Goal: Task Accomplishment & Management: Use online tool/utility

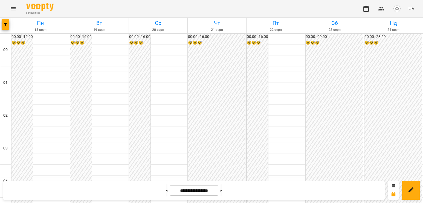
scroll to position [642, 0]
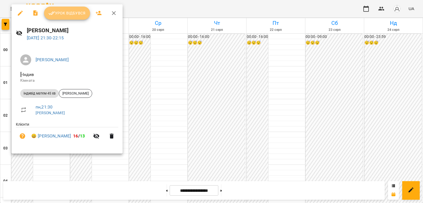
click at [75, 11] on span "Урок відбувся" at bounding box center [66, 13] width 37 height 7
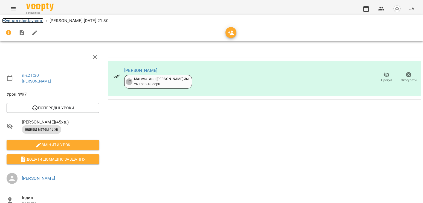
click at [17, 20] on link "Журнал відвідувань" at bounding box center [22, 20] width 41 height 5
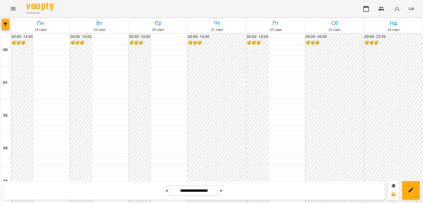
scroll to position [588, 0]
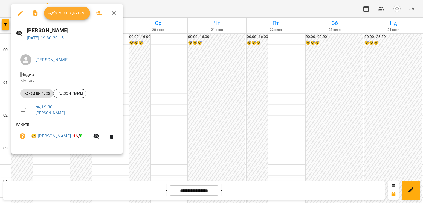
click at [65, 13] on span "Урок відбувся" at bounding box center [66, 13] width 37 height 7
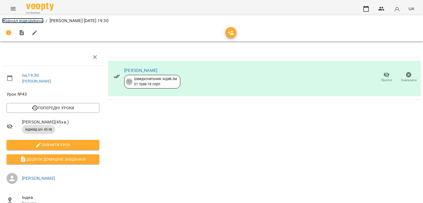
click at [26, 21] on link "Журнал відвідувань" at bounding box center [22, 20] width 41 height 5
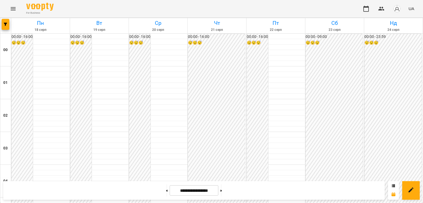
scroll to position [547, 0]
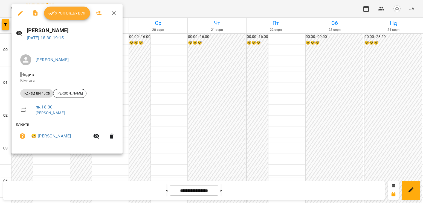
click at [62, 17] on button "Урок відбувся" at bounding box center [67, 13] width 46 height 13
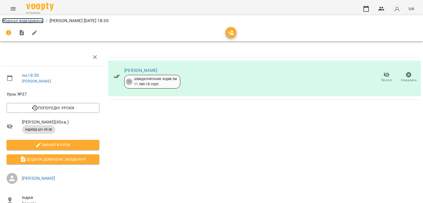
click at [25, 18] on link "Журнал відвідувань" at bounding box center [22, 20] width 41 height 5
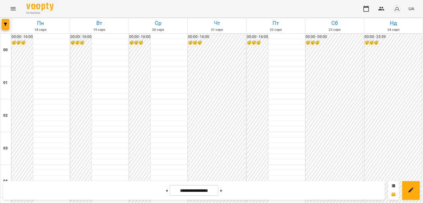
scroll to position [519, 0]
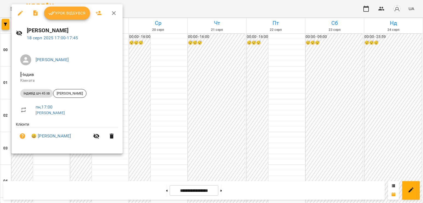
click at [79, 13] on span "Урок відбувся" at bounding box center [66, 13] width 37 height 7
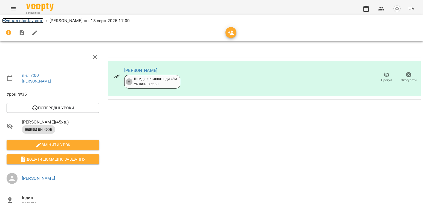
click at [32, 21] on link "Журнал відвідувань" at bounding box center [22, 20] width 41 height 5
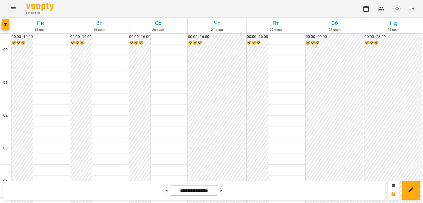
scroll to position [588, 0]
click at [166, 192] on button at bounding box center [166, 191] width 1 height 12
type input "**********"
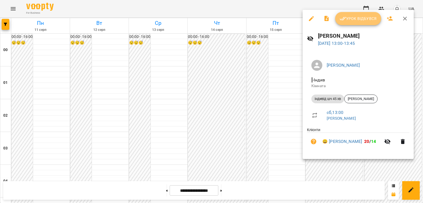
click at [355, 23] on button "Урок відбувся" at bounding box center [358, 18] width 46 height 13
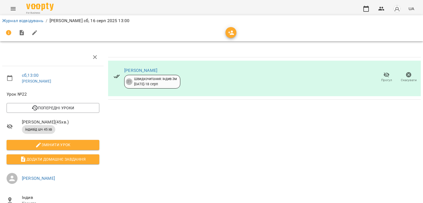
click at [411, 74] on span "Скасувати" at bounding box center [408, 77] width 16 height 11
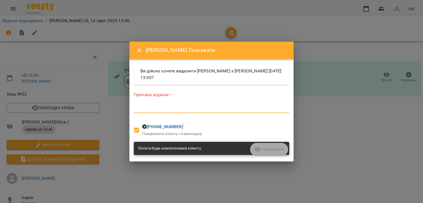
click at [208, 109] on textarea at bounding box center [211, 108] width 155 height 5
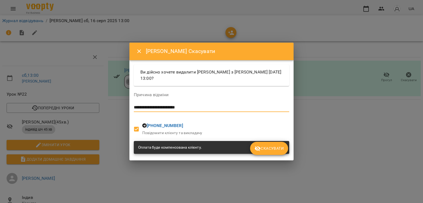
type textarea "**********"
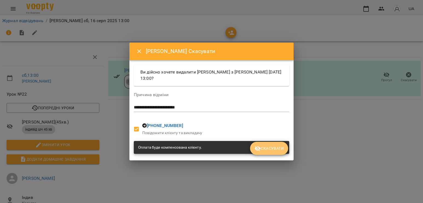
click at [261, 151] on span "Скасувати" at bounding box center [268, 148] width 29 height 7
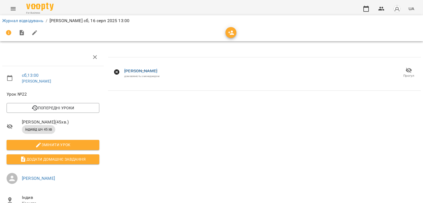
click at [17, 18] on li "Журнал відвідувань" at bounding box center [22, 20] width 41 height 7
click at [17, 21] on link "Журнал відвідувань" at bounding box center [22, 20] width 41 height 5
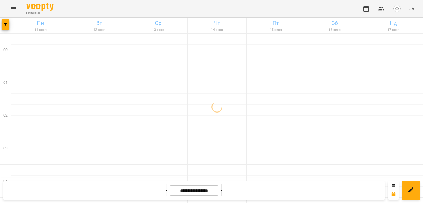
click at [222, 193] on button at bounding box center [220, 191] width 1 height 12
type input "**********"
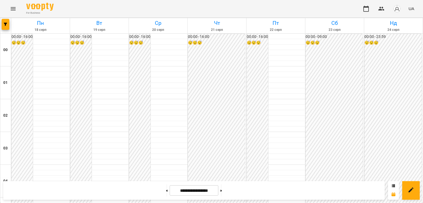
scroll to position [601, 0]
click at [10, 6] on icon "Menu" at bounding box center [13, 8] width 7 height 7
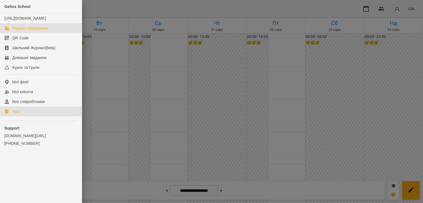
click at [22, 116] on link "Ігри" at bounding box center [41, 112] width 82 height 10
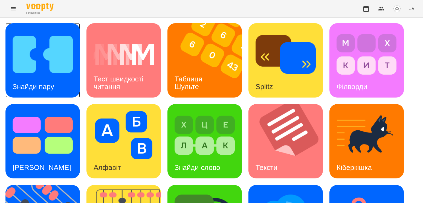
click at [43, 73] on img at bounding box center [43, 54] width 60 height 48
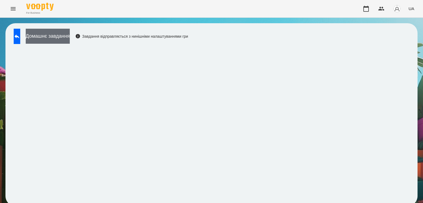
click at [51, 41] on button "Домашнє завдання" at bounding box center [48, 36] width 44 height 15
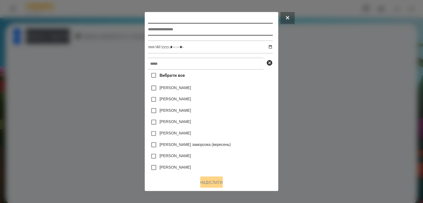
click at [188, 36] on input "text" at bounding box center [210, 29] width 124 height 13
click at [190, 28] on input "text" at bounding box center [210, 29] width 124 height 13
type input "**********"
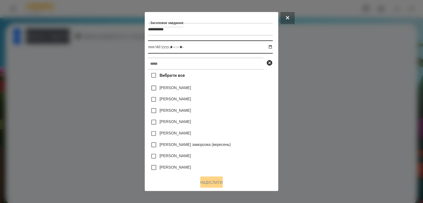
click at [271, 46] on input "datetime-local" at bounding box center [210, 46] width 124 height 13
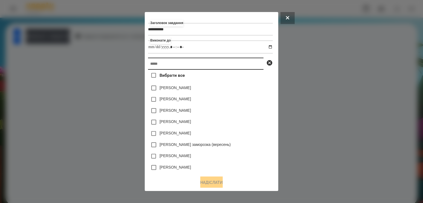
type input "**********"
click at [253, 68] on input "text" at bounding box center [205, 64] width 115 height 12
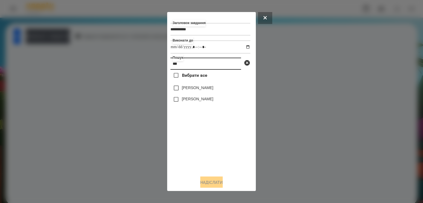
type input "***"
click at [207, 90] on div "[PERSON_NAME]" at bounding box center [210, 87] width 80 height 11
click at [196, 90] on label "[PERSON_NAME]" at bounding box center [197, 87] width 31 height 5
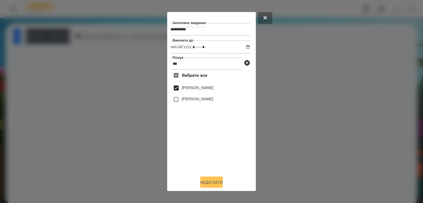
click at [205, 185] on button "Надіслати" at bounding box center [211, 183] width 22 height 12
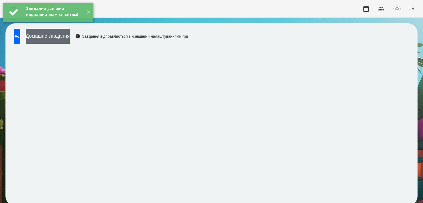
click at [70, 39] on button "Домашнє завдання" at bounding box center [48, 36] width 44 height 15
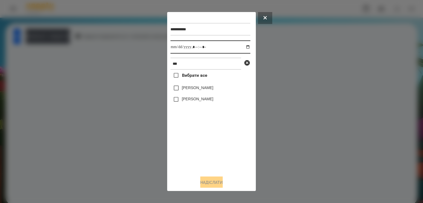
click at [242, 47] on input "datetime-local" at bounding box center [210, 46] width 80 height 13
type input "**********"
click at [192, 151] on div "Вибрати все [PERSON_NAME] [PERSON_NAME]" at bounding box center [210, 121] width 80 height 102
click at [191, 86] on div "[PERSON_NAME]" at bounding box center [210, 87] width 80 height 11
click at [191, 88] on label "[PERSON_NAME]" at bounding box center [197, 87] width 31 height 5
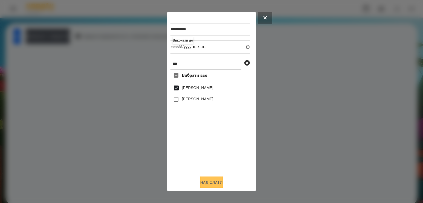
click at [206, 184] on button "Надіслати" at bounding box center [211, 183] width 22 height 12
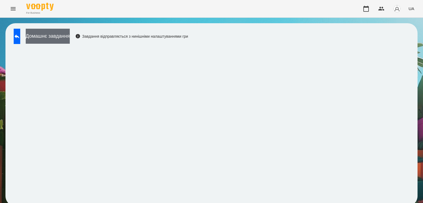
click at [70, 30] on button "Домашнє завдання" at bounding box center [48, 36] width 44 height 15
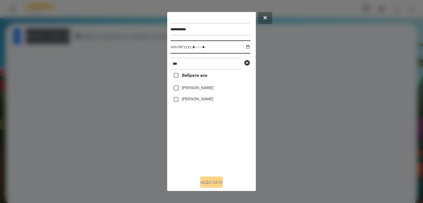
click at [244, 45] on input "datetime-local" at bounding box center [210, 46] width 80 height 13
click at [241, 46] on input "datetime-local" at bounding box center [210, 46] width 80 height 13
type input "**********"
click at [205, 148] on div "Вибрати все [PERSON_NAME] [PERSON_NAME]" at bounding box center [210, 121] width 80 height 102
click at [193, 90] on label "[PERSON_NAME]" at bounding box center [197, 87] width 31 height 5
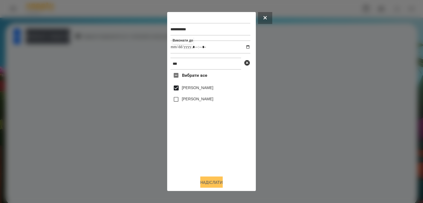
click at [202, 181] on button "Надіслати" at bounding box center [211, 183] width 22 height 12
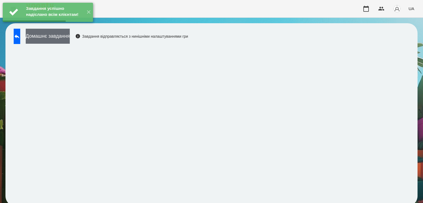
click at [65, 40] on button "Домашнє завдання" at bounding box center [48, 36] width 44 height 15
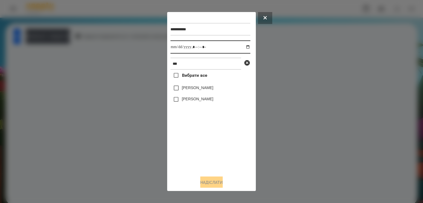
click at [240, 47] on input "datetime-local" at bounding box center [210, 46] width 80 height 13
type input "**********"
drag, startPoint x: 191, startPoint y: 163, endPoint x: 191, endPoint y: 144, distance: 19.1
click at [191, 162] on div "Вибрати все [PERSON_NAME] [PERSON_NAME]" at bounding box center [210, 121] width 80 height 102
click at [195, 90] on label "[PERSON_NAME]" at bounding box center [197, 87] width 31 height 5
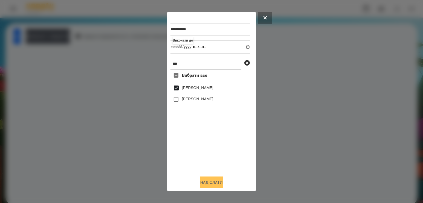
click at [200, 184] on button "Надіслати" at bounding box center [211, 183] width 22 height 12
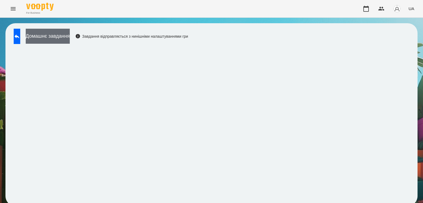
click at [70, 35] on button "Домашнє завдання" at bounding box center [48, 36] width 44 height 15
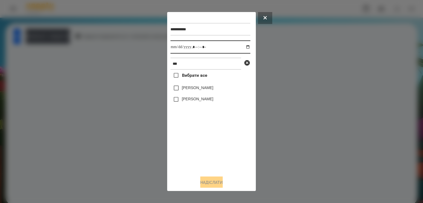
click at [243, 44] on input "datetime-local" at bounding box center [210, 46] width 80 height 13
click at [242, 46] on input "datetime-local" at bounding box center [210, 46] width 80 height 13
type input "**********"
click at [211, 145] on div "Вибрати все [PERSON_NAME] [PERSON_NAME]" at bounding box center [210, 121] width 80 height 102
click at [198, 90] on label "[PERSON_NAME]" at bounding box center [197, 87] width 31 height 5
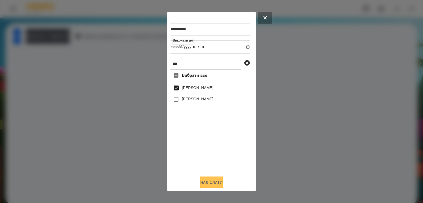
click at [210, 181] on button "Надіслати" at bounding box center [211, 183] width 22 height 12
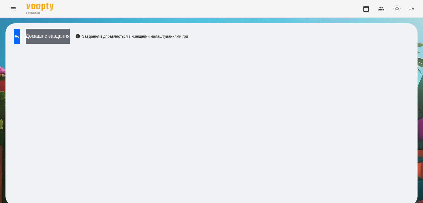
click at [70, 31] on button "Домашнє завдання" at bounding box center [48, 36] width 44 height 15
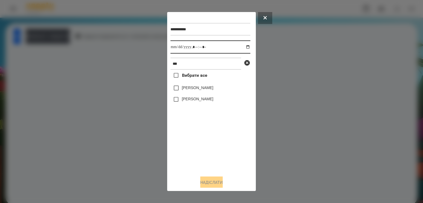
click at [242, 49] on input "datetime-local" at bounding box center [210, 46] width 80 height 13
type input "**********"
click at [200, 146] on div "Вибрати все [PERSON_NAME] [PERSON_NAME]" at bounding box center [210, 121] width 80 height 102
click at [203, 90] on label "[PERSON_NAME]" at bounding box center [197, 87] width 31 height 5
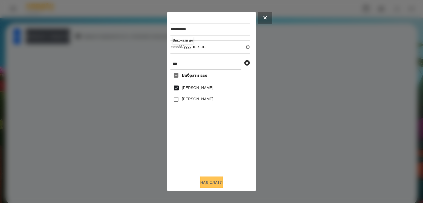
click at [204, 182] on button "Надіслати" at bounding box center [211, 183] width 22 height 12
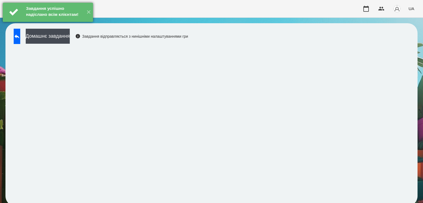
click at [56, 22] on div "Завдання успішно надіслано всім клієнтам!" at bounding box center [54, 12] width 59 height 19
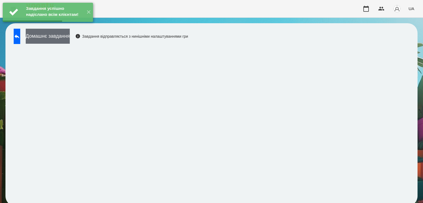
click at [58, 40] on button "Домашнє завдання" at bounding box center [48, 36] width 44 height 15
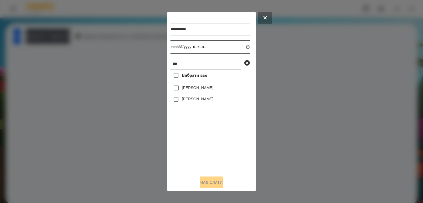
click at [242, 47] on input "datetime-local" at bounding box center [210, 46] width 80 height 13
type input "**********"
drag, startPoint x: 191, startPoint y: 157, endPoint x: 192, endPoint y: 148, distance: 8.8
click at [191, 157] on div "Вибрати все [PERSON_NAME] [PERSON_NAME]" at bounding box center [210, 121] width 80 height 102
click at [192, 90] on label "[PERSON_NAME]" at bounding box center [197, 87] width 31 height 5
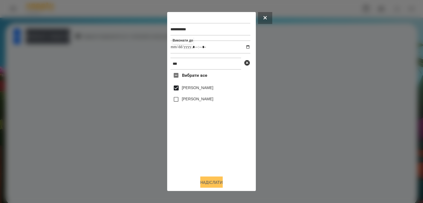
click at [200, 184] on button "Надіслати" at bounding box center [211, 183] width 22 height 12
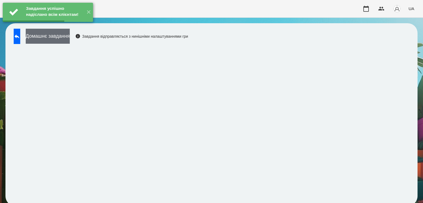
click at [69, 39] on button "Домашнє завдання" at bounding box center [48, 36] width 44 height 15
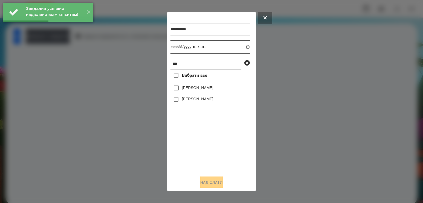
click at [242, 48] on input "datetime-local" at bounding box center [210, 46] width 80 height 13
type input "**********"
drag, startPoint x: 195, startPoint y: 153, endPoint x: 197, endPoint y: 145, distance: 8.1
click at [195, 151] on div "Вибрати все [PERSON_NAME] [PERSON_NAME]" at bounding box center [210, 121] width 80 height 102
click at [191, 89] on label "[PERSON_NAME]" at bounding box center [197, 87] width 31 height 5
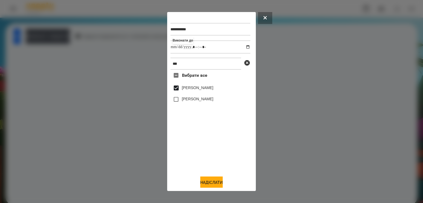
click at [216, 189] on div "**********" at bounding box center [211, 101] width 89 height 179
click at [212, 182] on button "Надіслати" at bounding box center [211, 183] width 22 height 12
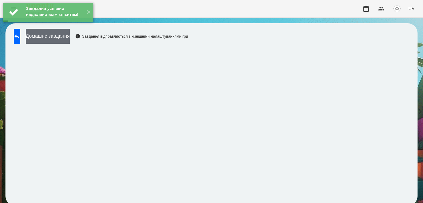
click at [69, 37] on button "Домашнє завдання" at bounding box center [48, 36] width 44 height 15
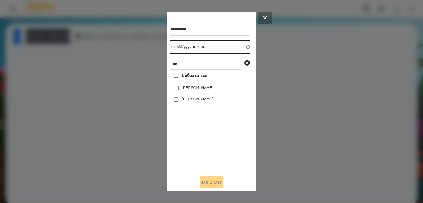
click at [240, 47] on input "datetime-local" at bounding box center [210, 46] width 80 height 13
type input "**********"
click at [194, 145] on div "Вибрати все [PERSON_NAME] [PERSON_NAME]" at bounding box center [210, 121] width 80 height 102
drag, startPoint x: 200, startPoint y: 68, endPoint x: 168, endPoint y: 65, distance: 32.4
click at [171, 64] on input "***" at bounding box center [205, 64] width 71 height 12
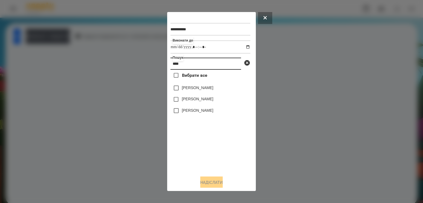
type input "****"
click at [205, 90] on label "[PERSON_NAME]" at bounding box center [197, 87] width 31 height 5
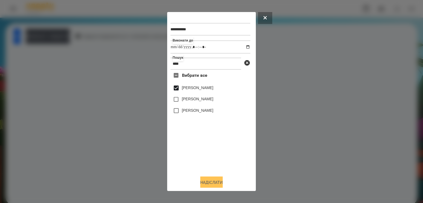
click at [221, 187] on button "Надіслати" at bounding box center [211, 183] width 22 height 12
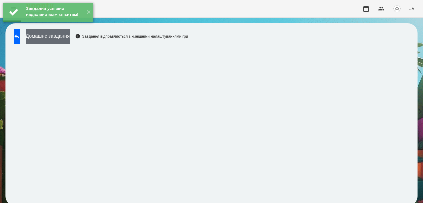
click at [60, 36] on button "Домашнє завдання" at bounding box center [48, 36] width 44 height 15
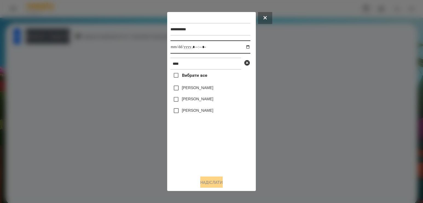
click at [244, 49] on input "datetime-local" at bounding box center [210, 46] width 80 height 13
type input "**********"
click at [206, 153] on div "Вибрати все [PERSON_NAME] [PERSON_NAME] [PERSON_NAME]" at bounding box center [210, 121] width 80 height 102
click at [201, 89] on label "[PERSON_NAME]" at bounding box center [197, 87] width 31 height 5
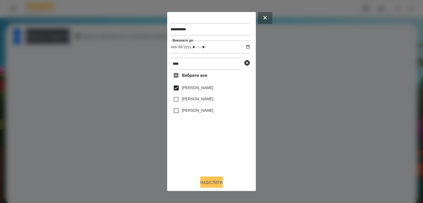
click at [213, 181] on button "Надіслати" at bounding box center [211, 183] width 22 height 12
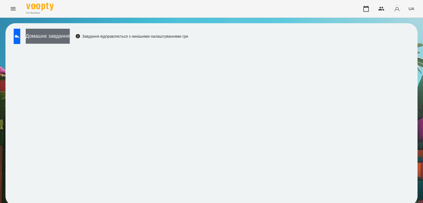
click at [61, 34] on button "Домашнє завдання" at bounding box center [48, 36] width 44 height 15
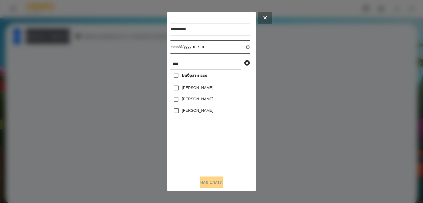
click at [244, 47] on input "datetime-local" at bounding box center [210, 46] width 80 height 13
type input "**********"
click at [209, 139] on div "Вибрати все [PERSON_NAME] [PERSON_NAME] [PERSON_NAME]" at bounding box center [210, 121] width 80 height 102
click at [200, 90] on label "[PERSON_NAME]" at bounding box center [197, 87] width 31 height 5
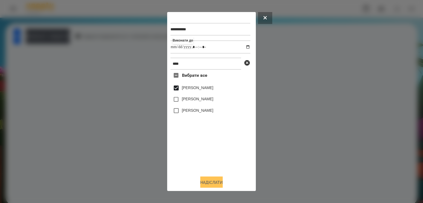
click at [202, 182] on button "Надіслати" at bounding box center [211, 183] width 22 height 12
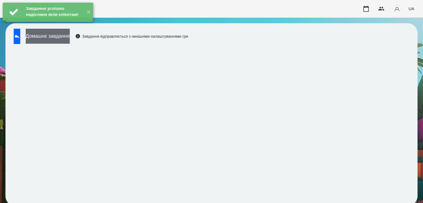
click at [70, 43] on button "Домашнє завдання" at bounding box center [48, 36] width 44 height 15
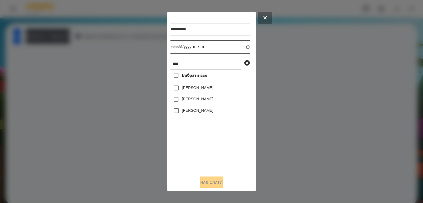
click at [240, 46] on input "datetime-local" at bounding box center [210, 46] width 80 height 13
type input "**********"
click at [207, 137] on div "Вибрати все [PERSON_NAME] [PERSON_NAME] [PERSON_NAME]" at bounding box center [210, 121] width 80 height 102
click at [201, 90] on label "[PERSON_NAME]" at bounding box center [197, 87] width 31 height 5
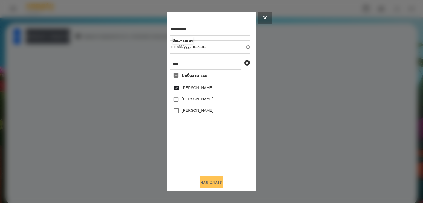
click at [208, 186] on button "Надіслати" at bounding box center [211, 183] width 22 height 12
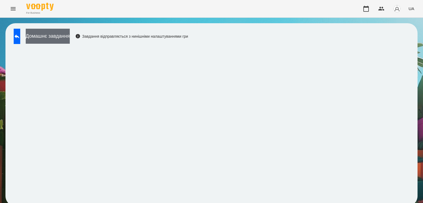
click at [70, 34] on button "Домашнє завдання" at bounding box center [48, 36] width 44 height 15
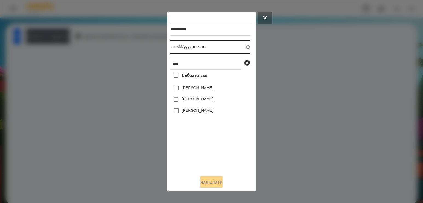
click at [243, 45] on input "datetime-local" at bounding box center [210, 46] width 80 height 13
type input "**********"
drag, startPoint x: 205, startPoint y: 147, endPoint x: 205, endPoint y: 140, distance: 6.8
click at [205, 147] on div "Вибрати все [PERSON_NAME] [PERSON_NAME] [PERSON_NAME]" at bounding box center [210, 121] width 80 height 102
click at [206, 93] on div "[PERSON_NAME]" at bounding box center [210, 87] width 80 height 11
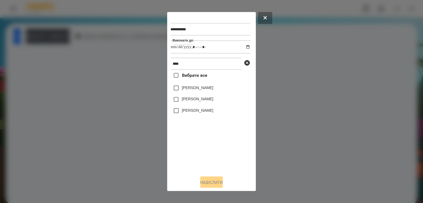
click at [190, 86] on div "[PERSON_NAME]" at bounding box center [210, 87] width 80 height 11
click at [189, 88] on label "[PERSON_NAME]" at bounding box center [197, 87] width 31 height 5
click at [206, 190] on div "**********" at bounding box center [211, 101] width 89 height 179
click at [208, 184] on button "Надіслати" at bounding box center [211, 183] width 22 height 12
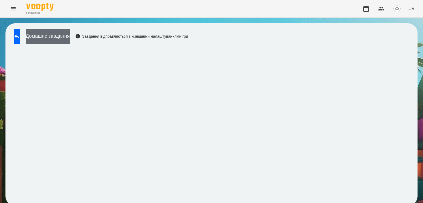
click at [70, 43] on button "Домашнє завдання" at bounding box center [48, 36] width 44 height 15
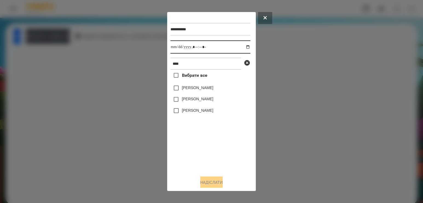
click at [244, 51] on input "datetime-local" at bounding box center [210, 46] width 80 height 13
type input "**********"
click at [213, 155] on div "Вибрати все [PERSON_NAME] [PERSON_NAME] [PERSON_NAME]" at bounding box center [210, 121] width 80 height 102
click at [192, 88] on label "[PERSON_NAME]" at bounding box center [197, 87] width 31 height 5
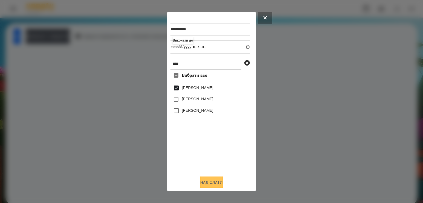
click at [209, 182] on button "Надіслати" at bounding box center [211, 183] width 22 height 12
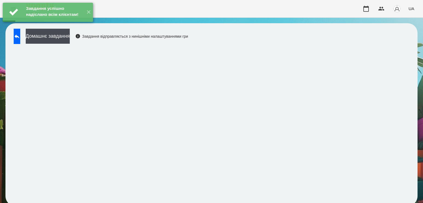
scroll to position [3, 0]
click at [70, 40] on button "Домашнє завдання" at bounding box center [48, 36] width 44 height 15
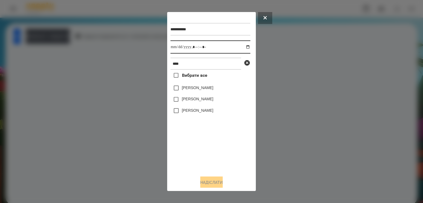
click at [245, 47] on input "datetime-local" at bounding box center [210, 46] width 80 height 13
type input "**********"
click at [189, 142] on div "Вибрати все [PERSON_NAME] [PERSON_NAME] [PERSON_NAME]" at bounding box center [210, 121] width 80 height 102
click at [190, 90] on label "[PERSON_NAME]" at bounding box center [197, 87] width 31 height 5
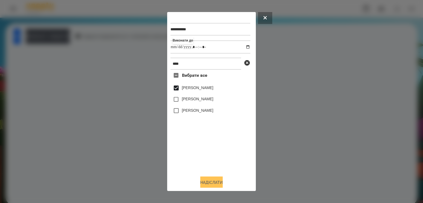
click at [213, 183] on button "Надіслати" at bounding box center [211, 183] width 22 height 12
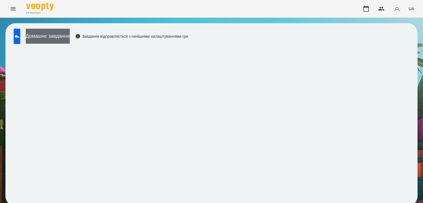
click at [63, 37] on button "Домашнє завдання" at bounding box center [48, 36] width 44 height 15
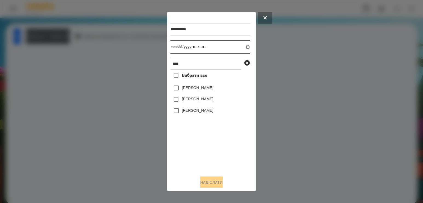
click at [238, 49] on input "datetime-local" at bounding box center [210, 46] width 80 height 13
click at [242, 47] on input "datetime-local" at bounding box center [210, 46] width 80 height 13
type input "**********"
click at [190, 152] on div "Вибрати все [PERSON_NAME] [PERSON_NAME] [PERSON_NAME]" at bounding box center [210, 121] width 80 height 102
click at [188, 90] on label "[PERSON_NAME]" at bounding box center [197, 87] width 31 height 5
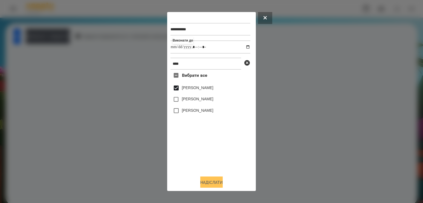
click at [216, 185] on button "Надіслати" at bounding box center [211, 183] width 22 height 12
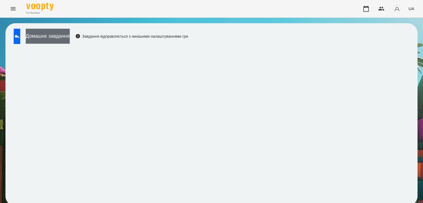
click at [70, 36] on button "Домашнє завдання" at bounding box center [48, 36] width 44 height 15
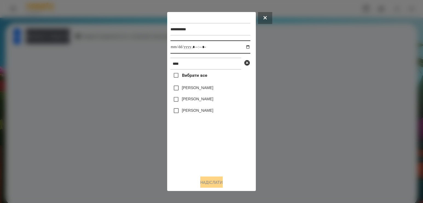
click at [243, 49] on input "datetime-local" at bounding box center [210, 46] width 80 height 13
type input "**********"
click at [201, 145] on div "Вибрати все [PERSON_NAME] [PERSON_NAME] [PERSON_NAME]" at bounding box center [210, 121] width 80 height 102
drag, startPoint x: 190, startPoint y: 65, endPoint x: 79, endPoint y: 65, distance: 110.4
click at [80, 65] on div "**********" at bounding box center [211, 101] width 423 height 203
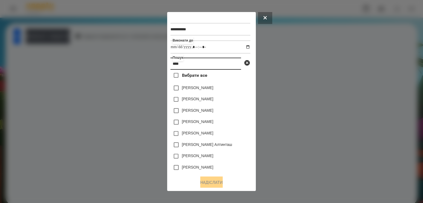
type input "****"
click at [203, 102] on label "[PERSON_NAME]" at bounding box center [197, 98] width 31 height 5
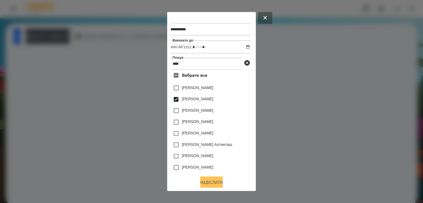
click at [208, 181] on button "Надіслати" at bounding box center [211, 183] width 22 height 12
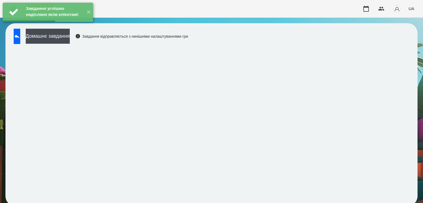
click at [65, 25] on div "Завдання успішно надіслано всім клієнтам! ✕" at bounding box center [48, 12] width 96 height 25
click at [66, 34] on button "Домашнє завдання" at bounding box center [48, 36] width 44 height 15
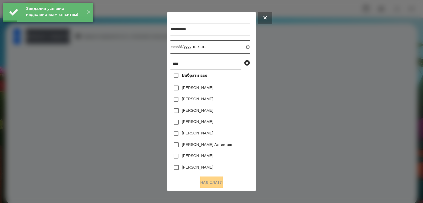
click at [244, 48] on input "datetime-local" at bounding box center [210, 46] width 80 height 13
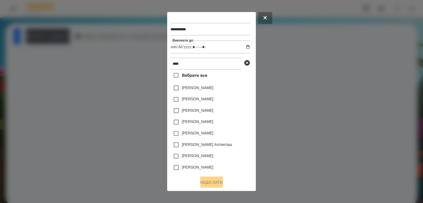
type input "**********"
click at [241, 144] on div "[PERSON_NAME] Алтинташ" at bounding box center [210, 144] width 80 height 11
click at [205, 101] on label "[PERSON_NAME]" at bounding box center [197, 98] width 31 height 5
click at [201, 182] on button "Надіслати" at bounding box center [211, 183] width 22 height 12
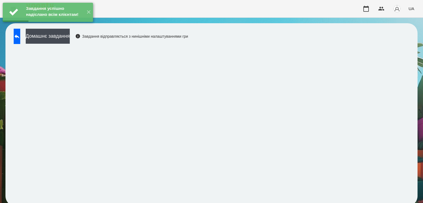
click at [48, 25] on div "Завдання успішно надіслано всім клієнтам! ✕" at bounding box center [48, 12] width 96 height 25
click at [52, 37] on button "Домашнє завдання" at bounding box center [48, 36] width 44 height 15
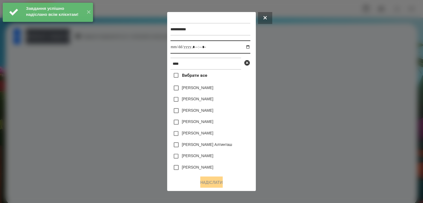
click at [245, 46] on input "datetime-local" at bounding box center [210, 46] width 80 height 13
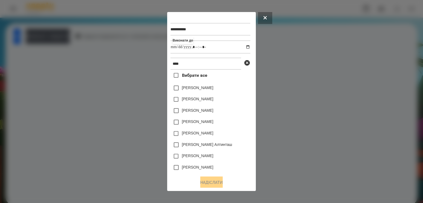
type input "**********"
click at [236, 145] on div "[PERSON_NAME] Алтинташ" at bounding box center [210, 144] width 80 height 11
click at [208, 101] on label "[PERSON_NAME]" at bounding box center [197, 98] width 31 height 5
click at [212, 187] on button "Надіслати" at bounding box center [211, 183] width 22 height 12
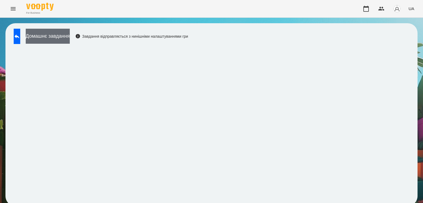
click at [70, 34] on button "Домашнє завдання" at bounding box center [48, 36] width 44 height 15
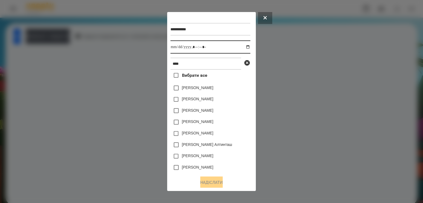
drag, startPoint x: 242, startPoint y: 49, endPoint x: 239, endPoint y: 62, distance: 13.5
click at [242, 49] on input "datetime-local" at bounding box center [210, 46] width 80 height 13
type input "**********"
click at [236, 144] on div "[PERSON_NAME] Алтинташ" at bounding box center [210, 144] width 80 height 11
click at [194, 101] on label "[PERSON_NAME]" at bounding box center [197, 98] width 31 height 5
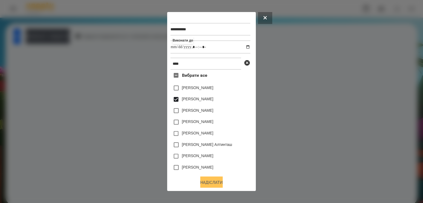
click at [209, 184] on button "Надіслати" at bounding box center [211, 183] width 22 height 12
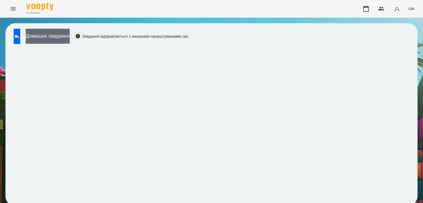
click at [69, 31] on button "Домашнє завдання" at bounding box center [48, 36] width 44 height 15
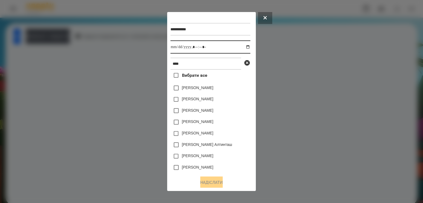
click at [243, 47] on input "datetime-local" at bounding box center [210, 46] width 80 height 13
type input "**********"
click at [225, 154] on div "[PERSON_NAME]" at bounding box center [210, 156] width 80 height 11
click at [212, 101] on label "[PERSON_NAME]" at bounding box center [197, 98] width 31 height 5
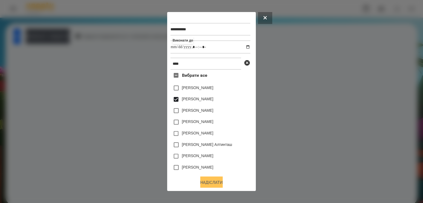
click at [209, 185] on button "Надіслати" at bounding box center [211, 183] width 22 height 12
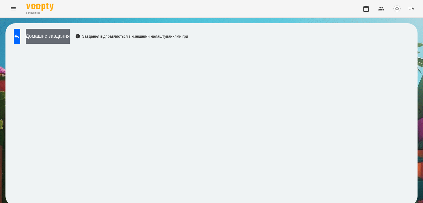
click at [70, 35] on button "Домашнє завдання" at bounding box center [48, 36] width 44 height 15
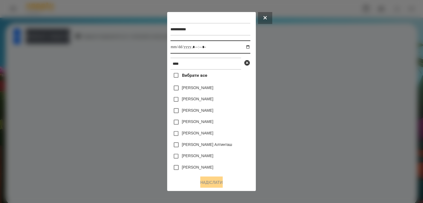
click at [245, 45] on input "datetime-local" at bounding box center [210, 46] width 80 height 13
type input "**********"
drag, startPoint x: 235, startPoint y: 139, endPoint x: 234, endPoint y: 131, distance: 8.5
click at [235, 139] on div "[PERSON_NAME]" at bounding box center [210, 133] width 80 height 11
click at [213, 101] on label "[PERSON_NAME]" at bounding box center [197, 98] width 31 height 5
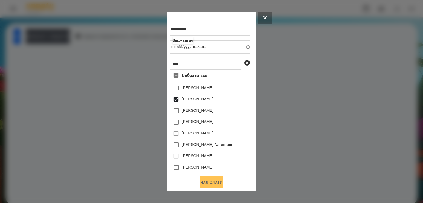
click at [201, 183] on button "Надіслати" at bounding box center [211, 183] width 22 height 12
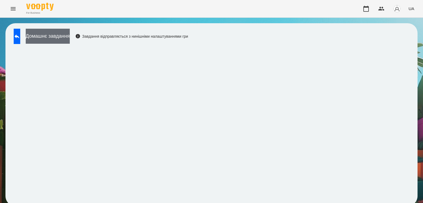
click at [70, 29] on button "Домашнє завдання" at bounding box center [48, 36] width 44 height 15
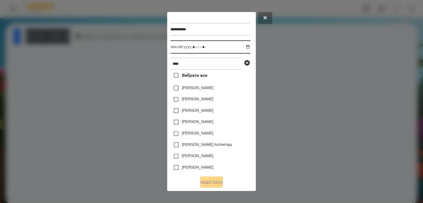
click at [244, 47] on input "datetime-local" at bounding box center [210, 46] width 80 height 13
type input "**********"
click at [213, 102] on label "[PERSON_NAME]" at bounding box center [197, 98] width 31 height 5
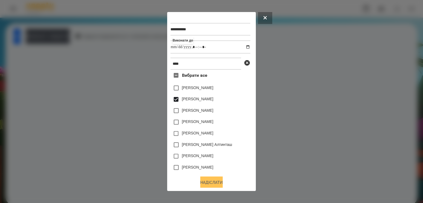
click at [212, 183] on button "Надіслати" at bounding box center [211, 183] width 22 height 12
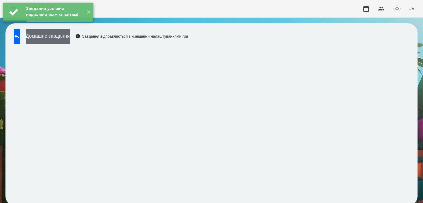
click at [70, 40] on button "Домашнє завдання" at bounding box center [48, 36] width 44 height 15
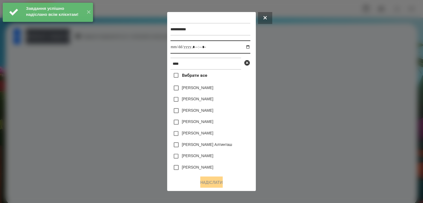
click at [242, 47] on input "datetime-local" at bounding box center [210, 46] width 80 height 13
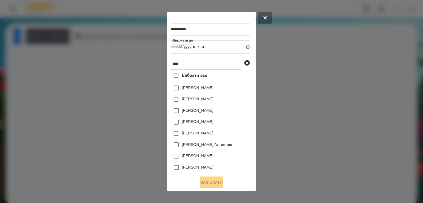
type input "**********"
click at [234, 147] on div "[PERSON_NAME] Алтинташ" at bounding box center [210, 144] width 80 height 11
click at [203, 99] on label "[PERSON_NAME]" at bounding box center [197, 98] width 31 height 5
click at [202, 181] on button "Надіслати" at bounding box center [211, 183] width 22 height 12
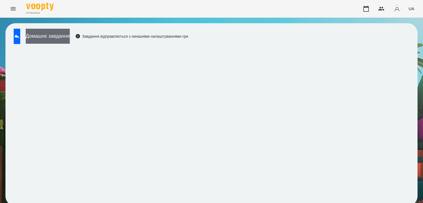
click at [70, 35] on button "Домашнє завдання" at bounding box center [48, 36] width 44 height 15
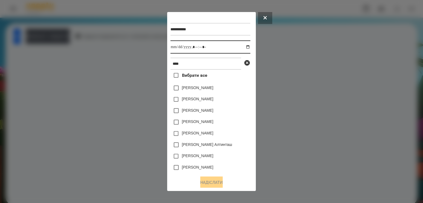
click at [242, 45] on input "datetime-local" at bounding box center [210, 46] width 80 height 13
type input "**********"
click at [228, 151] on div "[PERSON_NAME] Алтинташ" at bounding box center [210, 144] width 80 height 11
drag, startPoint x: 199, startPoint y: 66, endPoint x: 158, endPoint y: 62, distance: 41.5
click at [159, 62] on div "**********" at bounding box center [211, 101] width 423 height 203
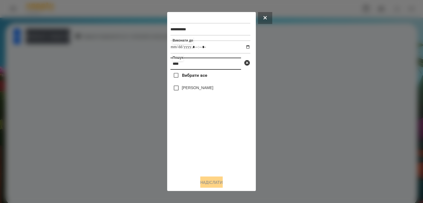
type input "****"
click at [191, 89] on label "[PERSON_NAME]" at bounding box center [197, 87] width 31 height 5
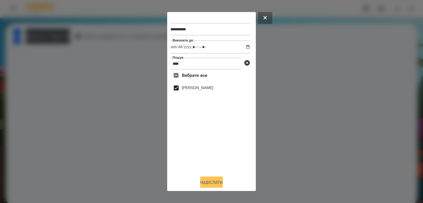
click at [219, 184] on button "Надіслати" at bounding box center [211, 183] width 22 height 12
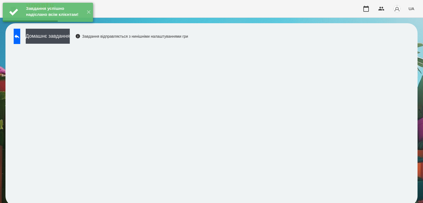
click at [69, 41] on div "Домашнє завдання Завдання відправляється з нинішніми налаштуваннями гри" at bounding box center [99, 38] width 177 height 18
click at [70, 35] on button "Домашнє завдання" at bounding box center [48, 36] width 44 height 15
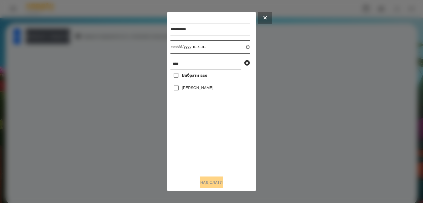
click at [241, 48] on input "datetime-local" at bounding box center [210, 46] width 80 height 13
type input "**********"
click at [198, 136] on div "Вибрати все [PERSON_NAME]" at bounding box center [210, 121] width 80 height 102
click at [189, 88] on label "[PERSON_NAME]" at bounding box center [197, 87] width 31 height 5
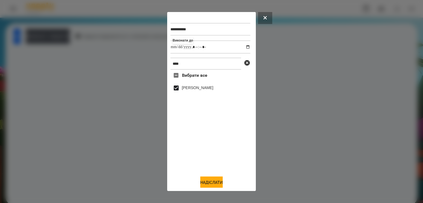
drag, startPoint x: 213, startPoint y: 183, endPoint x: 212, endPoint y: 179, distance: 5.2
click at [213, 181] on button "Надіслати" at bounding box center [211, 183] width 22 height 12
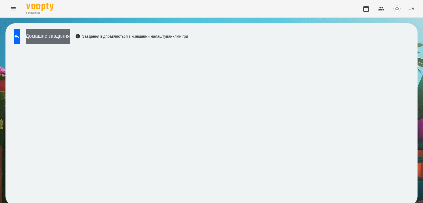
click at [53, 36] on button "Домашнє завдання" at bounding box center [48, 36] width 44 height 15
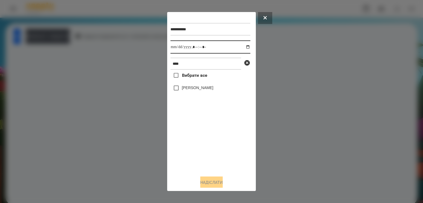
click at [243, 48] on input "datetime-local" at bounding box center [210, 46] width 80 height 13
type input "**********"
click at [193, 161] on div "Вибрати все [PERSON_NAME]" at bounding box center [210, 121] width 80 height 102
click at [197, 90] on label "[PERSON_NAME]" at bounding box center [197, 87] width 31 height 5
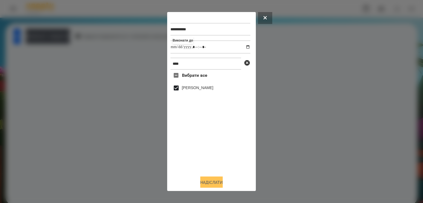
click at [207, 184] on button "Надіслати" at bounding box center [211, 183] width 22 height 12
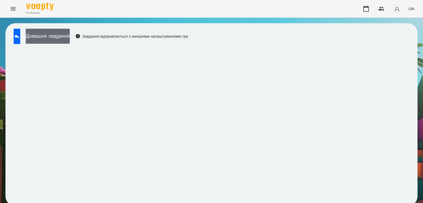
click at [55, 34] on button "Домашнє завдання" at bounding box center [48, 36] width 44 height 15
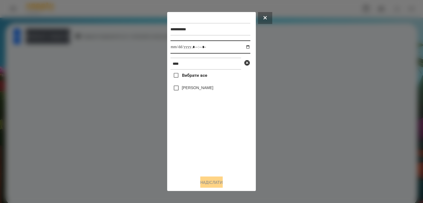
click at [242, 49] on input "datetime-local" at bounding box center [210, 46] width 80 height 13
type input "**********"
click at [198, 151] on div "Вибрати все [PERSON_NAME]" at bounding box center [210, 121] width 80 height 102
click at [204, 90] on label "[PERSON_NAME]" at bounding box center [197, 87] width 31 height 5
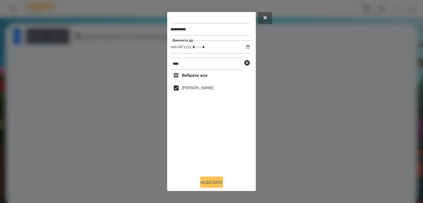
click at [200, 182] on button "Надіслати" at bounding box center [211, 183] width 22 height 12
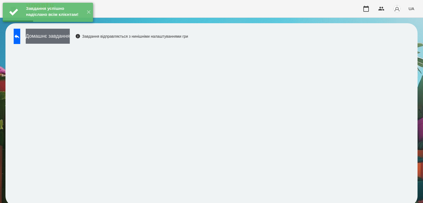
click at [70, 40] on button "Домашнє завдання" at bounding box center [48, 36] width 44 height 15
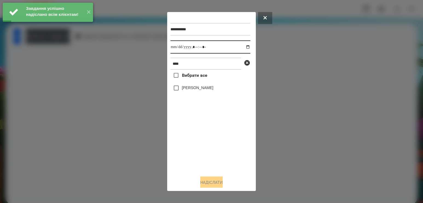
click at [243, 47] on input "datetime-local" at bounding box center [210, 46] width 80 height 13
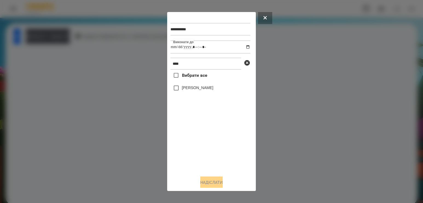
type input "**********"
click at [211, 138] on div "Вибрати все [PERSON_NAME]" at bounding box center [210, 121] width 80 height 102
click at [195, 90] on label "[PERSON_NAME]" at bounding box center [197, 87] width 31 height 5
click at [213, 183] on button "Надіслати" at bounding box center [211, 183] width 22 height 12
click at [68, 36] on button "Домашнє завдання" at bounding box center [48, 36] width 44 height 15
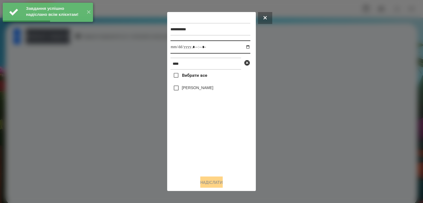
click at [241, 47] on input "datetime-local" at bounding box center [210, 46] width 80 height 13
type input "**********"
drag, startPoint x: 202, startPoint y: 149, endPoint x: 193, endPoint y: 124, distance: 27.0
click at [202, 147] on div "Вибрати все [PERSON_NAME]" at bounding box center [210, 121] width 80 height 102
click at [182, 87] on label "[PERSON_NAME]" at bounding box center [197, 87] width 31 height 5
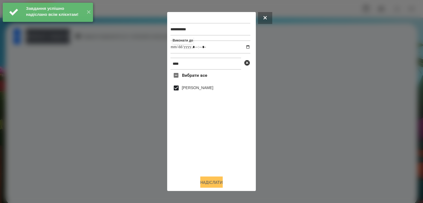
click at [205, 184] on button "Надіслати" at bounding box center [211, 183] width 22 height 12
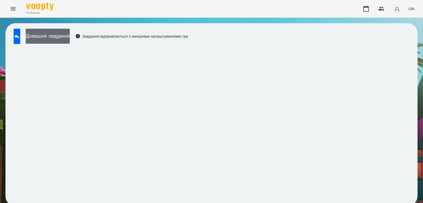
click at [70, 31] on button "Домашнє завдання" at bounding box center [48, 36] width 44 height 15
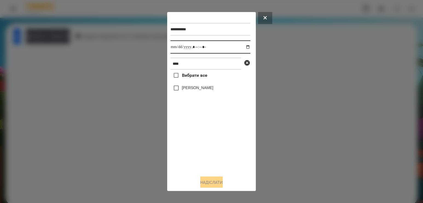
click at [240, 47] on input "datetime-local" at bounding box center [210, 46] width 80 height 13
type input "**********"
click at [200, 145] on div "Вибрати все [PERSON_NAME]" at bounding box center [210, 121] width 80 height 102
click at [196, 89] on label "[PERSON_NAME]" at bounding box center [197, 87] width 31 height 5
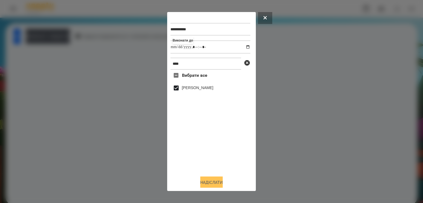
click at [207, 182] on button "Надіслати" at bounding box center [211, 183] width 22 height 12
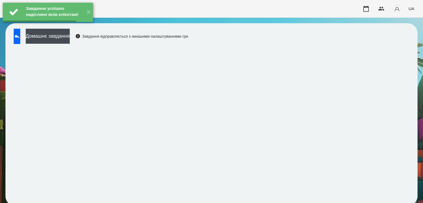
click at [70, 34] on button "Домашнє завдання" at bounding box center [48, 36] width 44 height 15
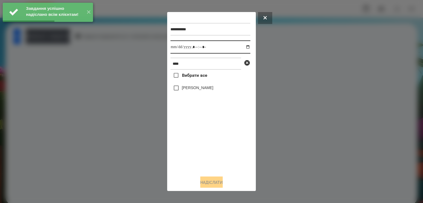
click at [242, 48] on input "datetime-local" at bounding box center [210, 46] width 80 height 13
type input "**********"
click at [201, 157] on div "Вибрати все [PERSON_NAME]" at bounding box center [210, 121] width 80 height 102
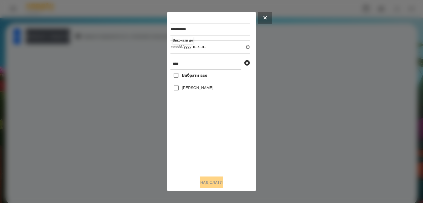
click at [189, 87] on label "[PERSON_NAME]" at bounding box center [197, 87] width 31 height 5
click at [208, 188] on button "Надіслати" at bounding box center [211, 183] width 22 height 12
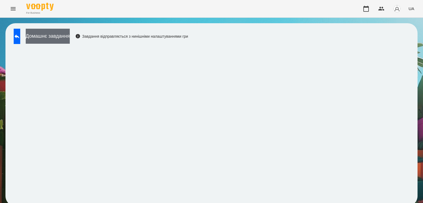
click at [70, 30] on button "Домашнє завдання" at bounding box center [48, 36] width 44 height 15
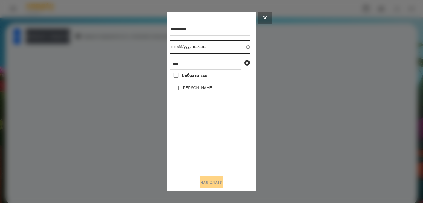
click at [244, 48] on input "datetime-local" at bounding box center [210, 46] width 80 height 13
type input "**********"
drag, startPoint x: 197, startPoint y: 141, endPoint x: 197, endPoint y: 138, distance: 3.3
click at [197, 141] on div "Вибрати все [PERSON_NAME]" at bounding box center [210, 121] width 80 height 102
drag, startPoint x: 198, startPoint y: 70, endPoint x: 146, endPoint y: 62, distance: 52.7
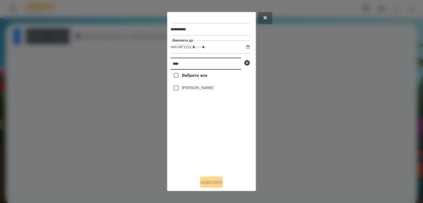
click at [146, 62] on div "**********" at bounding box center [211, 101] width 423 height 203
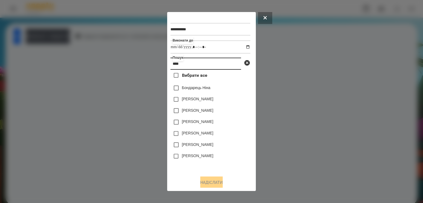
type input "****"
click at [202, 87] on label "Бондарець Ніна" at bounding box center [196, 87] width 28 height 5
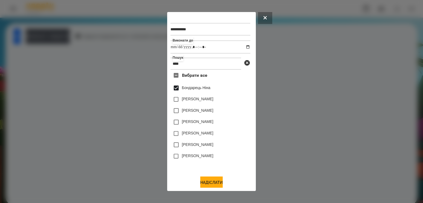
drag, startPoint x: 207, startPoint y: 182, endPoint x: 196, endPoint y: 166, distance: 19.0
click at [207, 180] on button "Надіслати" at bounding box center [211, 183] width 22 height 12
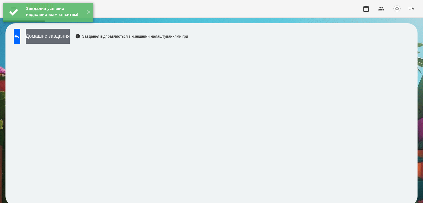
click at [70, 34] on button "Домашнє завдання" at bounding box center [48, 36] width 44 height 15
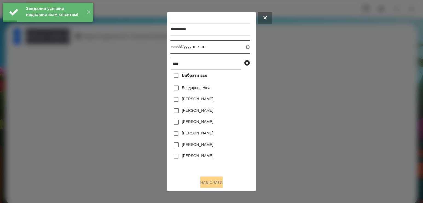
click at [244, 46] on input "datetime-local" at bounding box center [210, 46] width 80 height 13
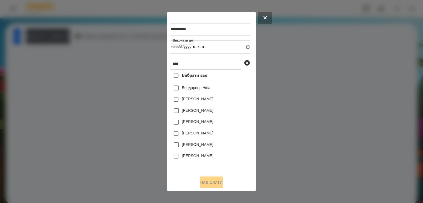
type input "**********"
click at [236, 166] on div "Вибрати все [PERSON_NAME] [PERSON_NAME] [PERSON_NAME] [PERSON_NAME] [PERSON_NAM…" at bounding box center [210, 121] width 80 height 102
click at [204, 90] on label "Бондарець Ніна" at bounding box center [196, 87] width 28 height 5
click at [215, 182] on button "Надіслати" at bounding box center [211, 183] width 22 height 12
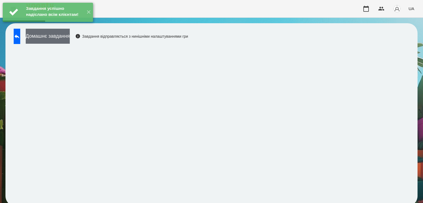
click at [70, 36] on button "Домашнє завдання" at bounding box center [48, 36] width 44 height 15
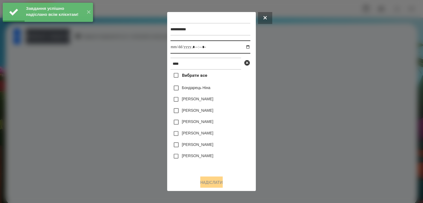
click at [242, 46] on input "datetime-local" at bounding box center [210, 46] width 80 height 13
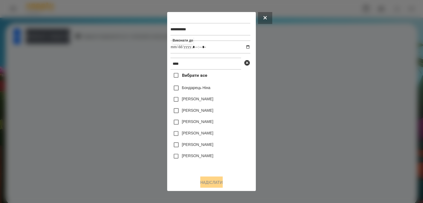
type input "**********"
click at [235, 162] on div "[PERSON_NAME]" at bounding box center [210, 156] width 80 height 11
click at [204, 90] on label "Бондарець Ніна" at bounding box center [196, 87] width 28 height 5
click at [215, 182] on button "Надіслати" at bounding box center [211, 183] width 22 height 12
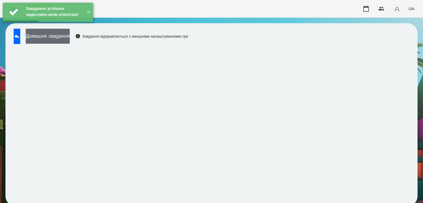
click at [70, 37] on button "Домашнє завдання" at bounding box center [48, 36] width 44 height 15
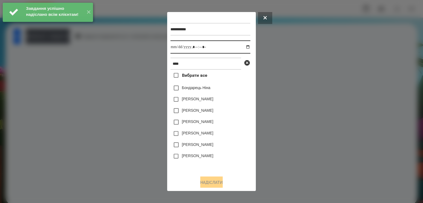
click at [240, 47] on input "datetime-local" at bounding box center [210, 46] width 80 height 13
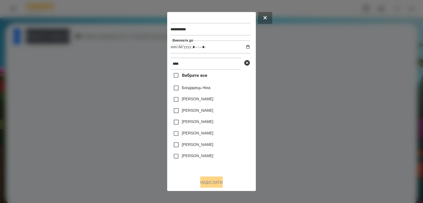
type input "**********"
click at [235, 157] on div "[PERSON_NAME]" at bounding box center [210, 156] width 80 height 11
click at [210, 89] on label "Бондарець Ніна" at bounding box center [196, 87] width 28 height 5
click at [212, 180] on button "Надіслати" at bounding box center [211, 183] width 22 height 12
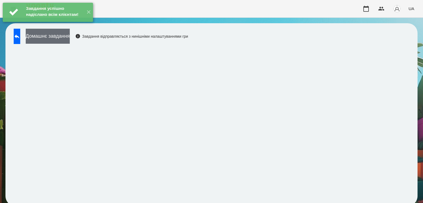
click at [70, 39] on button "Домашнє завдання" at bounding box center [48, 36] width 44 height 15
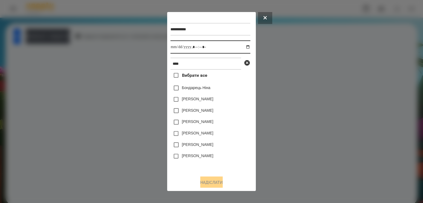
click at [244, 49] on input "datetime-local" at bounding box center [210, 46] width 80 height 13
type input "**********"
click at [241, 156] on div "[PERSON_NAME]" at bounding box center [210, 156] width 80 height 11
click at [210, 90] on label "Бондарець Ніна" at bounding box center [196, 87] width 28 height 5
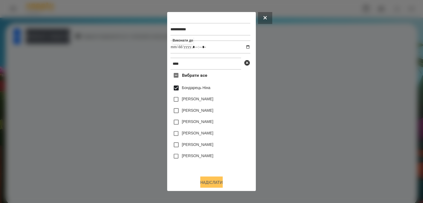
click at [220, 185] on button "Надіслати" at bounding box center [211, 183] width 22 height 12
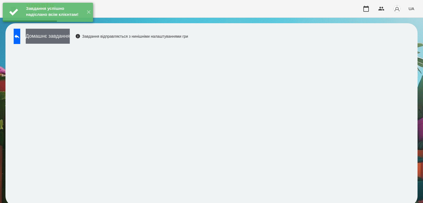
click at [70, 34] on button "Домашнє завдання" at bounding box center [48, 36] width 44 height 15
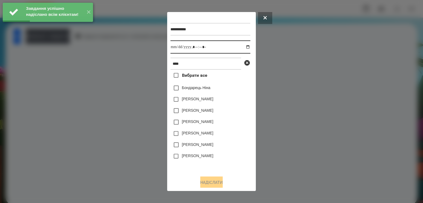
click at [243, 49] on input "datetime-local" at bounding box center [210, 46] width 80 height 13
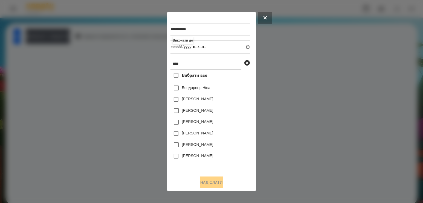
type input "**********"
click at [241, 149] on div "[PERSON_NAME]" at bounding box center [210, 144] width 80 height 11
drag, startPoint x: 209, startPoint y: 89, endPoint x: 206, endPoint y: 98, distance: 9.2
click at [209, 89] on label "Бондарець Ніна" at bounding box center [196, 87] width 28 height 5
click at [217, 185] on button "Надіслати" at bounding box center [211, 183] width 22 height 12
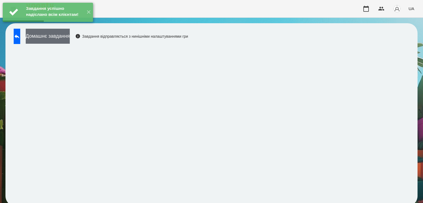
click at [70, 37] on button "Домашнє завдання" at bounding box center [48, 36] width 44 height 15
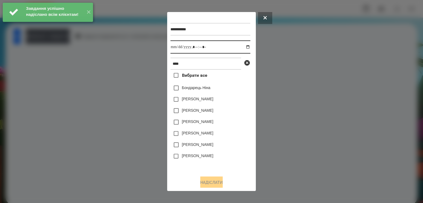
click at [240, 49] on input "datetime-local" at bounding box center [210, 46] width 80 height 13
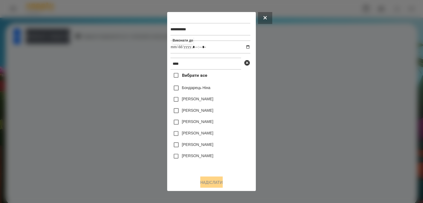
type input "**********"
click at [237, 162] on div "[PERSON_NAME]" at bounding box center [210, 156] width 80 height 11
click at [201, 89] on label "Бондарець Ніна" at bounding box center [196, 87] width 28 height 5
click at [217, 182] on button "Надіслати" at bounding box center [211, 183] width 22 height 12
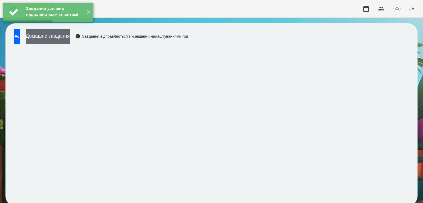
click at [70, 39] on button "Домашнє завдання" at bounding box center [48, 36] width 44 height 15
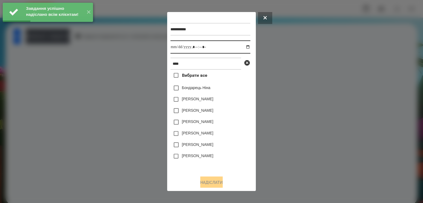
click at [241, 48] on input "datetime-local" at bounding box center [210, 46] width 80 height 13
click at [283, 148] on div at bounding box center [211, 101] width 423 height 203
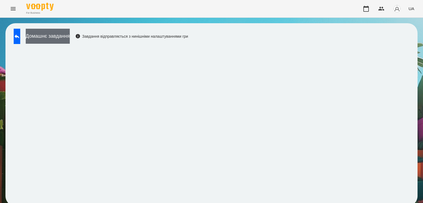
click at [70, 38] on button "Домашнє завдання" at bounding box center [48, 36] width 44 height 15
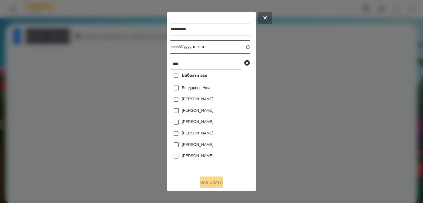
click at [244, 49] on input "datetime-local" at bounding box center [210, 46] width 80 height 13
type input "**********"
drag, startPoint x: 242, startPoint y: 150, endPoint x: 241, endPoint y: 146, distance: 4.3
click at [242, 150] on div "[PERSON_NAME]" at bounding box center [210, 144] width 80 height 11
drag, startPoint x: 202, startPoint y: 65, endPoint x: 108, endPoint y: 57, distance: 94.4
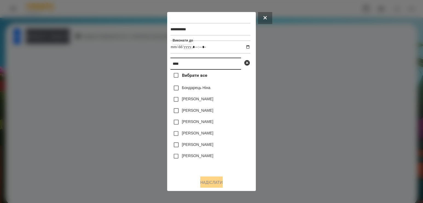
click at [112, 57] on div "**********" at bounding box center [211, 101] width 423 height 203
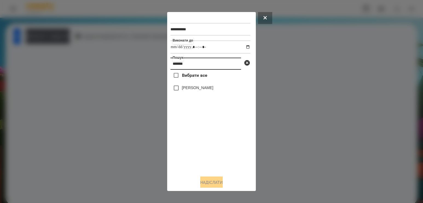
type input "*******"
click at [192, 90] on label "[PERSON_NAME]" at bounding box center [197, 87] width 31 height 5
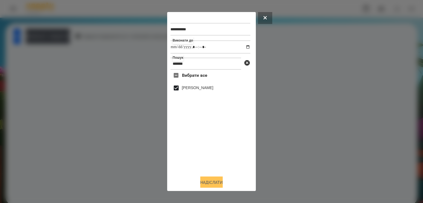
click at [218, 185] on button "Надіслати" at bounding box center [211, 183] width 22 height 12
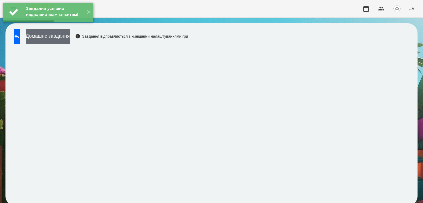
click at [70, 37] on button "Домашнє завдання" at bounding box center [48, 36] width 44 height 15
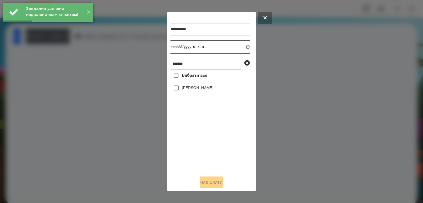
click at [242, 47] on input "datetime-local" at bounding box center [210, 46] width 80 height 13
type input "**********"
drag, startPoint x: 200, startPoint y: 156, endPoint x: 202, endPoint y: 148, distance: 8.1
click at [200, 156] on div "Вибрати все [PERSON_NAME]" at bounding box center [210, 121] width 80 height 102
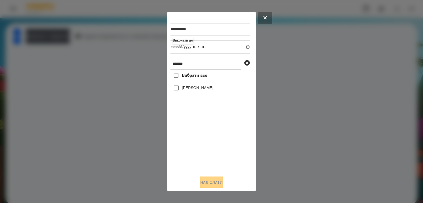
click at [196, 90] on label "[PERSON_NAME]" at bounding box center [197, 87] width 31 height 5
click at [213, 184] on button "Надіслати" at bounding box center [211, 183] width 22 height 12
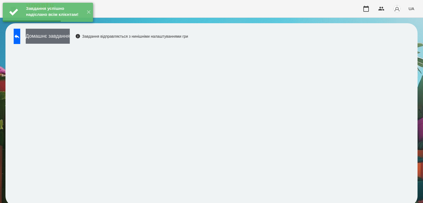
click at [70, 36] on button "Домашнє завдання" at bounding box center [48, 36] width 44 height 15
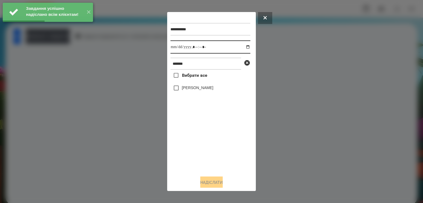
click at [245, 47] on input "datetime-local" at bounding box center [210, 46] width 80 height 13
type input "**********"
click at [204, 142] on div "Вибрати все [PERSON_NAME]" at bounding box center [210, 121] width 80 height 102
click at [194, 86] on div "[PERSON_NAME]" at bounding box center [210, 87] width 80 height 11
click at [195, 90] on label "[PERSON_NAME]" at bounding box center [197, 87] width 31 height 5
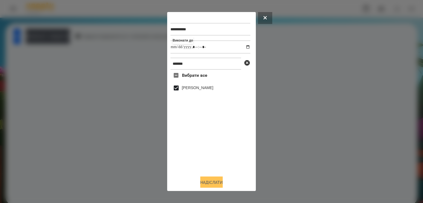
click at [211, 185] on button "Надіслати" at bounding box center [211, 183] width 22 height 12
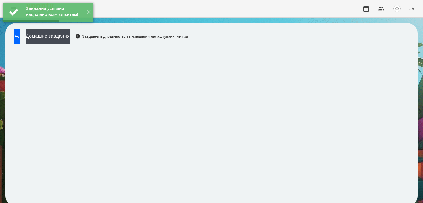
drag, startPoint x: 74, startPoint y: 41, endPoint x: 82, endPoint y: 41, distance: 7.7
click at [82, 41] on div "Домашнє завдання Завдання відправляється з нинішніми налаштуваннями гри" at bounding box center [99, 38] width 177 height 18
click at [70, 36] on button "Домашнє завдання" at bounding box center [48, 36] width 44 height 15
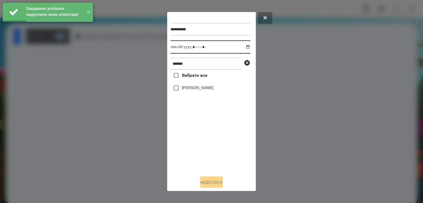
click at [244, 46] on input "datetime-local" at bounding box center [210, 46] width 80 height 13
type input "**********"
click at [203, 154] on div "Вибрати все [PERSON_NAME]" at bounding box center [210, 121] width 80 height 102
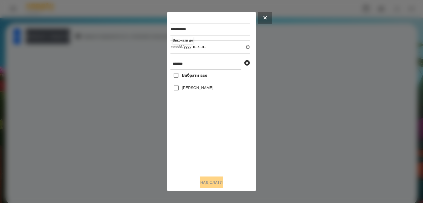
click at [199, 90] on label "[PERSON_NAME]" at bounding box center [197, 87] width 31 height 5
click at [203, 180] on button "Надіслати" at bounding box center [211, 183] width 22 height 12
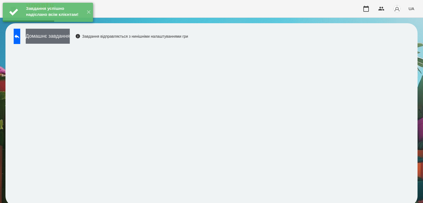
click at [66, 36] on button "Домашнє завдання" at bounding box center [48, 36] width 44 height 15
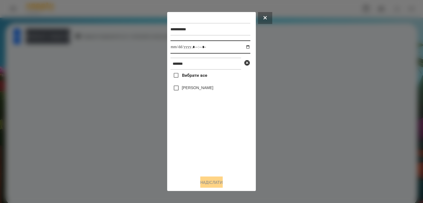
click at [243, 50] on input "datetime-local" at bounding box center [210, 46] width 80 height 13
type input "**********"
drag, startPoint x: 200, startPoint y: 143, endPoint x: 200, endPoint y: 136, distance: 6.8
click at [200, 143] on div "Вибрати все [PERSON_NAME]" at bounding box center [210, 121] width 80 height 102
click at [195, 94] on div "[PERSON_NAME]" at bounding box center [210, 87] width 80 height 11
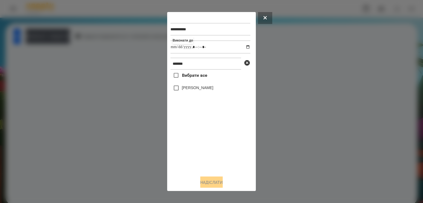
click at [198, 89] on label "[PERSON_NAME]" at bounding box center [197, 87] width 31 height 5
click at [203, 182] on button "Надіслати" at bounding box center [211, 183] width 22 height 12
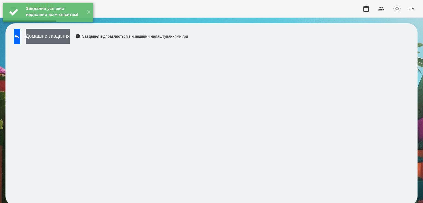
click at [70, 33] on button "Домашнє завдання" at bounding box center [48, 36] width 44 height 15
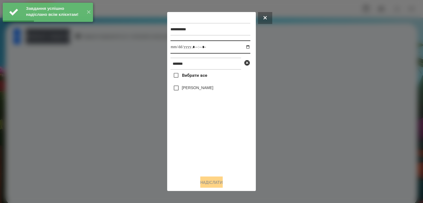
drag, startPoint x: 241, startPoint y: 48, endPoint x: 239, endPoint y: 52, distance: 4.3
click at [241, 48] on input "datetime-local" at bounding box center [210, 46] width 80 height 13
type input "**********"
drag, startPoint x: 205, startPoint y: 144, endPoint x: 203, endPoint y: 142, distance: 3.1
click at [203, 142] on div "Вибрати все [PERSON_NAME]" at bounding box center [210, 121] width 80 height 102
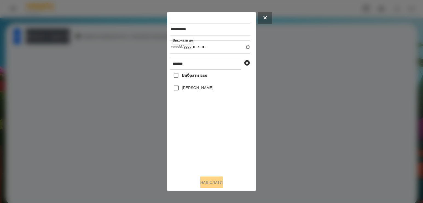
click at [191, 88] on label "[PERSON_NAME]" at bounding box center [197, 87] width 31 height 5
click at [201, 183] on button "Надіслати" at bounding box center [211, 183] width 22 height 12
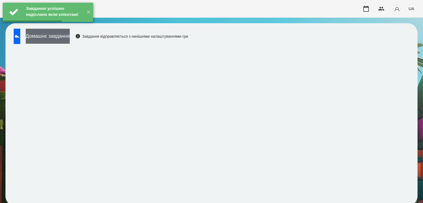
click at [63, 38] on button "Домашнє завдання" at bounding box center [48, 36] width 44 height 15
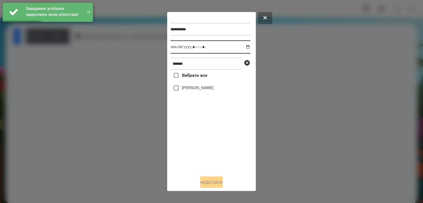
click at [244, 48] on input "datetime-local" at bounding box center [210, 46] width 80 height 13
type input "**********"
click at [205, 145] on div "Вибрати все [PERSON_NAME]" at bounding box center [210, 121] width 80 height 102
click at [195, 90] on label "[PERSON_NAME]" at bounding box center [197, 87] width 31 height 5
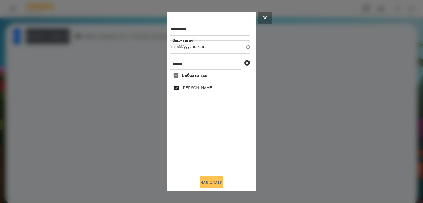
click at [216, 184] on button "Надіслати" at bounding box center [211, 183] width 22 height 12
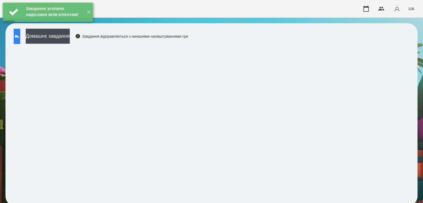
click at [20, 37] on button at bounding box center [17, 36] width 7 height 15
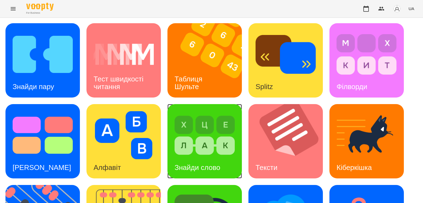
click at [207, 135] on img at bounding box center [204, 135] width 60 height 48
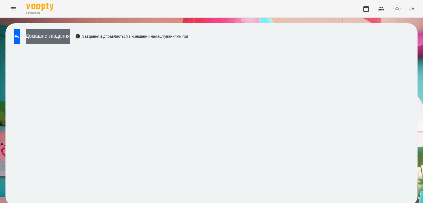
click at [70, 34] on button "Домашнє завдання" at bounding box center [48, 36] width 44 height 15
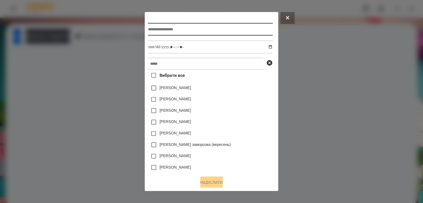
click at [221, 28] on input "text" at bounding box center [210, 29] width 124 height 13
type input "**********"
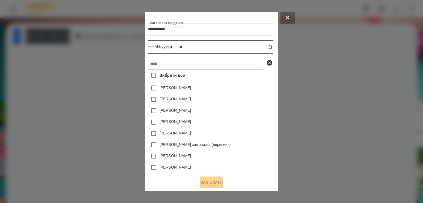
click at [271, 46] on input "datetime-local" at bounding box center [210, 46] width 124 height 13
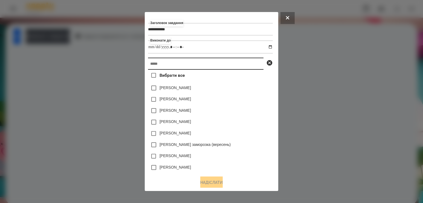
type input "**********"
click at [240, 66] on input "text" at bounding box center [205, 64] width 115 height 12
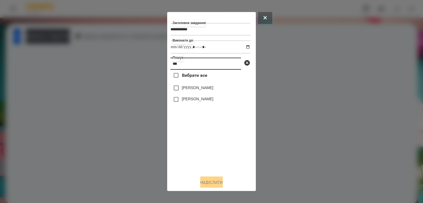
type input "***"
click at [193, 89] on label "[PERSON_NAME]" at bounding box center [197, 87] width 31 height 5
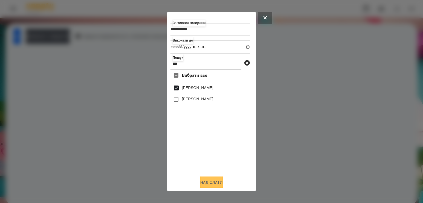
click at [203, 183] on button "Надіслати" at bounding box center [211, 183] width 22 height 12
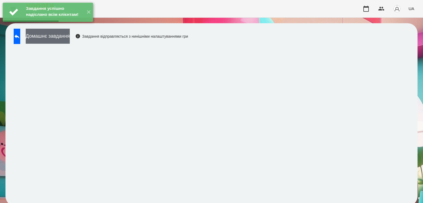
click at [55, 39] on button "Домашнє завдання" at bounding box center [48, 36] width 44 height 15
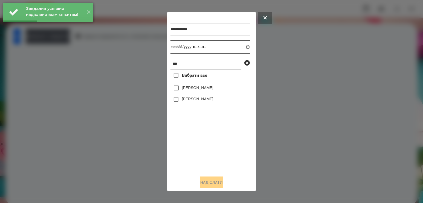
click at [241, 50] on input "datetime-local" at bounding box center [210, 46] width 80 height 13
type input "**********"
click at [197, 138] on div "Вибрати все [PERSON_NAME] [PERSON_NAME]" at bounding box center [210, 121] width 80 height 102
click at [192, 90] on label "[PERSON_NAME]" at bounding box center [197, 87] width 31 height 5
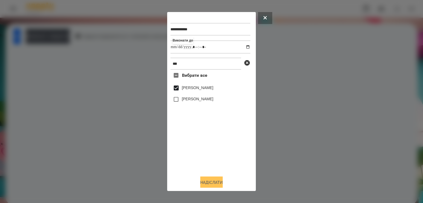
click at [206, 185] on button "Надіслати" at bounding box center [211, 183] width 22 height 12
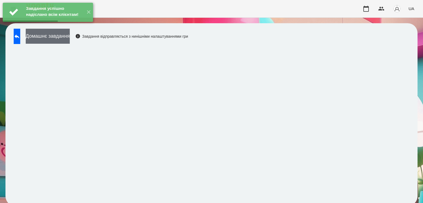
click at [70, 42] on button "Домашнє завдання" at bounding box center [48, 36] width 44 height 15
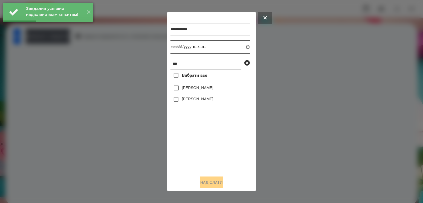
click at [247, 49] on input "datetime-local" at bounding box center [210, 46] width 80 height 13
click at [242, 50] on input "datetime-local" at bounding box center [210, 46] width 80 height 13
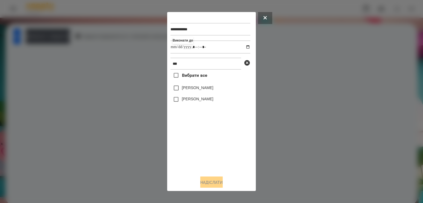
type input "**********"
drag, startPoint x: 206, startPoint y: 149, endPoint x: 199, endPoint y: 104, distance: 45.4
click at [207, 147] on div "Вибрати все [PERSON_NAME] [PERSON_NAME]" at bounding box center [210, 121] width 80 height 102
click at [194, 90] on label "[PERSON_NAME]" at bounding box center [197, 87] width 31 height 5
click at [208, 182] on button "Надіслати" at bounding box center [211, 183] width 22 height 12
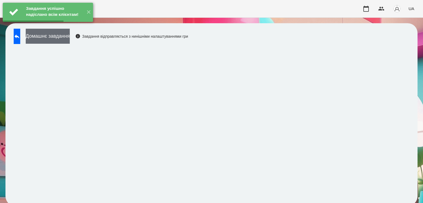
click at [70, 40] on button "Домашнє завдання" at bounding box center [48, 36] width 44 height 15
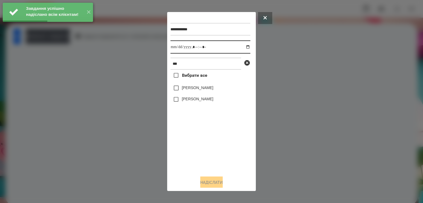
click at [241, 45] on input "datetime-local" at bounding box center [210, 46] width 80 height 13
click at [243, 48] on input "datetime-local" at bounding box center [210, 46] width 80 height 13
type input "**********"
click at [209, 146] on div "Вибрати все [PERSON_NAME] [PERSON_NAME]" at bounding box center [210, 121] width 80 height 102
click at [196, 90] on label "[PERSON_NAME]" at bounding box center [197, 87] width 31 height 5
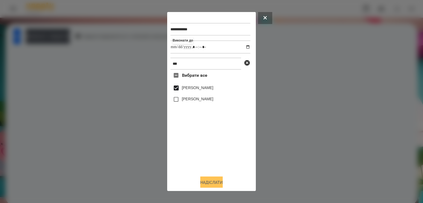
click at [212, 183] on button "Надіслати" at bounding box center [211, 183] width 22 height 12
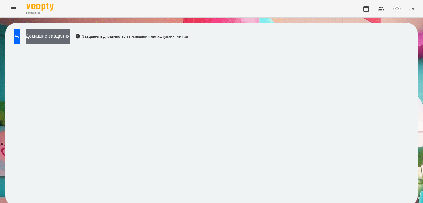
click at [69, 37] on button "Домашнє завдання" at bounding box center [48, 36] width 44 height 15
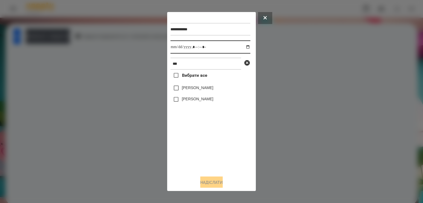
click at [243, 47] on input "datetime-local" at bounding box center [210, 46] width 80 height 13
type input "**********"
click at [207, 138] on div "Вибрати все [PERSON_NAME] [PERSON_NAME]" at bounding box center [210, 121] width 80 height 102
click at [201, 88] on label "[PERSON_NAME]" at bounding box center [197, 87] width 31 height 5
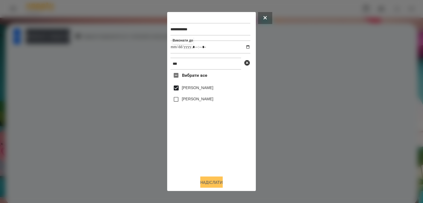
click at [210, 188] on button "Надіслати" at bounding box center [211, 183] width 22 height 12
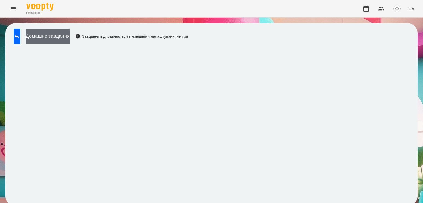
click at [65, 36] on button "Домашнє завдання" at bounding box center [48, 36] width 44 height 15
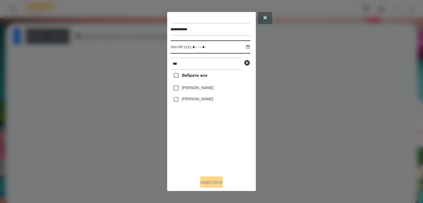
click at [240, 46] on input "datetime-local" at bounding box center [210, 46] width 80 height 13
type input "**********"
click at [209, 158] on div "Вибрати все [PERSON_NAME] [PERSON_NAME]" at bounding box center [210, 121] width 80 height 102
click at [195, 86] on div "[PERSON_NAME]" at bounding box center [210, 87] width 80 height 11
click at [195, 88] on label "[PERSON_NAME]" at bounding box center [197, 87] width 31 height 5
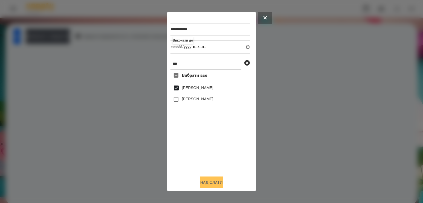
click at [200, 185] on button "Надіслати" at bounding box center [211, 183] width 22 height 12
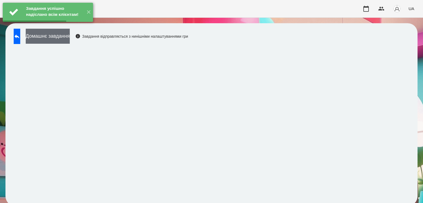
click at [70, 40] on button "Домашнє завдання" at bounding box center [48, 36] width 44 height 15
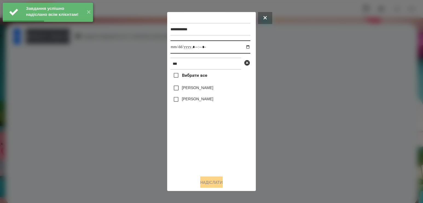
click at [244, 46] on input "datetime-local" at bounding box center [210, 46] width 80 height 13
type input "**********"
click at [199, 167] on div "Вибрати все [PERSON_NAME] [PERSON_NAME]" at bounding box center [210, 121] width 80 height 102
click at [192, 90] on label "[PERSON_NAME]" at bounding box center [197, 87] width 31 height 5
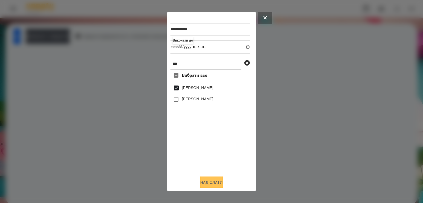
click at [209, 184] on button "Надіслати" at bounding box center [211, 183] width 22 height 12
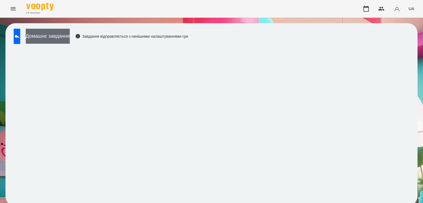
click at [70, 34] on button "Домашнє завдання" at bounding box center [48, 36] width 44 height 15
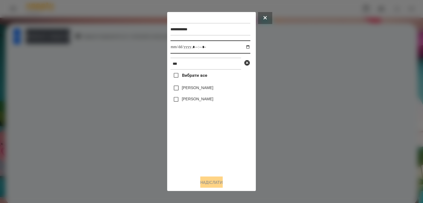
click at [243, 50] on input "datetime-local" at bounding box center [210, 46] width 80 height 13
type input "**********"
click at [187, 141] on div "Вибрати все [PERSON_NAME] [PERSON_NAME]" at bounding box center [210, 121] width 80 height 102
drag, startPoint x: 197, startPoint y: 62, endPoint x: 96, endPoint y: 57, distance: 101.0
click at [96, 57] on div "**********" at bounding box center [211, 101] width 423 height 203
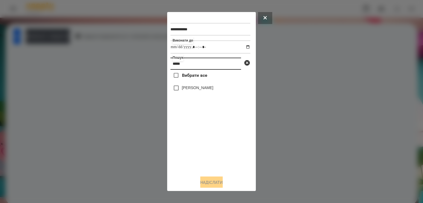
type input "*****"
click at [185, 90] on label "[PERSON_NAME]" at bounding box center [197, 87] width 31 height 5
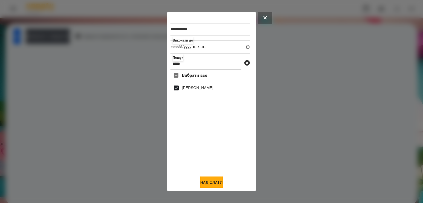
click at [201, 178] on div "**********" at bounding box center [211, 101] width 82 height 173
click at [205, 181] on button "Надіслати" at bounding box center [211, 183] width 22 height 12
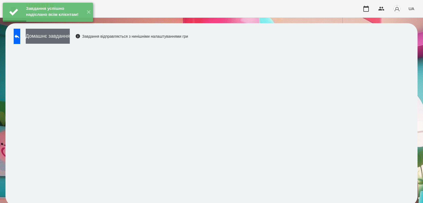
click at [64, 35] on button "Домашнє завдання" at bounding box center [48, 36] width 44 height 15
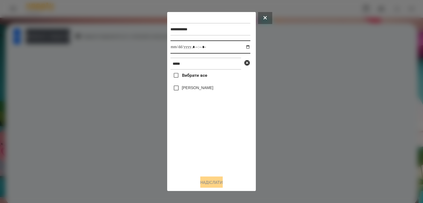
click at [244, 48] on input "datetime-local" at bounding box center [210, 46] width 80 height 13
type input "**********"
click at [198, 164] on div "Вибрати все [PERSON_NAME]" at bounding box center [210, 121] width 80 height 102
click at [192, 87] on label "[PERSON_NAME]" at bounding box center [197, 87] width 31 height 5
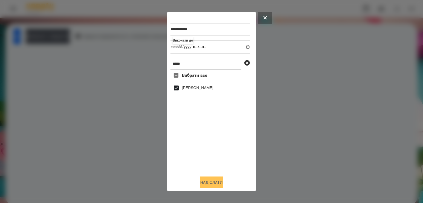
click at [203, 182] on button "Надіслати" at bounding box center [211, 183] width 22 height 12
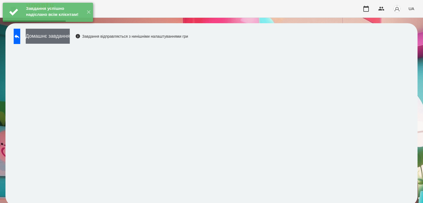
click at [70, 36] on button "Домашнє завдання" at bounding box center [48, 36] width 44 height 15
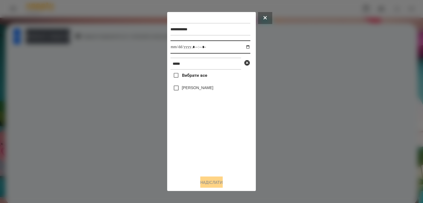
click at [245, 48] on input "datetime-local" at bounding box center [210, 46] width 80 height 13
type input "**********"
click at [186, 149] on div "Вибрати все [PERSON_NAME]" at bounding box center [210, 121] width 80 height 102
click at [188, 90] on label "[PERSON_NAME]" at bounding box center [197, 87] width 31 height 5
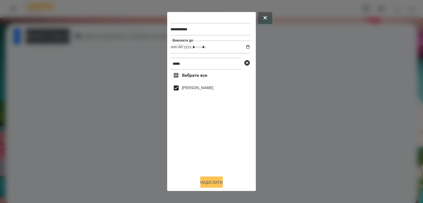
click at [210, 183] on button "Надіслати" at bounding box center [211, 183] width 22 height 12
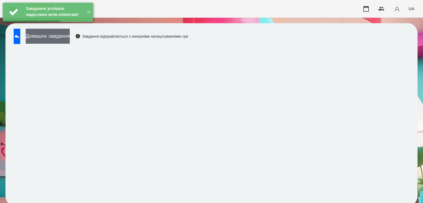
click at [70, 39] on button "Домашнє завдання" at bounding box center [48, 36] width 44 height 15
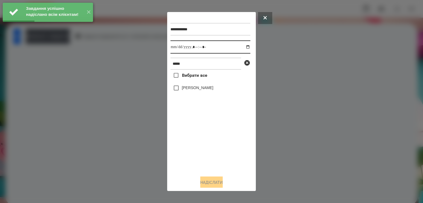
click at [242, 49] on input "datetime-local" at bounding box center [210, 46] width 80 height 13
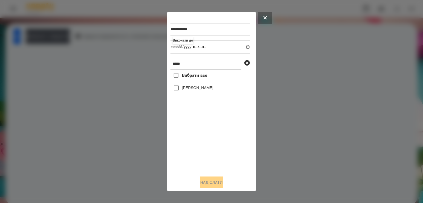
type input "**********"
click at [201, 153] on div "Вибрати все [PERSON_NAME]" at bounding box center [210, 121] width 80 height 102
click at [187, 86] on div "[PERSON_NAME]" at bounding box center [210, 87] width 80 height 11
click at [188, 88] on label "[PERSON_NAME]" at bounding box center [197, 87] width 31 height 5
click at [208, 182] on button "Надіслати" at bounding box center [211, 183] width 22 height 12
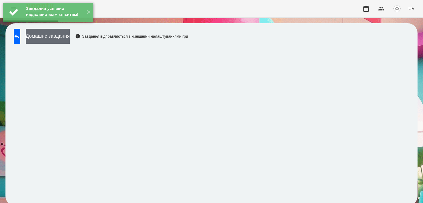
click at [70, 39] on button "Домашнє завдання" at bounding box center [48, 36] width 44 height 15
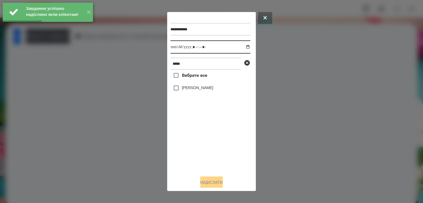
click at [242, 48] on input "datetime-local" at bounding box center [210, 46] width 80 height 13
type input "**********"
click at [216, 148] on div "Вибрати все [PERSON_NAME]" at bounding box center [210, 121] width 80 height 102
click at [193, 87] on label "[PERSON_NAME]" at bounding box center [197, 87] width 31 height 5
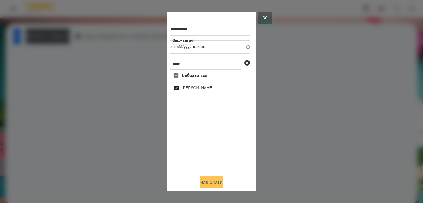
click at [219, 182] on button "Надіслати" at bounding box center [211, 183] width 22 height 12
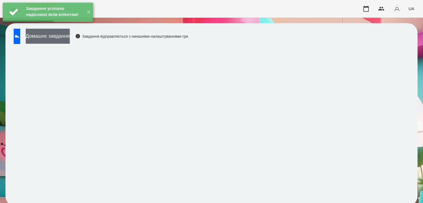
click at [70, 42] on button "Домашнє завдання" at bounding box center [48, 36] width 44 height 15
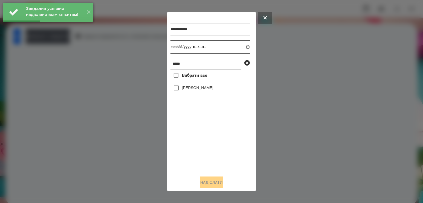
drag, startPoint x: 239, startPoint y: 47, endPoint x: 242, endPoint y: 48, distance: 3.1
click at [240, 48] on input "datetime-local" at bounding box center [210, 46] width 80 height 13
click at [242, 48] on input "datetime-local" at bounding box center [210, 46] width 80 height 13
type input "**********"
click at [230, 135] on div "Вибрати все [PERSON_NAME]" at bounding box center [210, 121] width 80 height 102
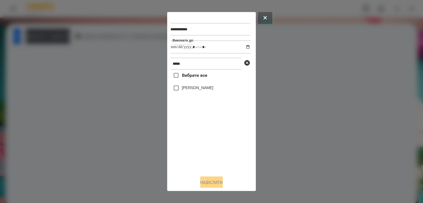
drag, startPoint x: 197, startPoint y: 90, endPoint x: 186, endPoint y: 101, distance: 15.7
click at [197, 90] on label "[PERSON_NAME]" at bounding box center [197, 87] width 31 height 5
click at [202, 181] on button "Надіслати" at bounding box center [211, 183] width 22 height 12
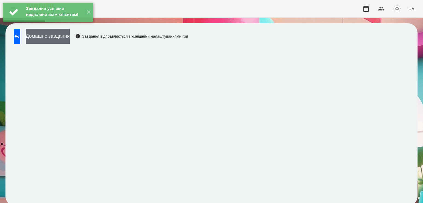
click at [70, 42] on button "Домашнє завдання" at bounding box center [48, 36] width 44 height 15
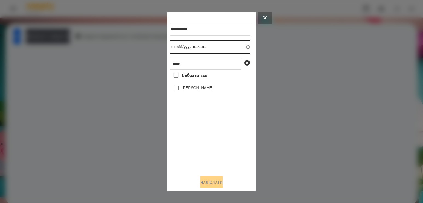
click at [244, 46] on input "datetime-local" at bounding box center [210, 46] width 80 height 13
type input "**********"
drag, startPoint x: 205, startPoint y: 160, endPoint x: 206, endPoint y: 150, distance: 9.9
click at [205, 160] on div "Вибрати все [PERSON_NAME]" at bounding box center [210, 121] width 80 height 102
click at [203, 90] on label "[PERSON_NAME]" at bounding box center [197, 87] width 31 height 5
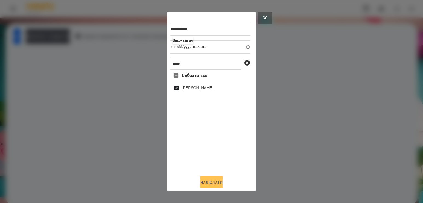
click at [208, 186] on button "Надіслати" at bounding box center [211, 183] width 22 height 12
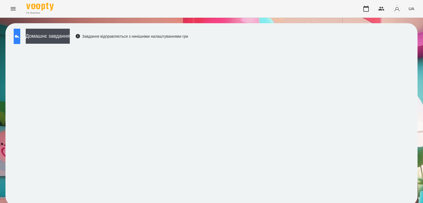
click at [20, 41] on button at bounding box center [17, 36] width 7 height 15
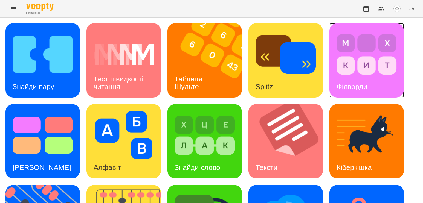
click at [349, 68] on img at bounding box center [366, 54] width 60 height 48
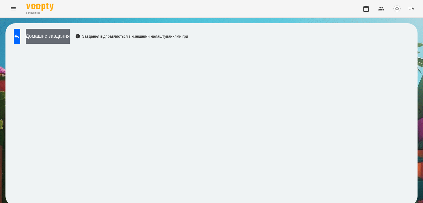
click at [70, 35] on button "Домашнє завдання" at bounding box center [48, 36] width 44 height 15
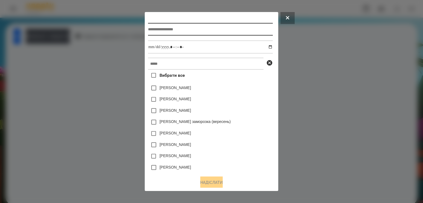
click at [248, 31] on input "text" at bounding box center [210, 29] width 124 height 13
type input "**********"
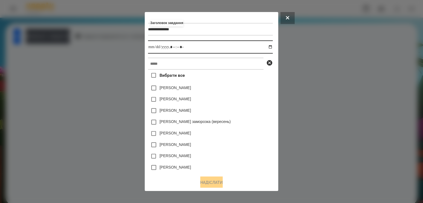
click at [271, 48] on input "datetime-local" at bounding box center [210, 46] width 124 height 13
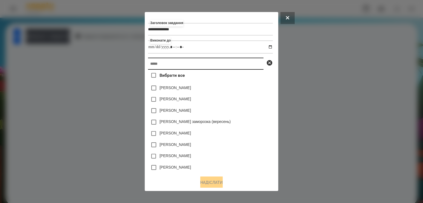
type input "**********"
click at [251, 67] on input "text" at bounding box center [205, 64] width 115 height 12
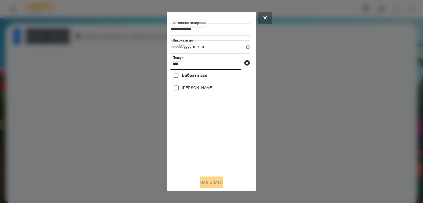
type input "****"
click at [191, 89] on label "[PERSON_NAME]" at bounding box center [197, 87] width 31 height 5
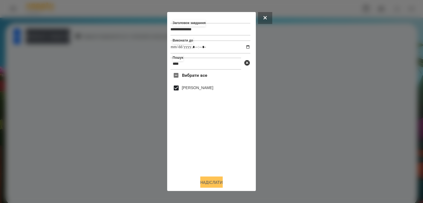
click at [208, 182] on button "Надіслати" at bounding box center [211, 183] width 22 height 12
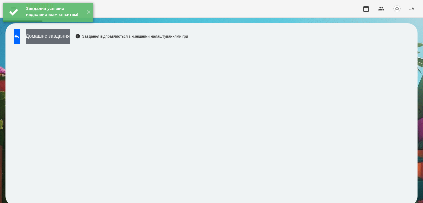
click at [70, 40] on button "Домашнє завдання" at bounding box center [48, 36] width 44 height 15
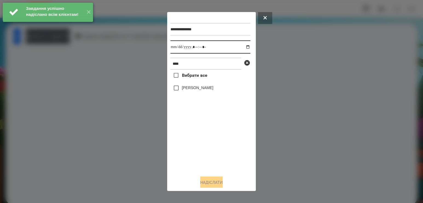
click at [242, 47] on input "datetime-local" at bounding box center [210, 46] width 80 height 13
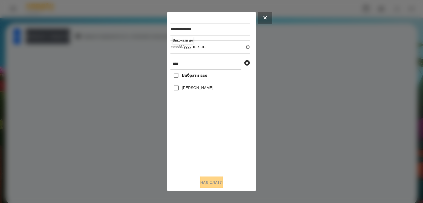
type input "**********"
click at [190, 150] on div "Вибрати все [PERSON_NAME]" at bounding box center [210, 121] width 80 height 102
click at [189, 94] on div "[PERSON_NAME]" at bounding box center [210, 87] width 80 height 11
click at [189, 90] on label "[PERSON_NAME]" at bounding box center [197, 87] width 31 height 5
click at [204, 186] on button "Надіслати" at bounding box center [211, 183] width 22 height 12
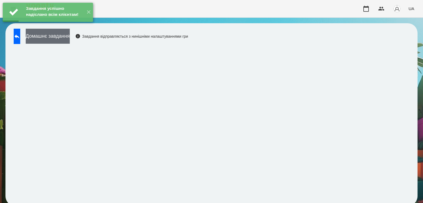
click at [70, 39] on button "Домашнє завдання" at bounding box center [48, 36] width 44 height 15
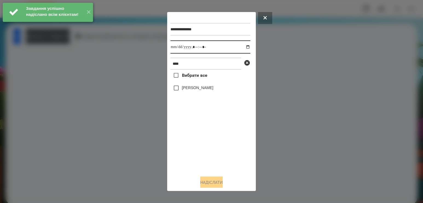
click at [242, 48] on input "datetime-local" at bounding box center [210, 46] width 80 height 13
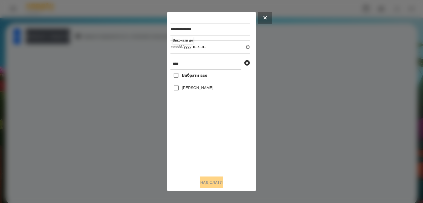
type input "**********"
click at [212, 166] on div "Вибрати все [PERSON_NAME]" at bounding box center [210, 121] width 80 height 102
click at [190, 90] on label "[PERSON_NAME]" at bounding box center [197, 87] width 31 height 5
click at [206, 181] on button "Надіслати" at bounding box center [211, 183] width 22 height 12
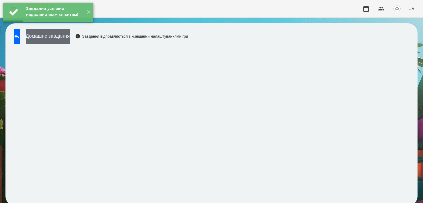
click at [70, 38] on button "Домашнє завдання" at bounding box center [48, 36] width 44 height 15
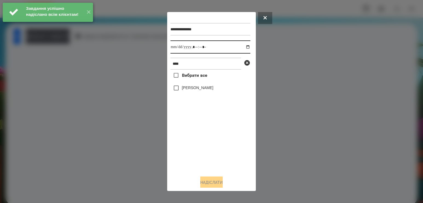
click at [241, 51] on input "datetime-local" at bounding box center [210, 46] width 80 height 13
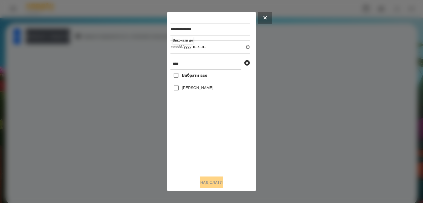
type input "**********"
click at [216, 144] on div "Вибрати все [PERSON_NAME]" at bounding box center [210, 121] width 80 height 102
click at [180, 85] on div "[PERSON_NAME]" at bounding box center [210, 87] width 80 height 11
click at [182, 90] on label "[PERSON_NAME]" at bounding box center [197, 87] width 31 height 5
click at [213, 180] on button "Надіслати" at bounding box center [211, 183] width 22 height 12
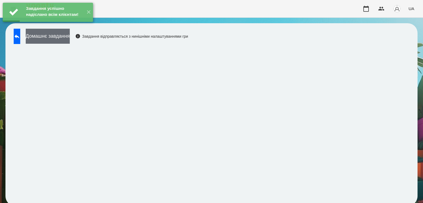
click at [68, 42] on button "Домашнє завдання" at bounding box center [48, 36] width 44 height 15
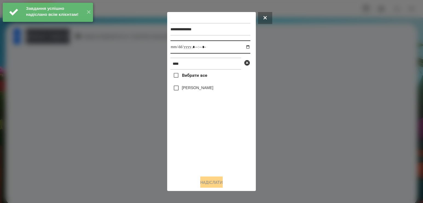
click at [243, 47] on input "datetime-local" at bounding box center [210, 46] width 80 height 13
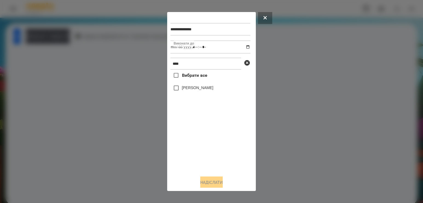
type input "**********"
click at [205, 140] on div "Вибрати все [PERSON_NAME]" at bounding box center [210, 121] width 80 height 102
click at [192, 90] on label "[PERSON_NAME]" at bounding box center [197, 87] width 31 height 5
click at [216, 182] on button "Надіслати" at bounding box center [211, 183] width 22 height 12
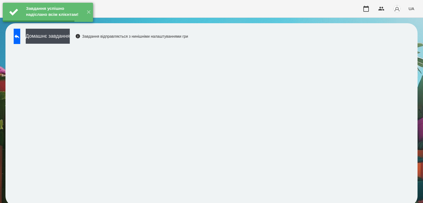
click at [61, 25] on div "Завдання успішно надіслано всім клієнтам! ✕" at bounding box center [48, 12] width 96 height 25
click at [70, 38] on button "Домашнє завдання" at bounding box center [48, 36] width 44 height 15
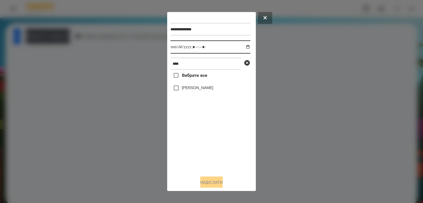
click at [243, 49] on input "datetime-local" at bounding box center [210, 46] width 80 height 13
type input "**********"
drag, startPoint x: 198, startPoint y: 140, endPoint x: 191, endPoint y: 102, distance: 38.3
click at [198, 140] on div "Вибрати все [PERSON_NAME]" at bounding box center [210, 121] width 80 height 102
click at [191, 89] on label "[PERSON_NAME]" at bounding box center [197, 87] width 31 height 5
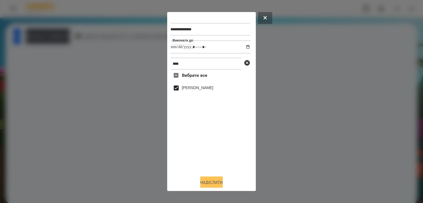
click at [204, 183] on button "Надіслати" at bounding box center [211, 183] width 22 height 12
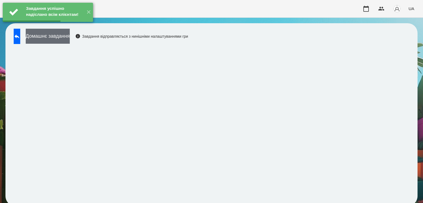
click at [61, 37] on button "Домашнє завдання" at bounding box center [48, 36] width 44 height 15
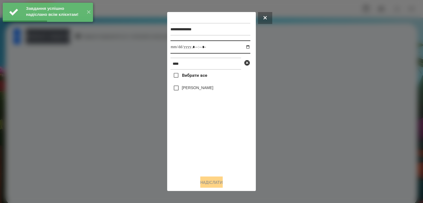
click at [239, 48] on input "datetime-local" at bounding box center [210, 46] width 80 height 13
click at [244, 50] on input "datetime-local" at bounding box center [210, 46] width 80 height 13
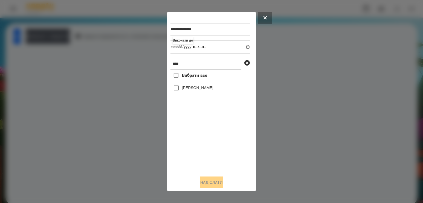
type input "**********"
click at [197, 154] on div "Вибрати все [PERSON_NAME]" at bounding box center [210, 121] width 80 height 102
click at [195, 90] on label "[PERSON_NAME]" at bounding box center [197, 87] width 31 height 5
drag, startPoint x: 218, startPoint y: 183, endPoint x: 210, endPoint y: 171, distance: 14.6
click at [218, 183] on button "Надіслати" at bounding box center [211, 183] width 22 height 12
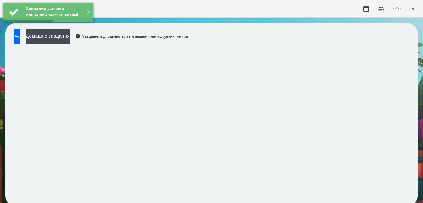
click at [64, 44] on div "Домашнє завдання Завдання відправляється з нинішніми налаштуваннями гри" at bounding box center [99, 38] width 177 height 18
click at [67, 37] on button "Домашнє завдання" at bounding box center [48, 36] width 44 height 15
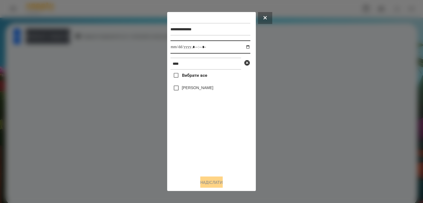
click at [241, 49] on input "datetime-local" at bounding box center [210, 46] width 80 height 13
type input "**********"
click at [195, 147] on div "Вибрати все [PERSON_NAME]" at bounding box center [210, 121] width 80 height 102
click at [190, 94] on div "[PERSON_NAME]" at bounding box center [210, 87] width 80 height 11
click at [193, 86] on div "[PERSON_NAME]" at bounding box center [210, 87] width 80 height 11
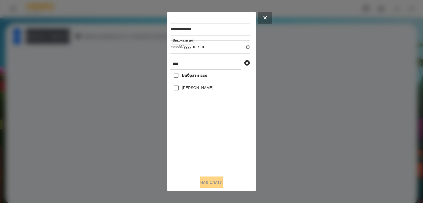
click at [193, 90] on label "[PERSON_NAME]" at bounding box center [197, 87] width 31 height 5
click at [213, 187] on button "Надіслати" at bounding box center [211, 183] width 22 height 12
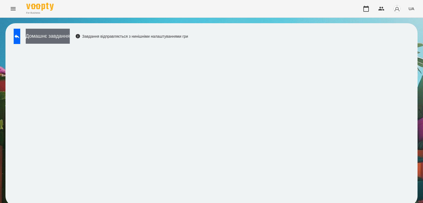
click at [70, 39] on button "Домашнє завдання" at bounding box center [48, 36] width 44 height 15
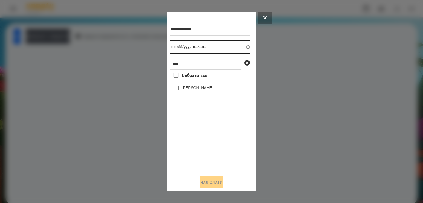
click at [245, 47] on input "datetime-local" at bounding box center [210, 46] width 80 height 13
type input "**********"
click at [189, 153] on div "Вибрати все [PERSON_NAME]" at bounding box center [210, 121] width 80 height 102
drag, startPoint x: 163, startPoint y: 63, endPoint x: 115, endPoint y: 63, distance: 48.9
click at [116, 63] on div "**********" at bounding box center [211, 101] width 423 height 203
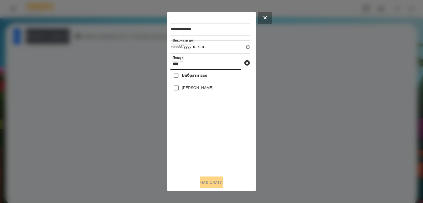
type input "****"
click at [189, 90] on label "[PERSON_NAME]" at bounding box center [197, 87] width 31 height 5
click at [197, 89] on label "[PERSON_NAME]" at bounding box center [197, 87] width 31 height 5
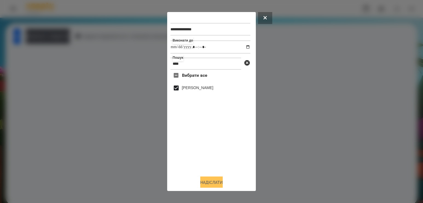
click at [203, 182] on button "Надіслати" at bounding box center [211, 183] width 22 height 12
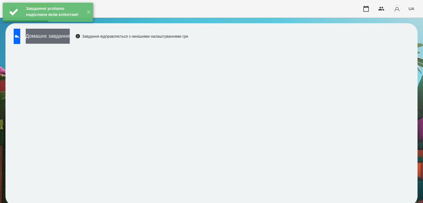
click at [70, 34] on button "Домашнє завдання" at bounding box center [48, 36] width 44 height 15
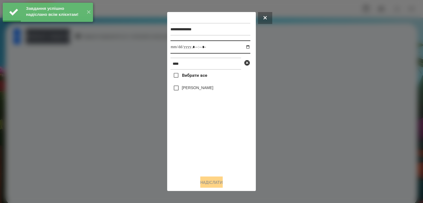
click at [244, 48] on input "datetime-local" at bounding box center [210, 46] width 80 height 13
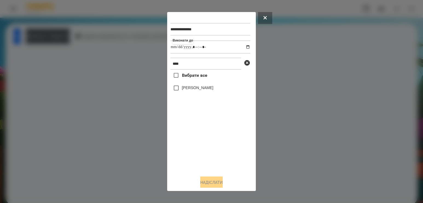
type input "**********"
click at [198, 142] on div "Вибрати все [PERSON_NAME]" at bounding box center [210, 121] width 80 height 102
drag, startPoint x: 199, startPoint y: 89, endPoint x: 204, endPoint y: 115, distance: 26.3
click at [199, 90] on label "[PERSON_NAME]" at bounding box center [197, 87] width 31 height 5
click at [213, 182] on button "Надіслати" at bounding box center [211, 183] width 22 height 12
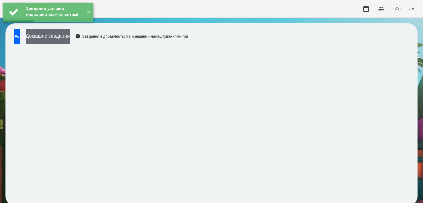
click at [70, 42] on button "Домашнє завдання" at bounding box center [48, 36] width 44 height 15
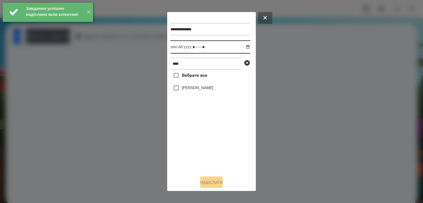
click at [245, 48] on input "datetime-local" at bounding box center [210, 46] width 80 height 13
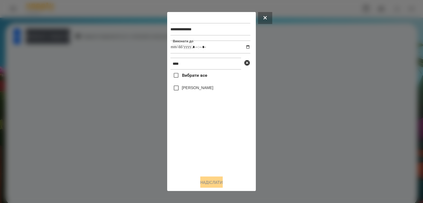
type input "**********"
click at [212, 164] on div "Вибрати все [PERSON_NAME]" at bounding box center [210, 121] width 80 height 102
click at [187, 90] on label "[PERSON_NAME]" at bounding box center [197, 87] width 31 height 5
click at [212, 186] on button "Надіслати" at bounding box center [211, 183] width 22 height 12
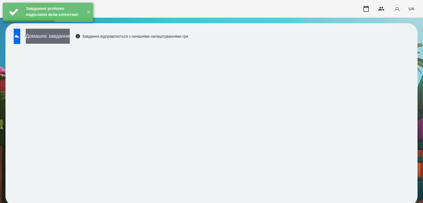
click at [70, 35] on button "Домашнє завдання" at bounding box center [48, 36] width 44 height 15
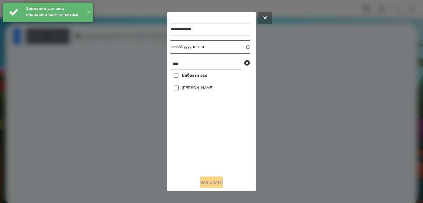
click at [245, 48] on input "datetime-local" at bounding box center [210, 46] width 80 height 13
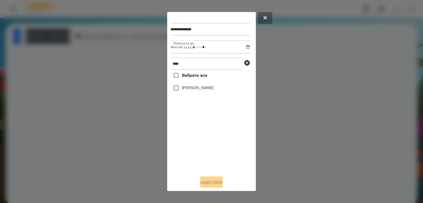
type input "**********"
click at [213, 163] on div "Вибрати все [PERSON_NAME]" at bounding box center [210, 121] width 80 height 102
click at [197, 90] on label "[PERSON_NAME]" at bounding box center [197, 87] width 31 height 5
click at [205, 181] on button "Надіслати" at bounding box center [211, 183] width 22 height 12
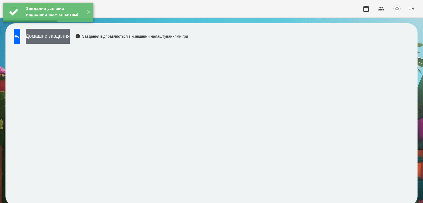
click at [70, 39] on button "Домашнє завдання" at bounding box center [48, 36] width 44 height 15
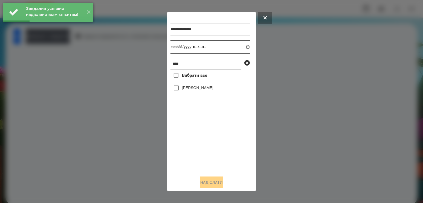
click at [242, 48] on input "datetime-local" at bounding box center [210, 46] width 80 height 13
type input "**********"
click at [210, 136] on div "Вибрати все [PERSON_NAME]" at bounding box center [210, 121] width 80 height 102
click at [197, 90] on label "[PERSON_NAME]" at bounding box center [197, 87] width 31 height 5
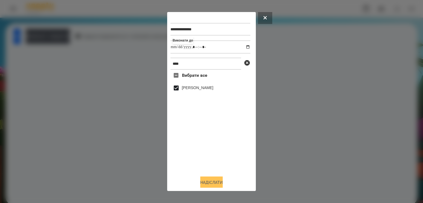
click at [216, 183] on button "Надіслати" at bounding box center [211, 183] width 22 height 12
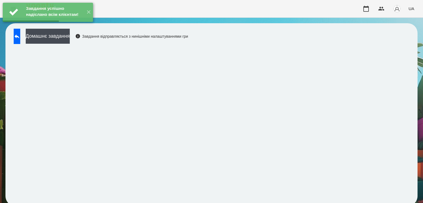
click at [87, 47] on iframe at bounding box center [211, 124] width 401 height 154
click at [70, 39] on button "Домашнє завдання" at bounding box center [48, 36] width 44 height 15
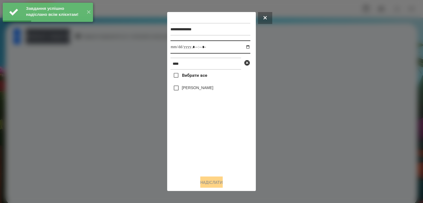
click at [244, 48] on input "datetime-local" at bounding box center [210, 46] width 80 height 13
type input "**********"
click at [230, 159] on div "Вибрати все [PERSON_NAME]" at bounding box center [210, 121] width 80 height 102
click at [196, 90] on label "[PERSON_NAME]" at bounding box center [197, 87] width 31 height 5
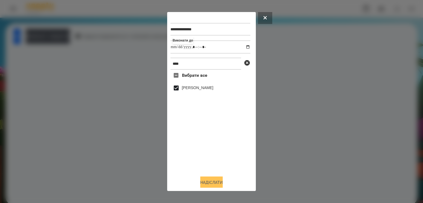
click at [211, 188] on button "Надіслати" at bounding box center [211, 183] width 22 height 12
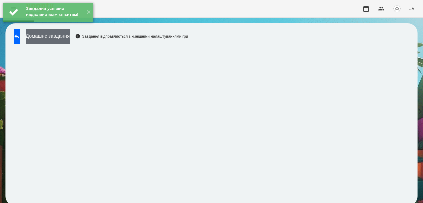
click at [58, 43] on button "Домашнє завдання" at bounding box center [48, 36] width 44 height 15
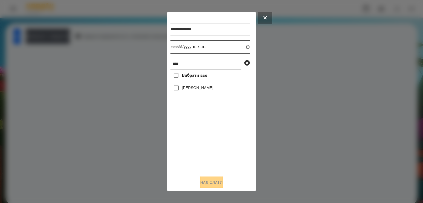
click at [238, 49] on input "datetime-local" at bounding box center [210, 46] width 80 height 13
click at [239, 48] on input "datetime-local" at bounding box center [210, 46] width 80 height 13
click at [244, 47] on input "datetime-local" at bounding box center [210, 46] width 80 height 13
type input "**********"
drag, startPoint x: 186, startPoint y: 146, endPoint x: 189, endPoint y: 126, distance: 19.9
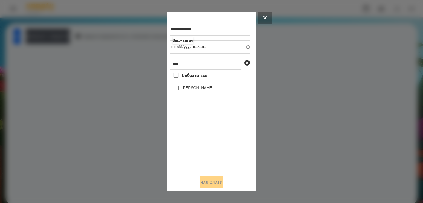
click at [186, 144] on div "Вибрати все [PERSON_NAME]" at bounding box center [210, 121] width 80 height 102
click at [191, 88] on label "[PERSON_NAME]" at bounding box center [197, 87] width 31 height 5
drag, startPoint x: 203, startPoint y: 185, endPoint x: 202, endPoint y: 181, distance: 4.2
click at [203, 185] on button "Надіслати" at bounding box center [211, 183] width 22 height 12
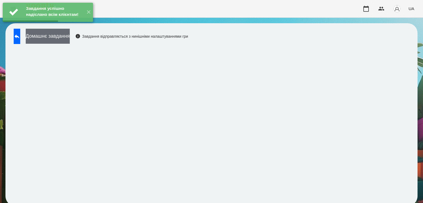
click at [63, 42] on button "Домашнє завдання" at bounding box center [48, 36] width 44 height 15
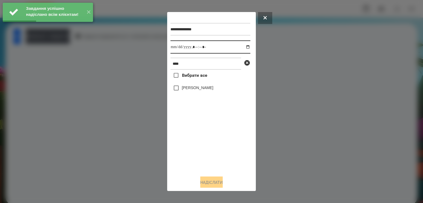
click at [243, 49] on input "datetime-local" at bounding box center [210, 46] width 80 height 13
type input "**********"
click at [201, 139] on div "Вибрати все [PERSON_NAME]" at bounding box center [210, 121] width 80 height 102
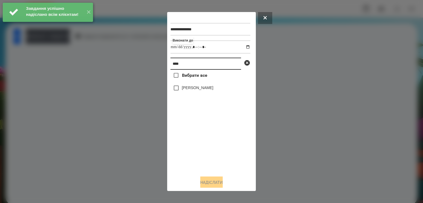
drag, startPoint x: 195, startPoint y: 64, endPoint x: 110, endPoint y: 57, distance: 86.1
click at [116, 58] on div "**********" at bounding box center [211, 101] width 423 height 203
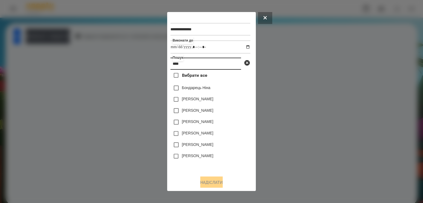
type input "****"
click at [186, 90] on label "Бондарець Ніна" at bounding box center [196, 87] width 28 height 5
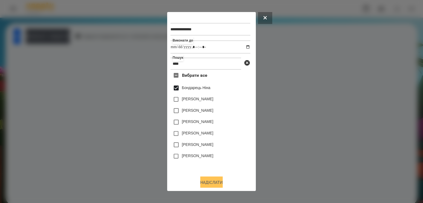
click at [204, 183] on button "Надіслати" at bounding box center [211, 183] width 22 height 12
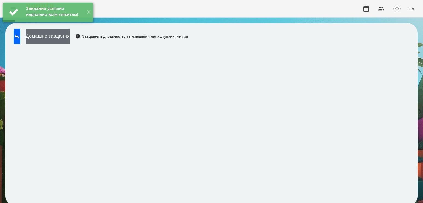
click at [70, 37] on button "Домашнє завдання" at bounding box center [48, 36] width 44 height 15
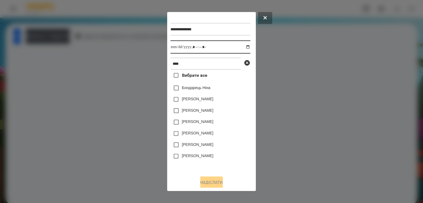
click at [244, 49] on input "datetime-local" at bounding box center [210, 46] width 80 height 13
type input "**********"
click at [222, 156] on div "[PERSON_NAME]" at bounding box center [210, 156] width 80 height 11
click at [199, 90] on label "Бондарець Ніна" at bounding box center [196, 87] width 28 height 5
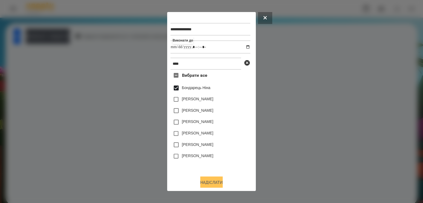
click at [213, 185] on button "Надіслати" at bounding box center [211, 183] width 22 height 12
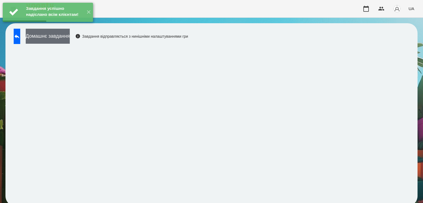
click at [70, 40] on button "Домашнє завдання" at bounding box center [48, 36] width 44 height 15
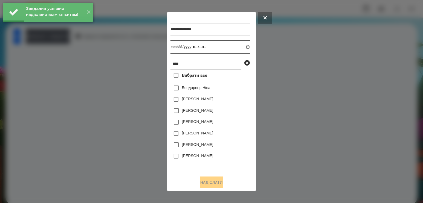
click at [244, 46] on input "datetime-local" at bounding box center [210, 46] width 80 height 13
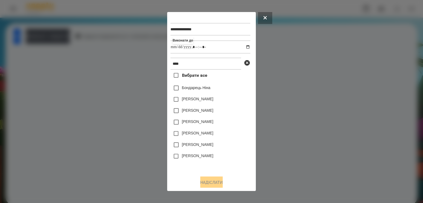
type input "**********"
click at [236, 162] on div "[PERSON_NAME]" at bounding box center [210, 156] width 80 height 11
click at [199, 89] on label "Бондарець Ніна" at bounding box center [196, 87] width 28 height 5
click at [215, 188] on button "Надіслати" at bounding box center [211, 183] width 22 height 12
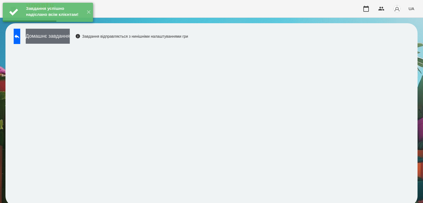
click at [70, 41] on button "Домашнє завдання" at bounding box center [48, 36] width 44 height 15
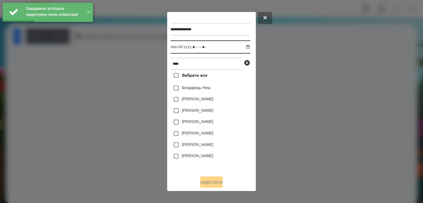
click at [243, 47] on input "datetime-local" at bounding box center [210, 46] width 80 height 13
type input "**********"
drag, startPoint x: 224, startPoint y: 152, endPoint x: 222, endPoint y: 150, distance: 3.3
click at [224, 151] on div "[PERSON_NAME]" at bounding box center [210, 144] width 80 height 11
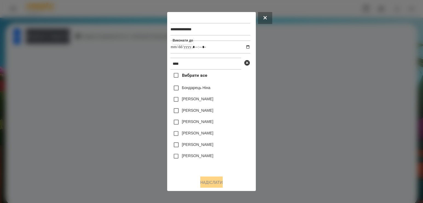
click at [199, 90] on label "Бондарець Ніна" at bounding box center [196, 87] width 28 height 5
click at [218, 186] on button "Надіслати" at bounding box center [211, 183] width 22 height 12
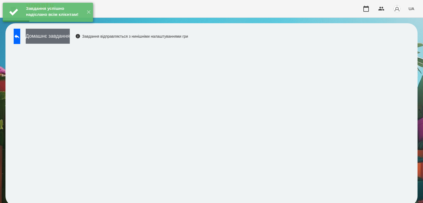
click at [69, 38] on button "Домашнє завдання" at bounding box center [48, 36] width 44 height 15
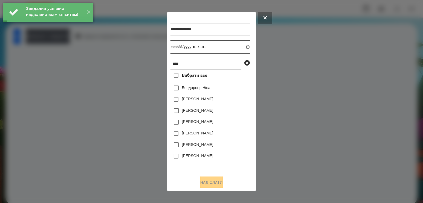
click at [244, 44] on input "datetime-local" at bounding box center [210, 46] width 80 height 13
click at [242, 46] on input "datetime-local" at bounding box center [210, 46] width 80 height 13
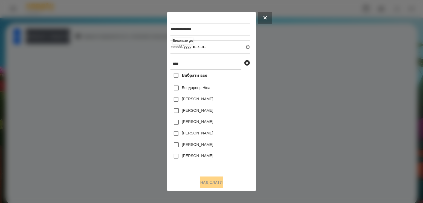
type input "**********"
click at [238, 145] on div "[PERSON_NAME]" at bounding box center [210, 144] width 80 height 11
click at [208, 90] on label "Бондарець Ніна" at bounding box center [196, 87] width 28 height 5
click at [215, 184] on button "Надіслати" at bounding box center [211, 183] width 22 height 12
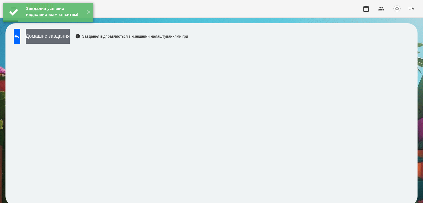
click at [67, 37] on button "Домашнє завдання" at bounding box center [48, 36] width 44 height 15
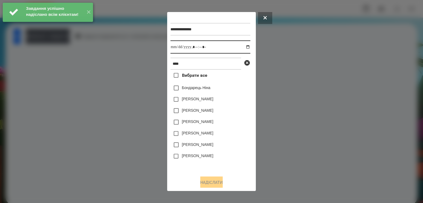
click at [242, 49] on input "datetime-local" at bounding box center [210, 46] width 80 height 13
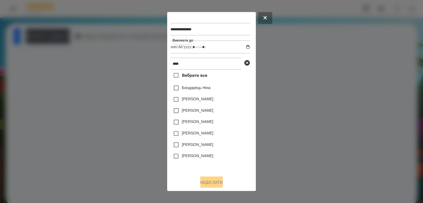
type input "**********"
click at [232, 144] on div "[PERSON_NAME]" at bounding box center [210, 144] width 80 height 11
click at [200, 89] on label "Бондарець Ніна" at bounding box center [196, 87] width 28 height 5
click at [213, 181] on button "Надіслати" at bounding box center [211, 183] width 22 height 12
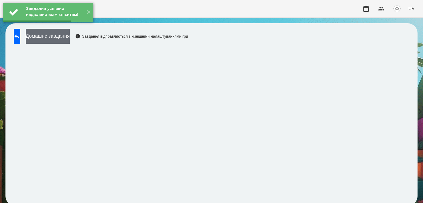
click at [63, 36] on button "Домашнє завдання" at bounding box center [48, 36] width 44 height 15
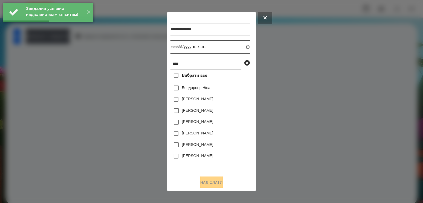
click at [241, 48] on input "datetime-local" at bounding box center [210, 46] width 80 height 13
type input "**********"
click at [227, 146] on div "[PERSON_NAME]" at bounding box center [210, 144] width 80 height 11
click at [208, 86] on div "Бондарець Ніна" at bounding box center [210, 87] width 80 height 11
click at [207, 90] on label "Бондарець Ніна" at bounding box center [196, 87] width 28 height 5
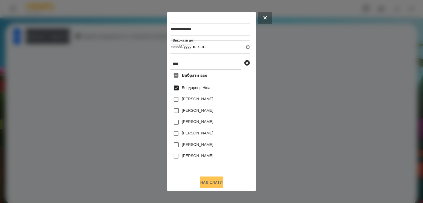
click at [216, 182] on button "Надіслати" at bounding box center [211, 183] width 22 height 12
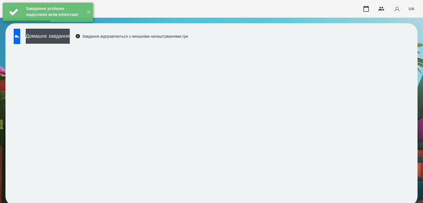
click at [83, 44] on div "Домашнє завдання Завдання відправляється з нинішніми налаштуваннями гри" at bounding box center [99, 38] width 177 height 18
click at [70, 38] on button "Домашнє завдання" at bounding box center [48, 36] width 44 height 15
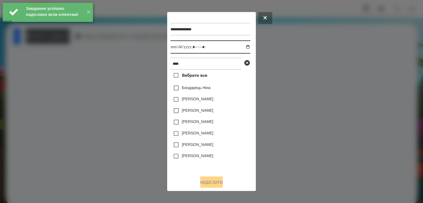
click at [245, 48] on input "datetime-local" at bounding box center [210, 46] width 80 height 13
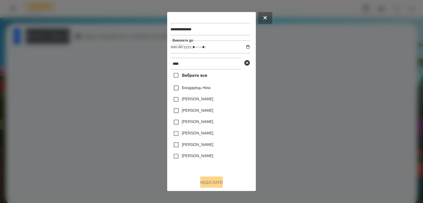
type input "**********"
drag, startPoint x: 243, startPoint y: 150, endPoint x: 242, endPoint y: 147, distance: 3.2
click at [243, 150] on div "[PERSON_NAME]" at bounding box center [210, 144] width 80 height 11
drag, startPoint x: 202, startPoint y: 67, endPoint x: 69, endPoint y: 46, distance: 134.5
click at [71, 47] on div "**********" at bounding box center [211, 101] width 423 height 203
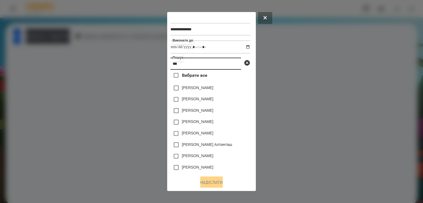
type input "***"
click at [188, 100] on label "[PERSON_NAME]" at bounding box center [197, 98] width 31 height 5
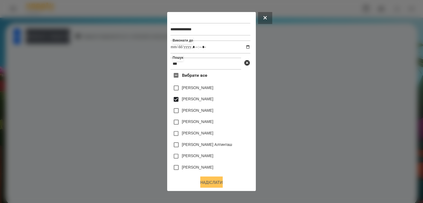
click at [212, 183] on button "Надіслати" at bounding box center [211, 183] width 22 height 12
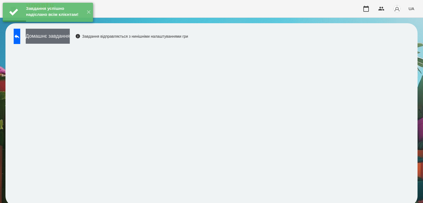
click at [70, 36] on button "Домашнє завдання" at bounding box center [48, 36] width 44 height 15
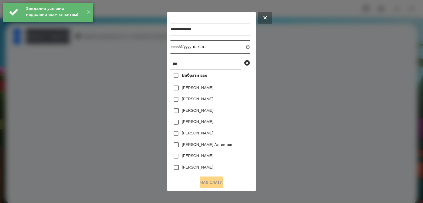
click at [241, 47] on input "datetime-local" at bounding box center [210, 46] width 80 height 13
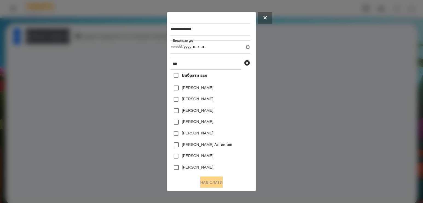
type input "**********"
click at [225, 162] on div "[PERSON_NAME]" at bounding box center [210, 156] width 80 height 11
click at [206, 101] on label "[PERSON_NAME]" at bounding box center [197, 98] width 31 height 5
click at [204, 185] on button "Надіслати" at bounding box center [211, 183] width 22 height 12
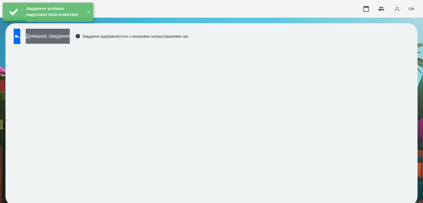
click at [69, 42] on button "Домашнє завдання" at bounding box center [48, 36] width 44 height 15
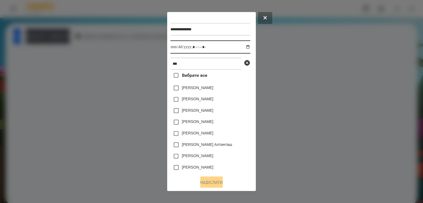
click at [241, 49] on input "datetime-local" at bounding box center [210, 46] width 80 height 13
type input "**********"
click at [234, 153] on div "[PERSON_NAME]" at bounding box center [210, 156] width 80 height 11
click at [206, 100] on label "[PERSON_NAME]" at bounding box center [197, 98] width 31 height 5
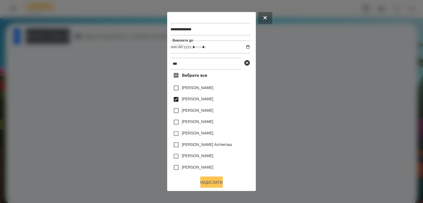
click at [200, 181] on button "Надіслати" at bounding box center [211, 183] width 22 height 12
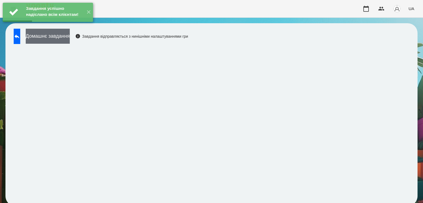
click at [70, 43] on button "Домашнє завдання" at bounding box center [48, 36] width 44 height 15
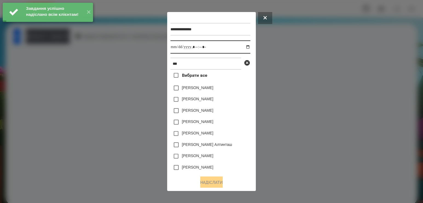
click at [244, 47] on input "datetime-local" at bounding box center [210, 46] width 80 height 13
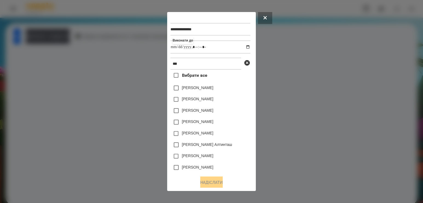
type input "**********"
drag, startPoint x: 227, startPoint y: 154, endPoint x: 221, endPoint y: 145, distance: 10.5
click at [226, 152] on div "Вибрати все [PERSON_NAME] [PERSON_NAME] [PERSON_NAME] [PERSON_NAME] [PERSON_NAM…" at bounding box center [210, 121] width 80 height 102
click at [201, 102] on label "[PERSON_NAME]" at bounding box center [197, 98] width 31 height 5
click at [208, 185] on button "Надіслати" at bounding box center [211, 183] width 22 height 12
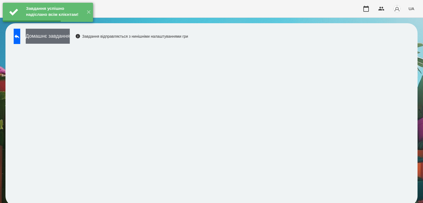
click at [70, 38] on button "Домашнє завдання" at bounding box center [48, 36] width 44 height 15
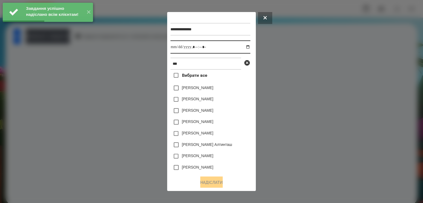
click at [241, 47] on input "datetime-local" at bounding box center [210, 46] width 80 height 13
type input "**********"
click at [229, 149] on div "[PERSON_NAME] Алтинташ" at bounding box center [210, 144] width 80 height 11
click at [200, 102] on label "[PERSON_NAME]" at bounding box center [197, 98] width 31 height 5
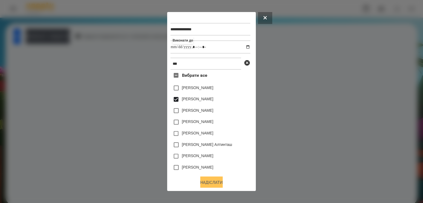
click at [209, 180] on button "Надіслати" at bounding box center [211, 183] width 22 height 12
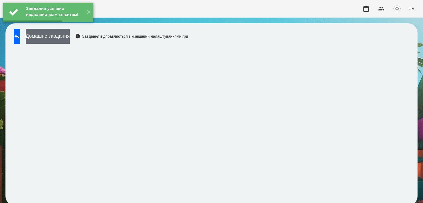
click at [70, 36] on button "Домашнє завдання" at bounding box center [48, 36] width 44 height 15
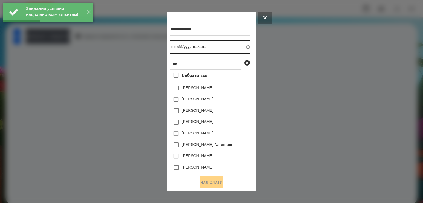
click at [245, 49] on input "datetime-local" at bounding box center [210, 46] width 80 height 13
type input "**********"
click at [235, 154] on div "[PERSON_NAME]" at bounding box center [210, 156] width 80 height 11
click at [208, 102] on label "[PERSON_NAME]" at bounding box center [197, 98] width 31 height 5
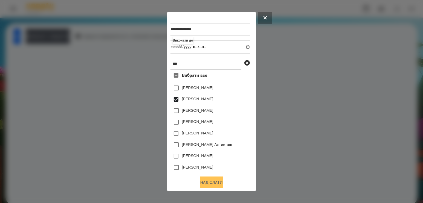
click at [206, 183] on button "Надіслати" at bounding box center [211, 183] width 22 height 12
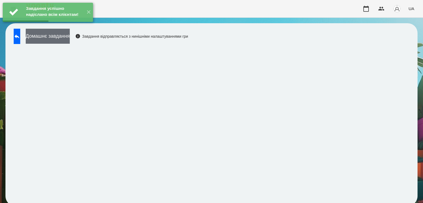
click at [70, 39] on button "Домашнє завдання" at bounding box center [48, 36] width 44 height 15
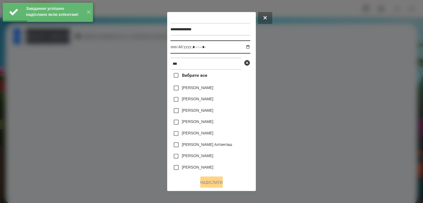
click at [241, 50] on input "datetime-local" at bounding box center [210, 46] width 80 height 13
type input "**********"
click at [237, 169] on div "[PERSON_NAME]" at bounding box center [210, 167] width 80 height 11
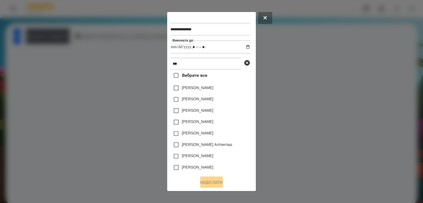
click at [213, 102] on label "[PERSON_NAME]" at bounding box center [197, 98] width 31 height 5
click at [213, 188] on div "**********" at bounding box center [211, 101] width 89 height 179
click at [201, 184] on button "Надіслати" at bounding box center [211, 183] width 22 height 12
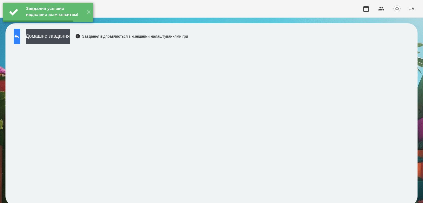
click at [20, 40] on button at bounding box center [17, 36] width 7 height 15
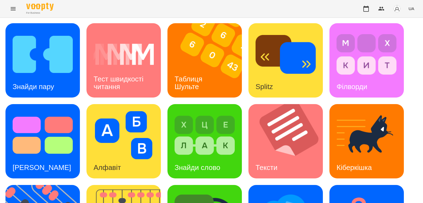
scroll to position [115, 0]
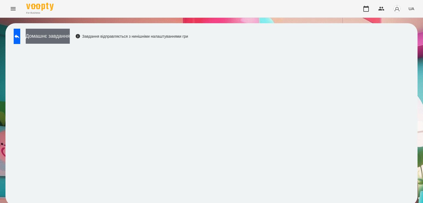
click at [66, 38] on button "Домашнє завдання" at bounding box center [48, 36] width 44 height 15
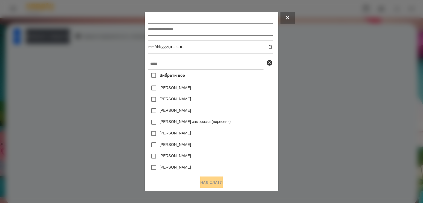
click at [199, 34] on input "text" at bounding box center [210, 29] width 124 height 13
type input "**********"
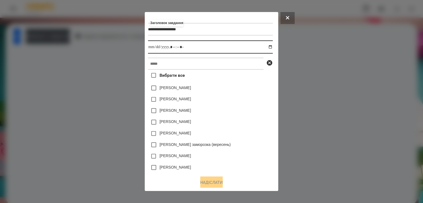
click at [271, 49] on input "datetime-local" at bounding box center [210, 46] width 124 height 13
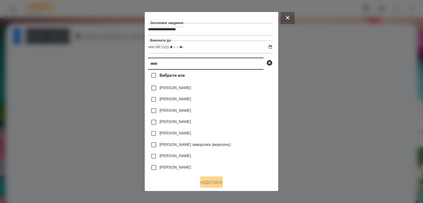
type input "**********"
click at [242, 65] on input "text" at bounding box center [205, 64] width 115 height 12
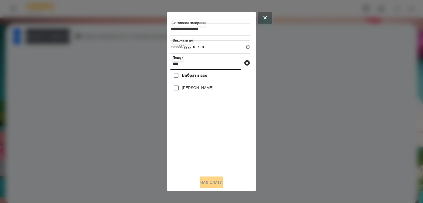
type input "****"
click at [190, 89] on label "[PERSON_NAME]" at bounding box center [197, 87] width 31 height 5
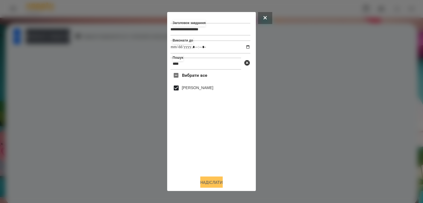
click at [207, 187] on button "Надіслати" at bounding box center [211, 183] width 22 height 12
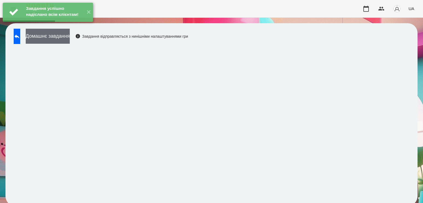
click at [70, 35] on button "Домашнє завдання" at bounding box center [48, 36] width 44 height 15
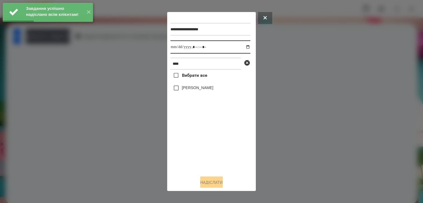
click at [245, 45] on input "datetime-local" at bounding box center [210, 46] width 80 height 13
click at [242, 49] on input "datetime-local" at bounding box center [210, 46] width 80 height 13
type input "**********"
drag, startPoint x: 197, startPoint y: 138, endPoint x: 197, endPoint y: 135, distance: 3.0
click at [197, 139] on div "Вибрати все [PERSON_NAME]" at bounding box center [210, 121] width 80 height 102
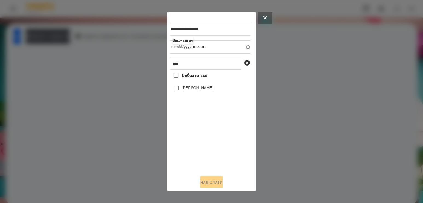
click at [196, 89] on label "[PERSON_NAME]" at bounding box center [197, 87] width 31 height 5
click at [207, 185] on button "Надіслати" at bounding box center [211, 183] width 22 height 12
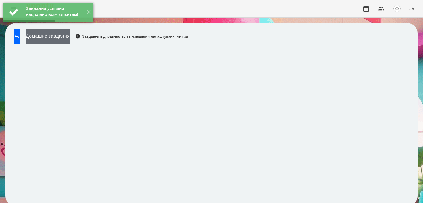
click at [70, 37] on button "Домашнє завдання" at bounding box center [48, 36] width 44 height 15
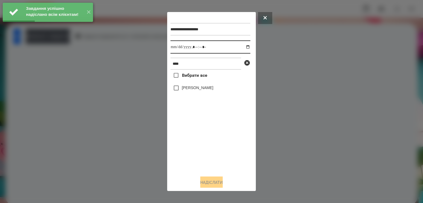
click at [243, 49] on input "datetime-local" at bounding box center [210, 46] width 80 height 13
type input "**********"
click at [207, 152] on div "Вибрати все [PERSON_NAME]" at bounding box center [210, 121] width 80 height 102
click at [190, 90] on label "[PERSON_NAME]" at bounding box center [197, 87] width 31 height 5
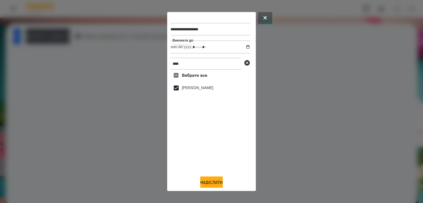
drag, startPoint x: 205, startPoint y: 179, endPoint x: 194, endPoint y: 168, distance: 15.3
click at [205, 179] on button "Надіслати" at bounding box center [211, 183] width 22 height 12
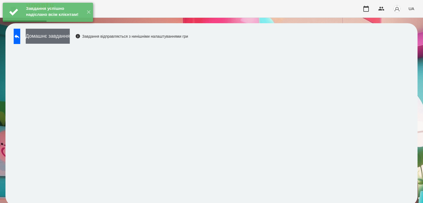
click at [70, 42] on button "Домашнє завдання" at bounding box center [48, 36] width 44 height 15
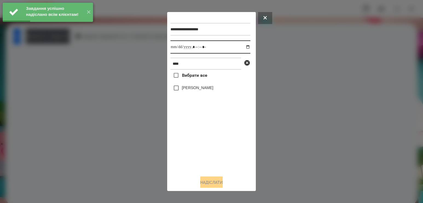
drag, startPoint x: 244, startPoint y: 48, endPoint x: 237, endPoint y: 51, distance: 7.2
click at [244, 48] on input "datetime-local" at bounding box center [210, 46] width 80 height 13
type input "**********"
click at [201, 152] on div "Вибрати все [PERSON_NAME]" at bounding box center [210, 121] width 80 height 102
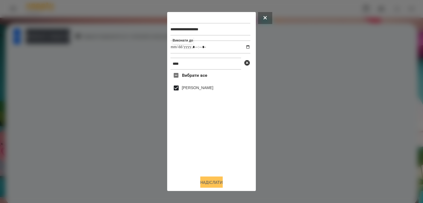
click at [210, 182] on button "Надіслати" at bounding box center [211, 183] width 22 height 12
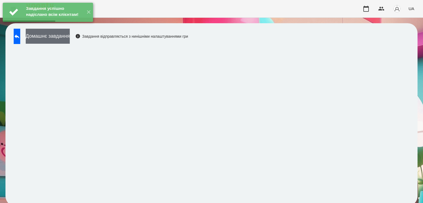
click at [70, 40] on button "Домашнє завдання" at bounding box center [48, 36] width 44 height 15
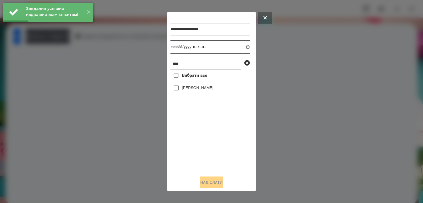
click at [239, 46] on input "datetime-local" at bounding box center [210, 46] width 80 height 13
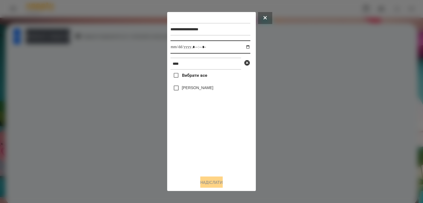
click at [244, 50] on input "datetime-local" at bounding box center [210, 46] width 80 height 13
type input "**********"
click at [210, 148] on div "Вибрати все [PERSON_NAME]" at bounding box center [210, 121] width 80 height 102
click at [196, 90] on label "[PERSON_NAME]" at bounding box center [197, 87] width 31 height 5
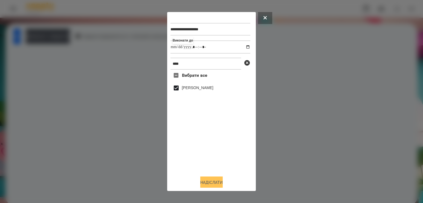
click at [201, 183] on button "Надіслати" at bounding box center [211, 183] width 22 height 12
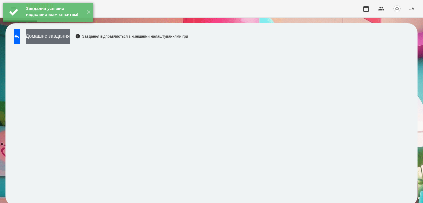
click at [70, 38] on button "Домашнє завдання" at bounding box center [48, 36] width 44 height 15
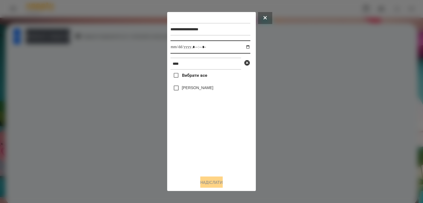
click at [245, 47] on input "datetime-local" at bounding box center [210, 46] width 80 height 13
type input "**********"
click at [202, 150] on div "Вибрати все [PERSON_NAME]" at bounding box center [210, 121] width 80 height 102
click at [198, 90] on label "[PERSON_NAME]" at bounding box center [197, 87] width 31 height 5
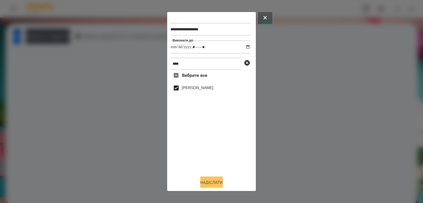
click at [207, 181] on button "Надіслати" at bounding box center [211, 183] width 22 height 12
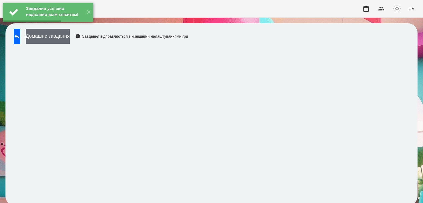
click at [70, 34] on button "Домашнє завдання" at bounding box center [48, 36] width 44 height 15
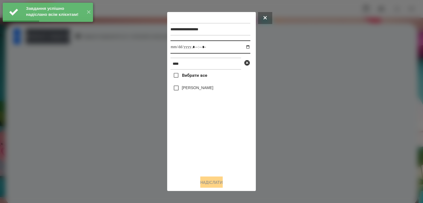
click at [245, 47] on input "datetime-local" at bounding box center [210, 46] width 80 height 13
type input "**********"
click at [200, 157] on div "Вибрати все [PERSON_NAME]" at bounding box center [210, 121] width 80 height 102
click at [190, 90] on label "[PERSON_NAME]" at bounding box center [197, 87] width 31 height 5
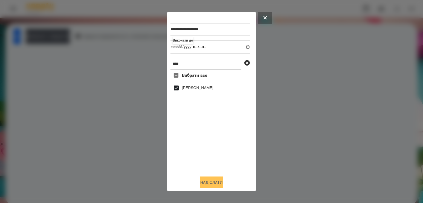
click at [211, 184] on button "Надіслати" at bounding box center [211, 183] width 22 height 12
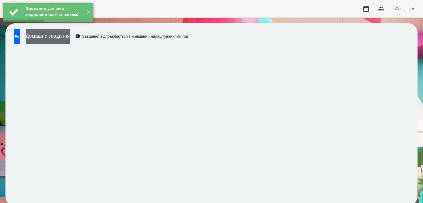
click at [70, 41] on button "Домашнє завдання" at bounding box center [48, 36] width 44 height 15
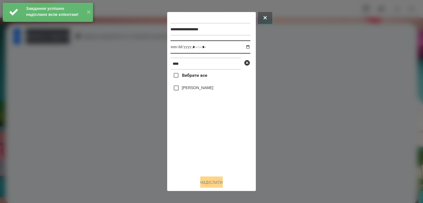
click at [241, 48] on input "datetime-local" at bounding box center [210, 46] width 80 height 13
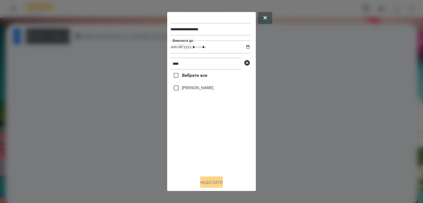
type input "**********"
click at [186, 142] on div "Вибрати все [PERSON_NAME]" at bounding box center [210, 121] width 80 height 102
drag, startPoint x: 198, startPoint y: 64, endPoint x: 122, endPoint y: 54, distance: 76.0
click at [125, 54] on div "**********" at bounding box center [211, 101] width 423 height 203
type input "*****"
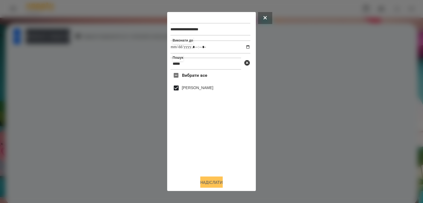
click at [205, 183] on button "Надіслати" at bounding box center [211, 183] width 22 height 12
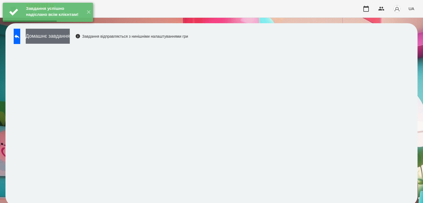
click at [70, 39] on button "Домашнє завдання" at bounding box center [48, 36] width 44 height 15
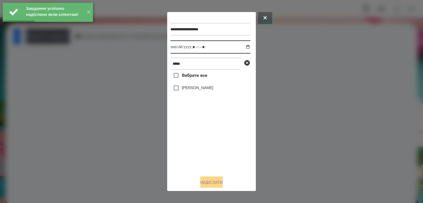
click at [240, 46] on input "datetime-local" at bounding box center [210, 46] width 80 height 13
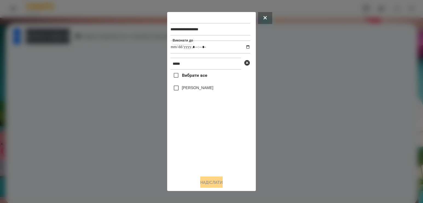
type input "**********"
click at [201, 153] on div "Вибрати все [PERSON_NAME]" at bounding box center [210, 121] width 80 height 102
click at [199, 89] on label "[PERSON_NAME]" at bounding box center [197, 87] width 31 height 5
click at [207, 186] on button "Надіслати" at bounding box center [211, 183] width 22 height 12
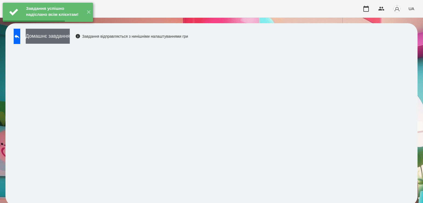
click at [70, 36] on button "Домашнє завдання" at bounding box center [48, 36] width 44 height 15
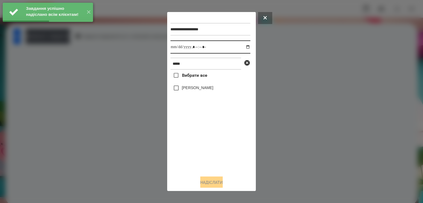
click at [241, 50] on input "datetime-local" at bounding box center [210, 46] width 80 height 13
type input "**********"
click at [200, 144] on div "Вибрати все [PERSON_NAME]" at bounding box center [210, 121] width 80 height 102
click at [198, 86] on div "[PERSON_NAME]" at bounding box center [210, 87] width 80 height 11
click at [197, 89] on label "[PERSON_NAME]" at bounding box center [197, 87] width 31 height 5
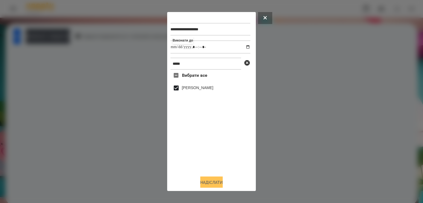
click at [207, 180] on button "Надіслати" at bounding box center [211, 183] width 22 height 12
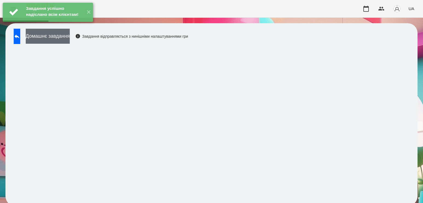
click at [67, 41] on button "Домашнє завдання" at bounding box center [48, 36] width 44 height 15
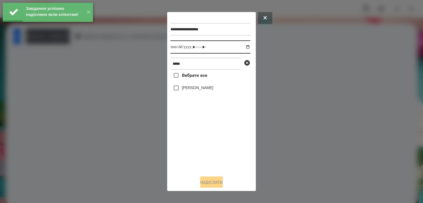
click at [239, 48] on input "datetime-local" at bounding box center [210, 46] width 80 height 13
click at [243, 48] on input "datetime-local" at bounding box center [210, 46] width 80 height 13
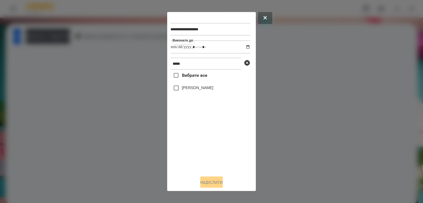
type input "**********"
drag, startPoint x: 203, startPoint y: 159, endPoint x: 203, endPoint y: 155, distance: 3.6
click at [203, 159] on div "Вибрати все [PERSON_NAME]" at bounding box center [210, 121] width 80 height 102
click at [196, 86] on div "[PERSON_NAME]" at bounding box center [210, 87] width 80 height 11
click at [194, 90] on label "[PERSON_NAME]" at bounding box center [197, 87] width 31 height 5
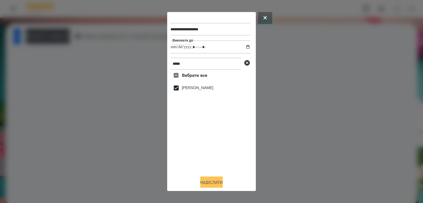
click at [208, 185] on button "Надіслати" at bounding box center [211, 183] width 22 height 12
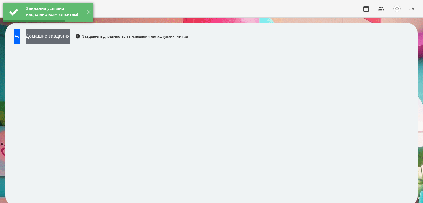
click at [70, 34] on button "Домашнє завдання" at bounding box center [48, 36] width 44 height 15
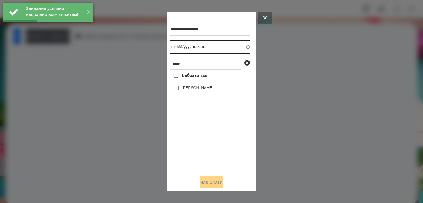
click at [244, 47] on input "datetime-local" at bounding box center [210, 46] width 80 height 13
type input "**********"
click at [216, 140] on div "Вибрати все [PERSON_NAME]" at bounding box center [210, 121] width 80 height 102
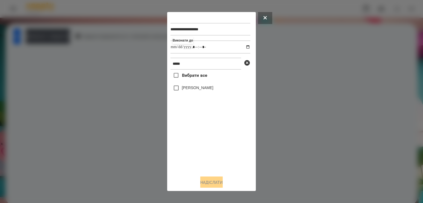
click at [206, 90] on label "[PERSON_NAME]" at bounding box center [197, 87] width 31 height 5
click at [210, 181] on button "Надіслати" at bounding box center [211, 183] width 22 height 12
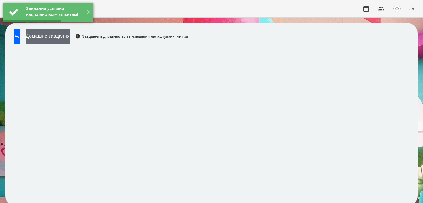
click at [70, 44] on button "Домашнє завдання" at bounding box center [48, 36] width 44 height 15
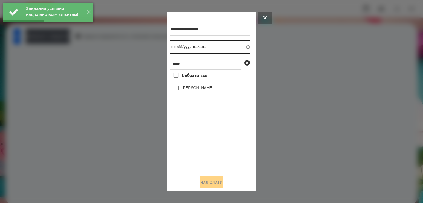
click at [245, 49] on input "datetime-local" at bounding box center [210, 46] width 80 height 13
type input "**********"
drag, startPoint x: 206, startPoint y: 151, endPoint x: 204, endPoint y: 144, distance: 7.6
click at [206, 151] on div "Вибрати все [PERSON_NAME]" at bounding box center [210, 121] width 80 height 102
drag, startPoint x: 193, startPoint y: 89, endPoint x: 200, endPoint y: 150, distance: 61.1
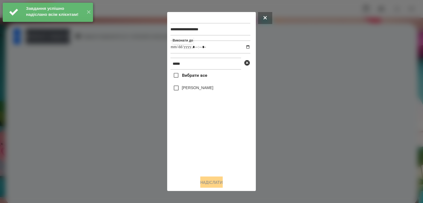
click at [193, 89] on label "[PERSON_NAME]" at bounding box center [197, 87] width 31 height 5
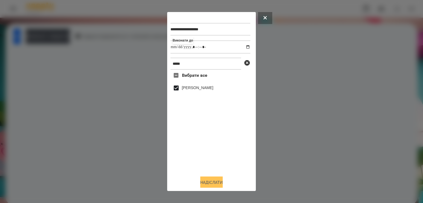
click at [200, 182] on button "Надіслати" at bounding box center [211, 183] width 22 height 12
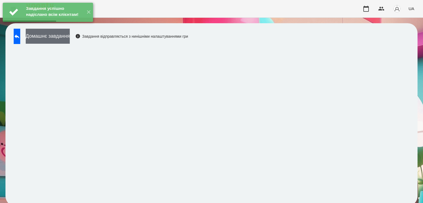
click at [70, 37] on button "Домашнє завдання" at bounding box center [48, 36] width 44 height 15
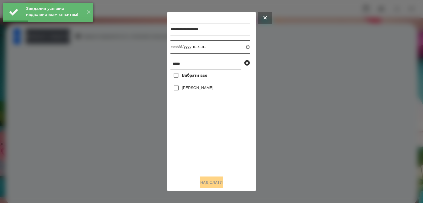
click at [243, 46] on input "datetime-local" at bounding box center [210, 46] width 80 height 13
type input "**********"
click at [191, 143] on div "Вибрати все [PERSON_NAME]" at bounding box center [210, 121] width 80 height 102
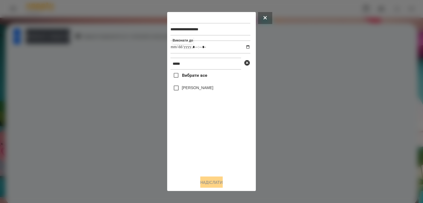
click at [197, 89] on label "[PERSON_NAME]" at bounding box center [197, 87] width 31 height 5
click at [205, 184] on button "Надіслати" at bounding box center [211, 183] width 22 height 12
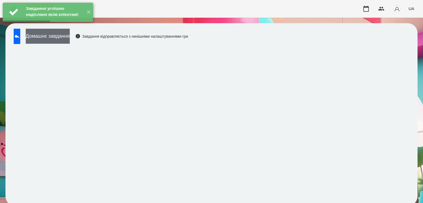
click at [70, 40] on button "Домашнє завдання" at bounding box center [48, 36] width 44 height 15
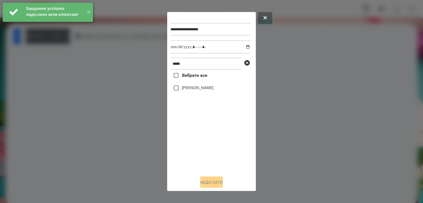
click at [274, 103] on div at bounding box center [211, 101] width 423 height 203
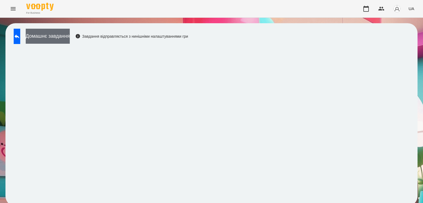
click at [59, 41] on button "Домашнє завдання" at bounding box center [48, 36] width 44 height 15
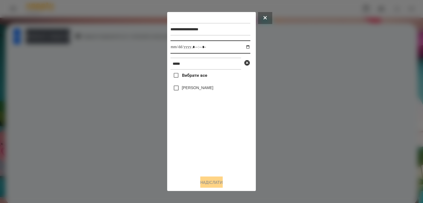
click at [244, 50] on input "datetime-local" at bounding box center [210, 46] width 80 height 13
type input "**********"
drag, startPoint x: 191, startPoint y: 138, endPoint x: 196, endPoint y: 98, distance: 40.2
click at [191, 138] on div "Вибрати все [PERSON_NAME]" at bounding box center [210, 121] width 80 height 102
drag, startPoint x: 194, startPoint y: 65, endPoint x: 97, endPoint y: 47, distance: 99.2
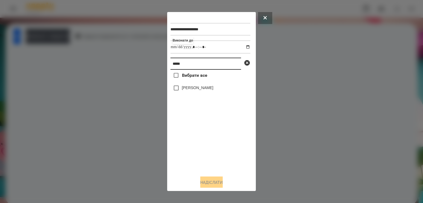
click at [134, 54] on div "**********" at bounding box center [211, 101] width 423 height 203
type input "*****"
click at [185, 90] on label "[PERSON_NAME]" at bounding box center [197, 87] width 31 height 5
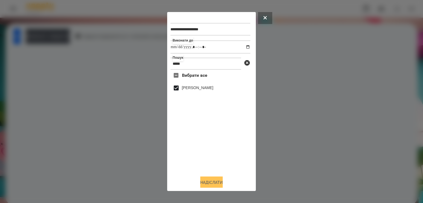
click at [204, 182] on button "Надіслати" at bounding box center [211, 183] width 22 height 12
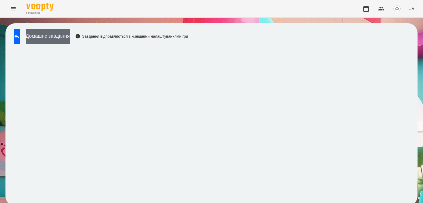
click at [70, 39] on button "Домашнє завдання" at bounding box center [48, 36] width 44 height 15
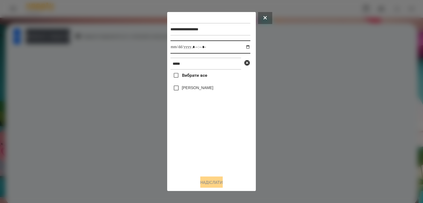
click at [245, 48] on input "datetime-local" at bounding box center [210, 46] width 80 height 13
type input "**********"
drag, startPoint x: 197, startPoint y: 145, endPoint x: 195, endPoint y: 123, distance: 22.2
click at [197, 144] on div "Вибрати все [PERSON_NAME]" at bounding box center [210, 121] width 80 height 102
click at [191, 90] on label "[PERSON_NAME]" at bounding box center [197, 87] width 31 height 5
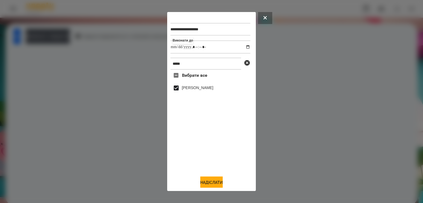
drag, startPoint x: 203, startPoint y: 182, endPoint x: 198, endPoint y: 171, distance: 12.5
click at [203, 182] on button "Надіслати" at bounding box center [211, 183] width 22 height 12
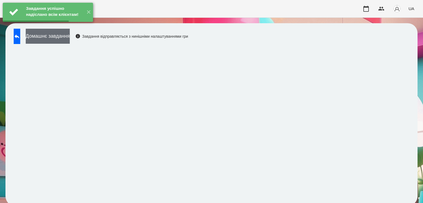
click at [58, 35] on button "Домашнє завдання" at bounding box center [48, 36] width 44 height 15
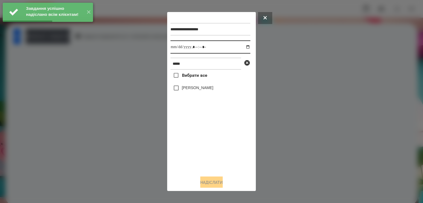
click at [240, 47] on input "datetime-local" at bounding box center [210, 46] width 80 height 13
type input "**********"
drag, startPoint x: 196, startPoint y: 138, endPoint x: 209, endPoint y: 116, distance: 25.2
click at [196, 138] on div "Вибрати все [PERSON_NAME]" at bounding box center [210, 121] width 80 height 102
drag, startPoint x: 200, startPoint y: 88, endPoint x: 196, endPoint y: 88, distance: 3.8
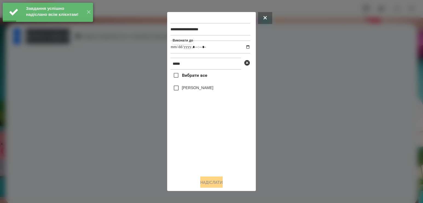
click at [199, 88] on label "[PERSON_NAME]" at bounding box center [197, 87] width 31 height 5
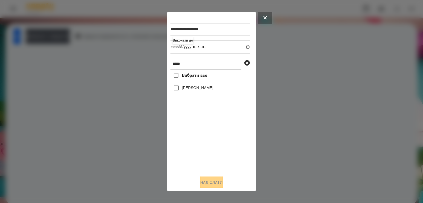
click at [192, 90] on label "[PERSON_NAME]" at bounding box center [197, 87] width 31 height 5
drag, startPoint x: 206, startPoint y: 183, endPoint x: 209, endPoint y: 179, distance: 5.0
click at [206, 183] on button "Надіслати" at bounding box center [211, 183] width 22 height 12
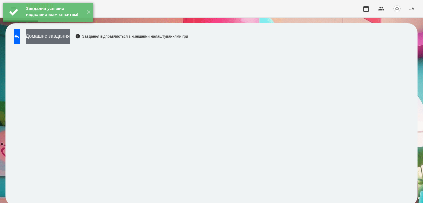
click at [70, 38] on button "Домашнє завдання" at bounding box center [48, 36] width 44 height 15
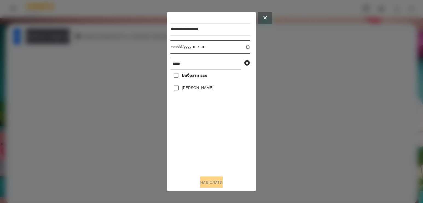
click at [244, 48] on input "datetime-local" at bounding box center [210, 46] width 80 height 13
type input "**********"
drag, startPoint x: 205, startPoint y: 159, endPoint x: 207, endPoint y: 153, distance: 6.2
click at [206, 157] on div "Вибрати все [PERSON_NAME]" at bounding box center [210, 121] width 80 height 102
drag, startPoint x: 190, startPoint y: 88, endPoint x: 192, endPoint y: 133, distance: 45.1
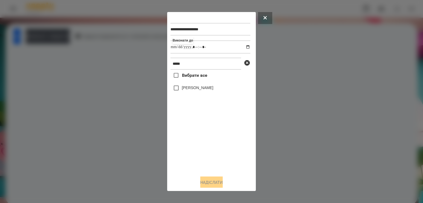
click at [190, 88] on label "[PERSON_NAME]" at bounding box center [197, 87] width 31 height 5
click at [209, 180] on button "Надіслати" at bounding box center [211, 183] width 22 height 12
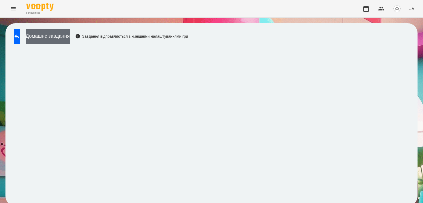
click at [70, 36] on button "Домашнє завдання" at bounding box center [48, 36] width 44 height 15
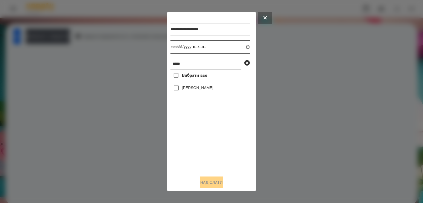
click at [242, 48] on input "datetime-local" at bounding box center [210, 46] width 80 height 13
type input "**********"
click at [209, 141] on div "Вибрати все [PERSON_NAME]" at bounding box center [210, 121] width 80 height 102
click at [197, 87] on label "[PERSON_NAME]" at bounding box center [197, 87] width 31 height 5
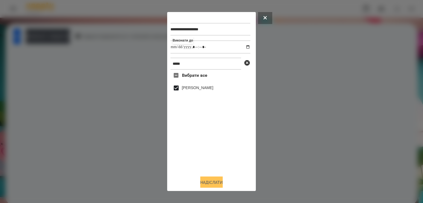
click at [221, 182] on button "Надіслати" at bounding box center [211, 183] width 22 height 12
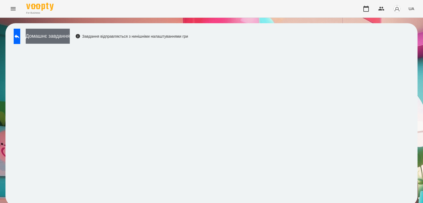
click at [70, 33] on button "Домашнє завдання" at bounding box center [48, 36] width 44 height 15
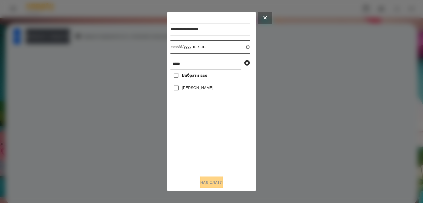
click at [244, 48] on input "datetime-local" at bounding box center [210, 46] width 80 height 13
type input "**********"
click at [201, 151] on div "Вибрати все [PERSON_NAME]" at bounding box center [210, 121] width 80 height 102
click at [189, 90] on label "[PERSON_NAME]" at bounding box center [197, 87] width 31 height 5
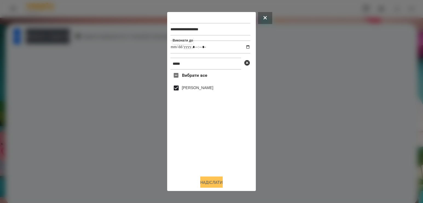
click at [207, 180] on button "Надіслати" at bounding box center [211, 183] width 22 height 12
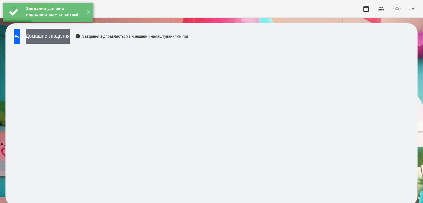
click at [70, 40] on button "Домашнє завдання" at bounding box center [48, 36] width 44 height 15
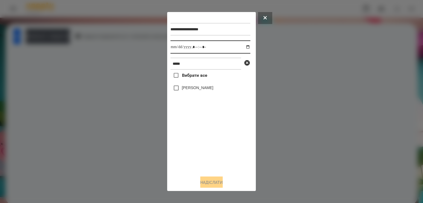
click at [245, 47] on input "datetime-local" at bounding box center [210, 46] width 80 height 13
type input "**********"
click at [197, 146] on div "Вибрати все [PERSON_NAME]" at bounding box center [210, 121] width 80 height 102
click at [192, 90] on label "[PERSON_NAME]" at bounding box center [197, 87] width 31 height 5
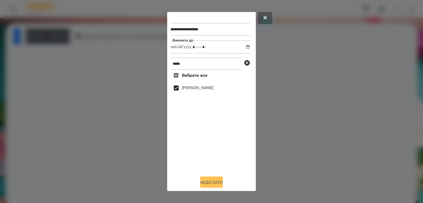
click at [211, 183] on button "Надіслати" at bounding box center [211, 183] width 22 height 12
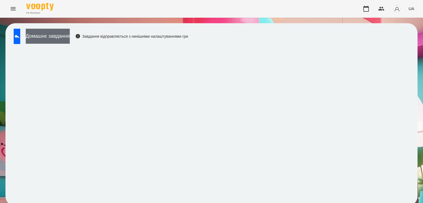
click at [67, 39] on button "Домашнє завдання" at bounding box center [48, 36] width 44 height 15
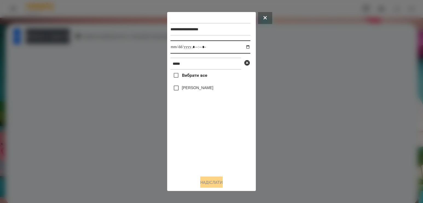
click at [240, 49] on input "datetime-local" at bounding box center [210, 46] width 80 height 13
type input "**********"
click at [204, 174] on div "**********" at bounding box center [211, 101] width 82 height 173
drag, startPoint x: 200, startPoint y: 64, endPoint x: 168, endPoint y: 60, distance: 32.8
click at [168, 60] on div "**********" at bounding box center [211, 101] width 89 height 179
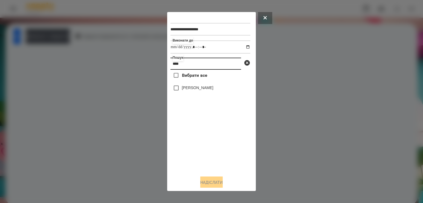
type input "****"
click at [196, 87] on label "[PERSON_NAME]" at bounding box center [197, 87] width 31 height 5
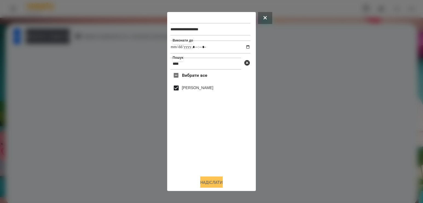
click at [208, 185] on button "Надіслати" at bounding box center [211, 183] width 22 height 12
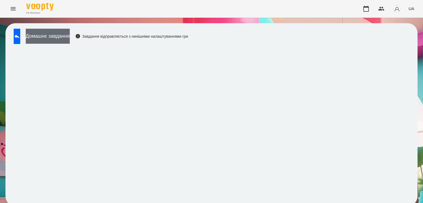
click at [70, 34] on button "Домашнє завдання" at bounding box center [48, 36] width 44 height 15
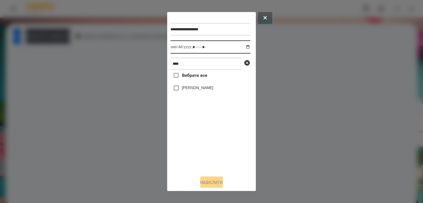
click at [243, 48] on input "datetime-local" at bounding box center [210, 46] width 80 height 13
type input "**********"
click at [190, 90] on label "[PERSON_NAME]" at bounding box center [197, 87] width 31 height 5
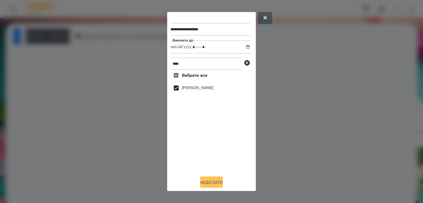
click at [212, 185] on button "Надіслати" at bounding box center [211, 183] width 22 height 12
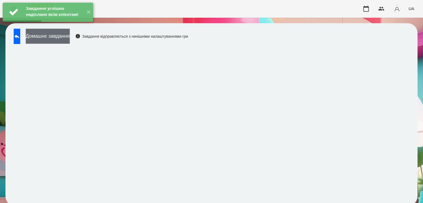
click at [70, 37] on button "Домашнє завдання" at bounding box center [48, 36] width 44 height 15
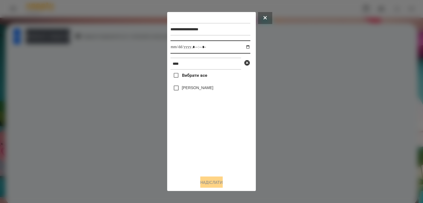
click at [245, 47] on input "datetime-local" at bounding box center [210, 46] width 80 height 13
type input "**********"
click at [204, 133] on div "Вибрати все [PERSON_NAME]" at bounding box center [210, 121] width 80 height 102
click at [192, 90] on label "[PERSON_NAME]" at bounding box center [197, 87] width 31 height 5
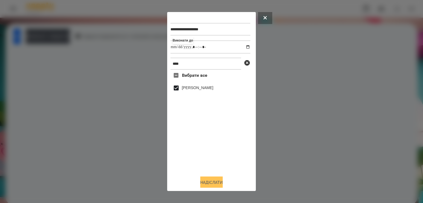
click at [207, 183] on button "Надіслати" at bounding box center [211, 183] width 22 height 12
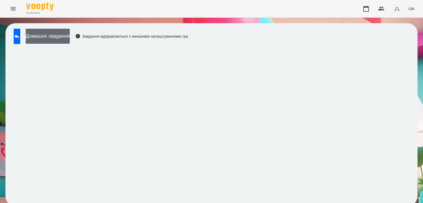
click at [70, 33] on button "Домашнє завдання" at bounding box center [48, 36] width 44 height 15
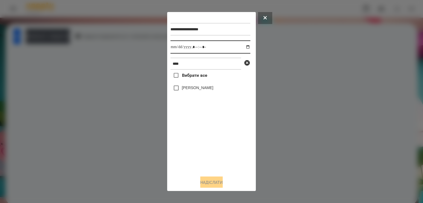
click at [243, 48] on input "datetime-local" at bounding box center [210, 46] width 80 height 13
type input "**********"
click at [195, 142] on div "Вибрати все [PERSON_NAME]" at bounding box center [210, 121] width 80 height 102
click at [190, 87] on label "[PERSON_NAME]" at bounding box center [197, 87] width 31 height 5
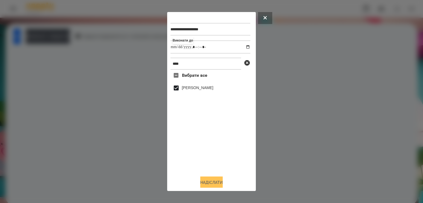
click at [207, 180] on button "Надіслати" at bounding box center [211, 183] width 22 height 12
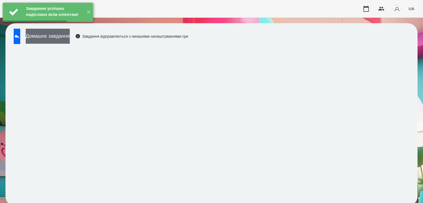
click at [70, 40] on button "Домашнє завдання" at bounding box center [48, 36] width 44 height 15
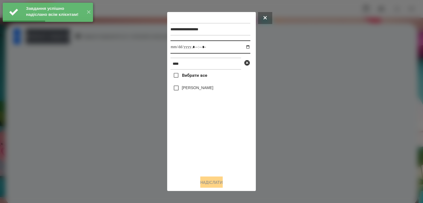
click at [245, 51] on input "datetime-local" at bounding box center [210, 46] width 80 height 13
type input "**********"
click at [210, 138] on div "Вибрати все [PERSON_NAME]" at bounding box center [210, 121] width 80 height 102
drag, startPoint x: 200, startPoint y: 88, endPoint x: 201, endPoint y: 148, distance: 60.1
click at [200, 88] on label "[PERSON_NAME]" at bounding box center [197, 87] width 31 height 5
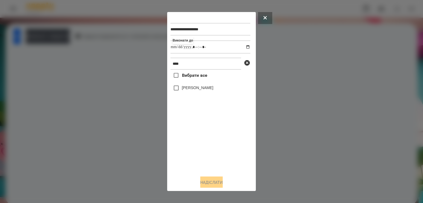
click at [191, 87] on label "[PERSON_NAME]" at bounding box center [197, 87] width 31 height 5
click at [206, 179] on div "**********" at bounding box center [211, 101] width 82 height 173
click at [60, 37] on div at bounding box center [211, 101] width 423 height 203
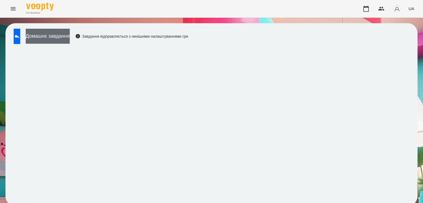
click at [62, 36] on button "Домашнє завдання" at bounding box center [48, 36] width 44 height 15
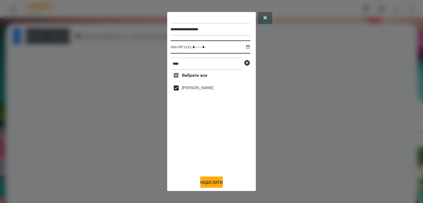
click at [242, 50] on input "datetime-local" at bounding box center [210, 46] width 80 height 13
type input "**********"
drag, startPoint x: 207, startPoint y: 145, endPoint x: 203, endPoint y: 137, distance: 8.4
click at [207, 145] on div "Вибрати все [PERSON_NAME]" at bounding box center [210, 121] width 80 height 102
click at [188, 90] on label "[PERSON_NAME]" at bounding box center [197, 87] width 31 height 5
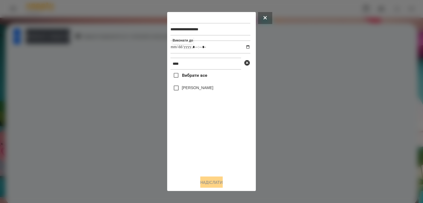
click at [188, 90] on label "[PERSON_NAME]" at bounding box center [197, 87] width 31 height 5
drag, startPoint x: 211, startPoint y: 184, endPoint x: 207, endPoint y: 179, distance: 7.0
click at [211, 184] on button "Надіслати" at bounding box center [211, 183] width 22 height 12
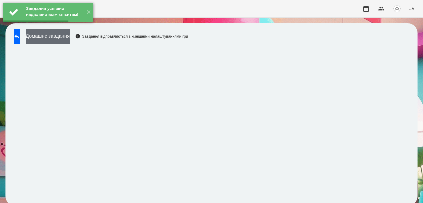
click at [63, 38] on button "Домашнє завдання" at bounding box center [48, 36] width 44 height 15
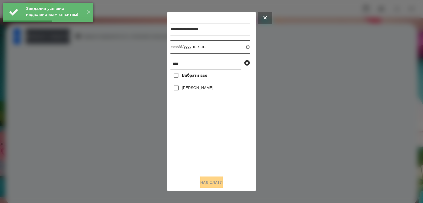
click at [242, 47] on input "datetime-local" at bounding box center [210, 46] width 80 height 13
type input "**********"
drag, startPoint x: 203, startPoint y: 149, endPoint x: 204, endPoint y: 145, distance: 4.7
click at [203, 149] on div "Вибрати все [PERSON_NAME]" at bounding box center [210, 121] width 80 height 102
click at [201, 89] on label "[PERSON_NAME]" at bounding box center [197, 87] width 31 height 5
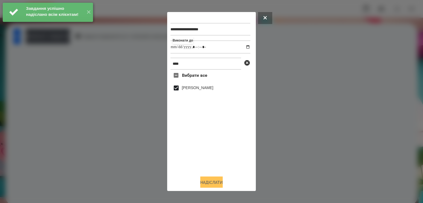
drag, startPoint x: 217, startPoint y: 185, endPoint x: 215, endPoint y: 181, distance: 4.1
click at [217, 185] on button "Надіслати" at bounding box center [211, 183] width 22 height 12
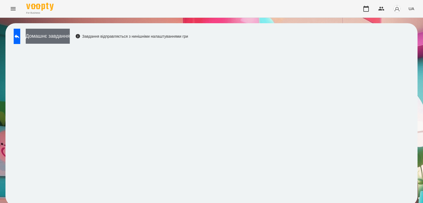
click at [70, 40] on button "Домашнє завдання" at bounding box center [48, 36] width 44 height 15
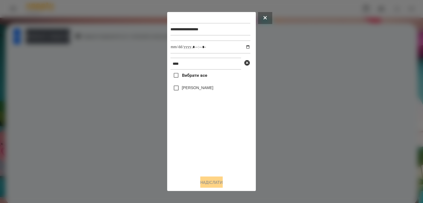
click at [291, 104] on div at bounding box center [211, 101] width 423 height 203
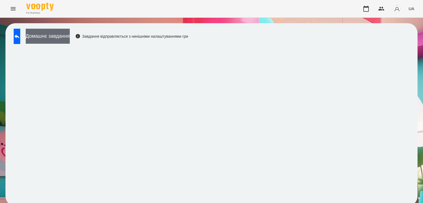
click at [60, 37] on button "Домашнє завдання" at bounding box center [48, 36] width 44 height 15
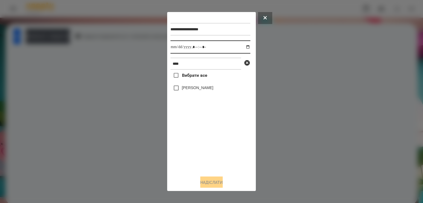
click at [243, 47] on input "datetime-local" at bounding box center [210, 46] width 80 height 13
type input "**********"
drag, startPoint x: 204, startPoint y: 166, endPoint x: 204, endPoint y: 158, distance: 8.5
click at [204, 166] on div "Вибрати все [PERSON_NAME]" at bounding box center [210, 121] width 80 height 102
drag, startPoint x: 149, startPoint y: 60, endPoint x: 39, endPoint y: 52, distance: 110.7
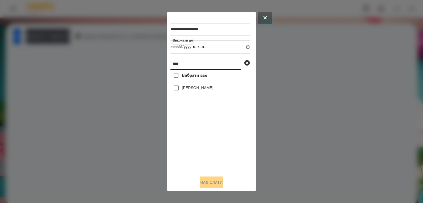
click at [43, 52] on div "**********" at bounding box center [211, 101] width 423 height 203
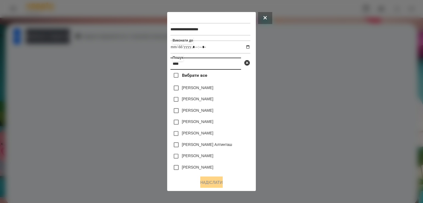
type input "****"
click at [202, 102] on label "[PERSON_NAME]" at bounding box center [197, 98] width 31 height 5
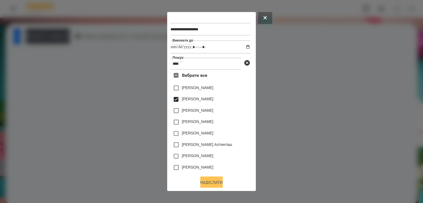
click at [212, 183] on button "Надіслати" at bounding box center [211, 183] width 22 height 12
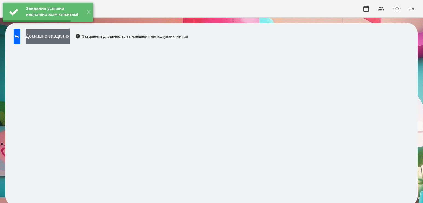
click at [66, 39] on button "Домашнє завдання" at bounding box center [48, 36] width 44 height 15
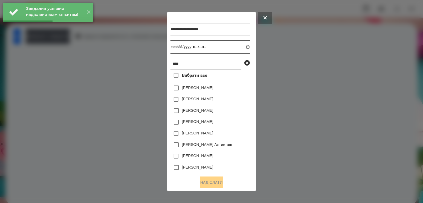
click at [243, 48] on input "datetime-local" at bounding box center [210, 46] width 80 height 13
type input "**********"
click at [225, 139] on div "[PERSON_NAME]" at bounding box center [210, 133] width 80 height 11
click at [198, 102] on label "[PERSON_NAME]" at bounding box center [197, 98] width 31 height 5
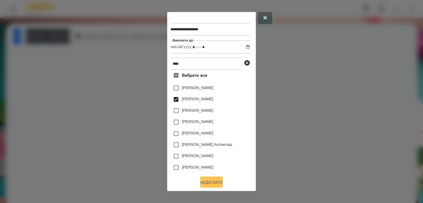
click at [206, 184] on button "Надіслати" at bounding box center [211, 183] width 22 height 12
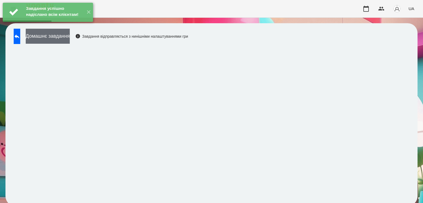
click at [64, 37] on button "Домашнє завдання" at bounding box center [48, 36] width 44 height 15
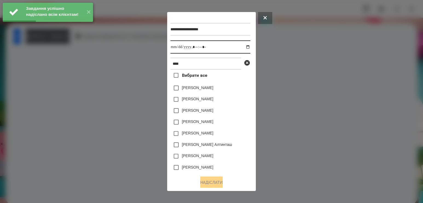
click at [244, 51] on input "datetime-local" at bounding box center [210, 46] width 80 height 13
click at [243, 49] on input "datetime-local" at bounding box center [210, 46] width 80 height 13
type input "**********"
click at [229, 148] on div "[PERSON_NAME] Алтинташ" at bounding box center [210, 144] width 80 height 11
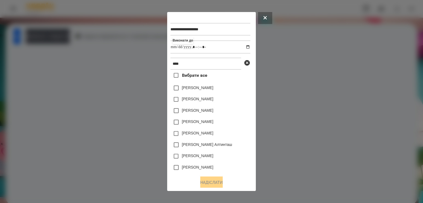
click at [210, 100] on label "[PERSON_NAME]" at bounding box center [197, 98] width 31 height 5
click at [211, 187] on button "Надіслати" at bounding box center [211, 183] width 22 height 12
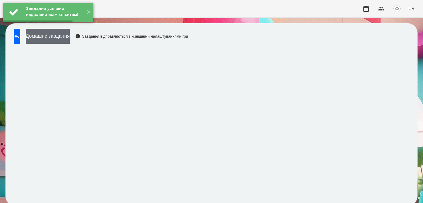
click at [70, 39] on button "Домашнє завдання" at bounding box center [48, 36] width 44 height 15
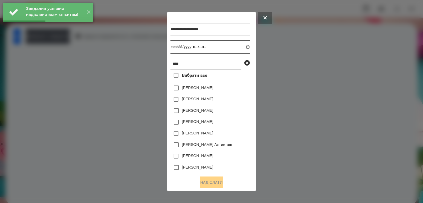
click at [245, 48] on input "datetime-local" at bounding box center [210, 46] width 80 height 13
type input "**********"
drag, startPoint x: 238, startPoint y: 142, endPoint x: 231, endPoint y: 132, distance: 12.1
click at [238, 142] on div "[PERSON_NAME] Алтинташ" at bounding box center [210, 144] width 80 height 11
click at [213, 100] on label "[PERSON_NAME]" at bounding box center [197, 98] width 31 height 5
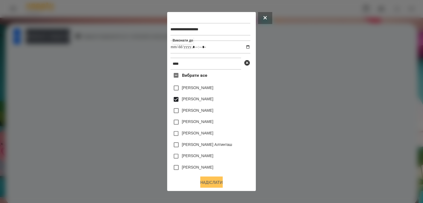
click at [213, 184] on button "Надіслати" at bounding box center [211, 183] width 22 height 12
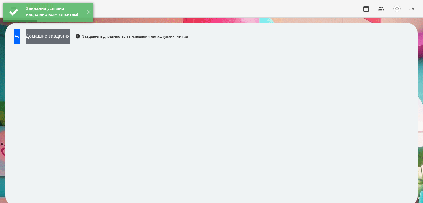
click at [54, 39] on button "Домашнє завдання" at bounding box center [48, 36] width 44 height 15
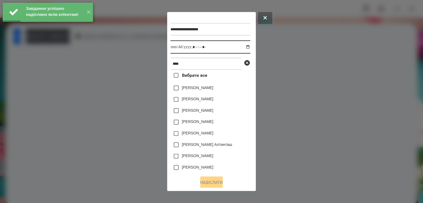
click at [241, 47] on input "datetime-local" at bounding box center [210, 46] width 80 height 13
type input "**********"
click at [236, 132] on div "[PERSON_NAME]" at bounding box center [210, 133] width 80 height 11
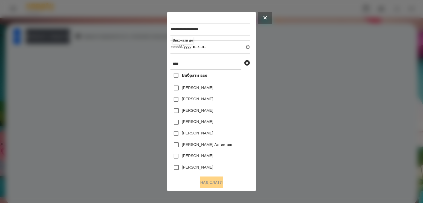
click at [213, 102] on label "[PERSON_NAME]" at bounding box center [197, 98] width 31 height 5
click at [212, 183] on button "Надіслати" at bounding box center [211, 183] width 22 height 12
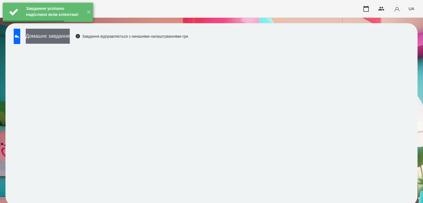
click at [70, 38] on button "Домашнє завдання" at bounding box center [48, 36] width 44 height 15
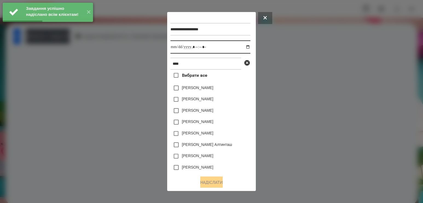
click at [242, 47] on input "datetime-local" at bounding box center [210, 46] width 80 height 13
type input "**********"
click at [232, 160] on div "[PERSON_NAME]" at bounding box center [210, 156] width 80 height 11
click at [213, 102] on label "[PERSON_NAME]" at bounding box center [197, 98] width 31 height 5
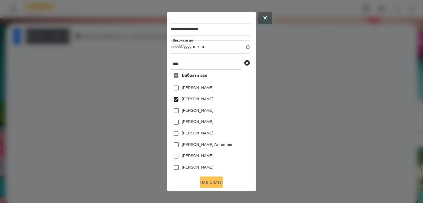
click at [208, 181] on button "Надіслати" at bounding box center [211, 183] width 22 height 12
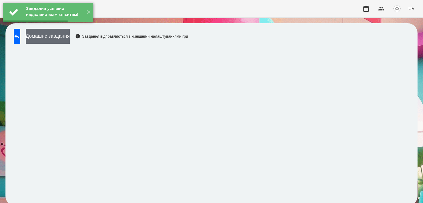
click at [70, 39] on button "Домашнє завдання" at bounding box center [48, 36] width 44 height 15
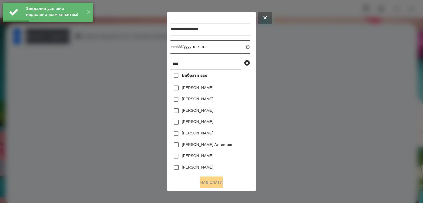
click at [241, 46] on input "datetime-local" at bounding box center [210, 46] width 80 height 13
type input "**********"
drag, startPoint x: 237, startPoint y: 154, endPoint x: 233, endPoint y: 139, distance: 16.4
click at [237, 154] on div "[PERSON_NAME]" at bounding box center [210, 156] width 80 height 11
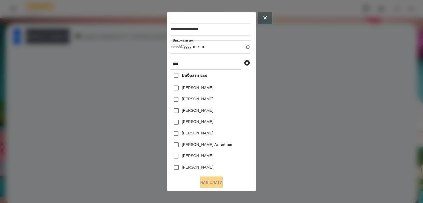
click at [219, 97] on div "[PERSON_NAME]" at bounding box center [210, 99] width 80 height 11
click at [221, 105] on div "[PERSON_NAME]" at bounding box center [210, 99] width 80 height 11
click at [213, 102] on label "[PERSON_NAME]" at bounding box center [197, 98] width 31 height 5
click at [210, 183] on button "Надіслати" at bounding box center [211, 183] width 22 height 12
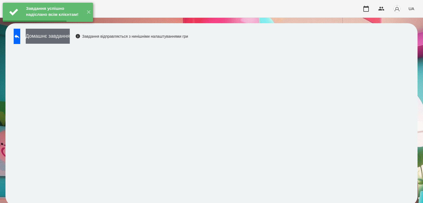
click at [70, 38] on button "Домашнє завдання" at bounding box center [48, 36] width 44 height 15
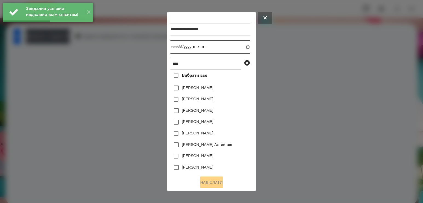
click at [246, 47] on input "datetime-local" at bounding box center [210, 46] width 80 height 13
click at [243, 47] on input "datetime-local" at bounding box center [210, 46] width 80 height 13
type input "**********"
click at [233, 157] on div "[PERSON_NAME]" at bounding box center [210, 156] width 80 height 11
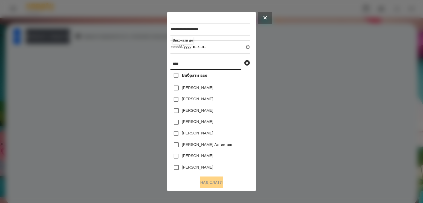
drag, startPoint x: 195, startPoint y: 66, endPoint x: 62, endPoint y: 44, distance: 134.2
click at [65, 45] on div "**********" at bounding box center [211, 101] width 423 height 203
type input "***"
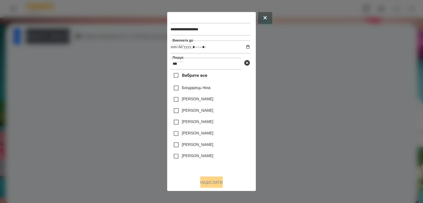
drag, startPoint x: 201, startPoint y: 89, endPoint x: 206, endPoint y: 130, distance: 42.1
click at [201, 89] on label "Бондарець Ніна" at bounding box center [196, 87] width 28 height 5
click at [208, 180] on button "Надіслати" at bounding box center [211, 183] width 22 height 12
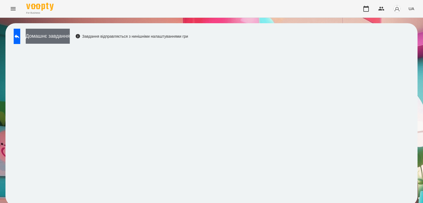
click at [70, 37] on button "Домашнє завдання" at bounding box center [48, 36] width 44 height 15
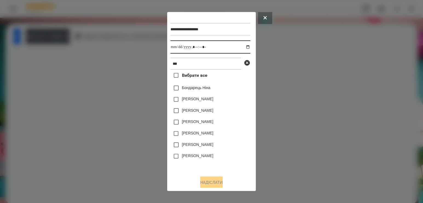
click at [243, 48] on input "datetime-local" at bounding box center [210, 46] width 80 height 13
type input "**********"
drag, startPoint x: 242, startPoint y: 163, endPoint x: 237, endPoint y: 156, distance: 8.3
click at [242, 162] on div "[PERSON_NAME]" at bounding box center [210, 156] width 80 height 11
click at [202, 89] on label "Бондарець Ніна" at bounding box center [196, 87] width 28 height 5
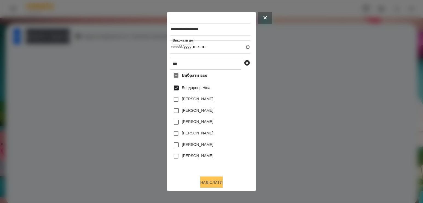
click at [214, 183] on button "Надіслати" at bounding box center [211, 183] width 22 height 12
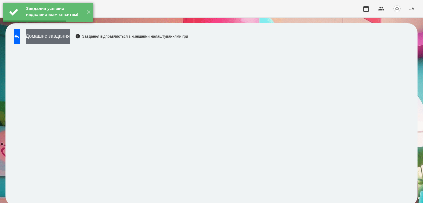
click at [70, 38] on button "Домашнє завдання" at bounding box center [48, 36] width 44 height 15
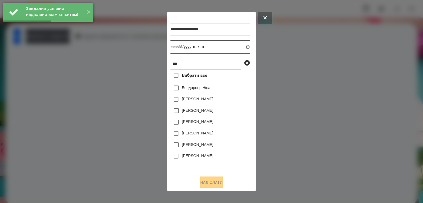
click at [244, 50] on input "datetime-local" at bounding box center [210, 46] width 80 height 13
type input "**********"
click at [244, 153] on div "[PERSON_NAME]" at bounding box center [210, 156] width 80 height 11
click at [208, 86] on div "Бондарець Ніна" at bounding box center [210, 87] width 80 height 11
click at [203, 93] on div "Бондарець Ніна" at bounding box center [210, 87] width 80 height 11
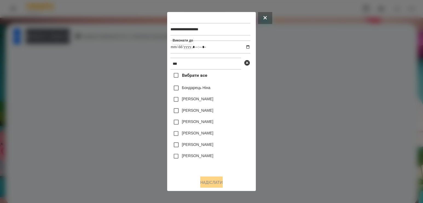
click at [195, 88] on label "Бондарець Ніна" at bounding box center [196, 87] width 28 height 5
click at [217, 183] on button "Надіслати" at bounding box center [211, 183] width 22 height 12
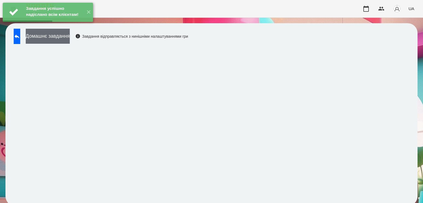
click at [70, 38] on button "Домашнє завдання" at bounding box center [48, 36] width 44 height 15
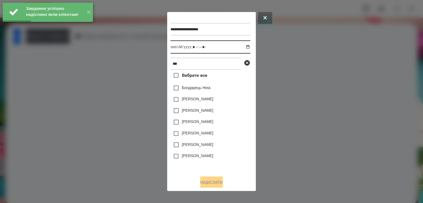
click at [242, 47] on input "datetime-local" at bounding box center [210, 46] width 80 height 13
type input "**********"
click at [241, 153] on div "[PERSON_NAME]" at bounding box center [210, 156] width 80 height 11
click at [209, 90] on label "Бондарець Ніна" at bounding box center [196, 87] width 28 height 5
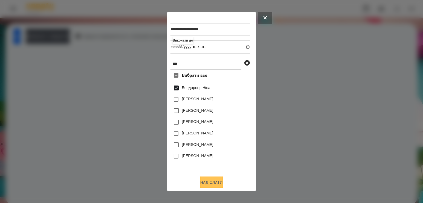
click at [223, 182] on button "Надіслати" at bounding box center [211, 183] width 22 height 12
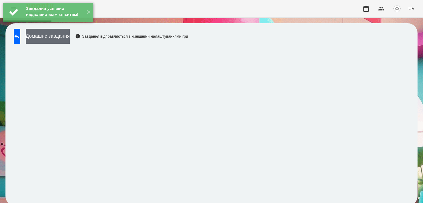
click at [70, 42] on button "Домашнє завдання" at bounding box center [48, 36] width 44 height 15
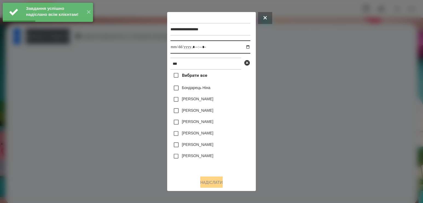
click at [242, 49] on input "datetime-local" at bounding box center [210, 46] width 80 height 13
type input "**********"
drag, startPoint x: 246, startPoint y: 151, endPoint x: 242, endPoint y: 144, distance: 7.9
click at [246, 151] on div "[PERSON_NAME]" at bounding box center [210, 144] width 80 height 11
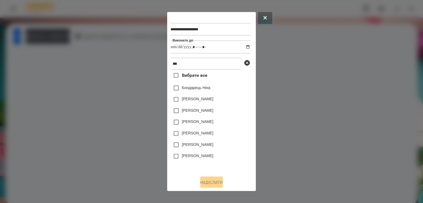
click at [209, 90] on label "Бондарець Ніна" at bounding box center [196, 87] width 28 height 5
click at [210, 183] on button "Надіслати" at bounding box center [211, 183] width 22 height 12
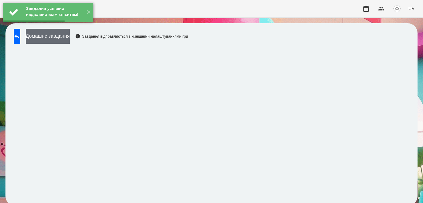
click at [70, 37] on button "Домашнє завдання" at bounding box center [48, 36] width 44 height 15
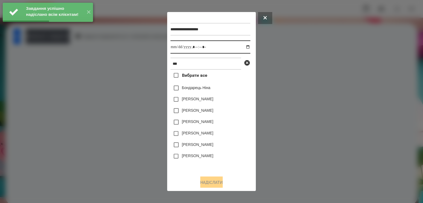
click at [245, 48] on input "datetime-local" at bounding box center [210, 46] width 80 height 13
type input "**********"
drag, startPoint x: 242, startPoint y: 153, endPoint x: 236, endPoint y: 144, distance: 10.8
click at [242, 153] on div "[PERSON_NAME]" at bounding box center [210, 156] width 80 height 11
click at [192, 89] on label "Бондарець Ніна" at bounding box center [196, 87] width 28 height 5
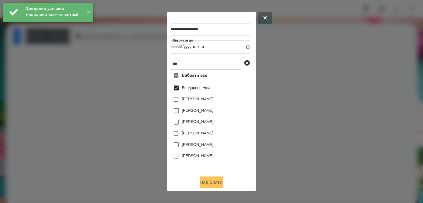
click at [210, 188] on button "Надіслати" at bounding box center [211, 183] width 22 height 12
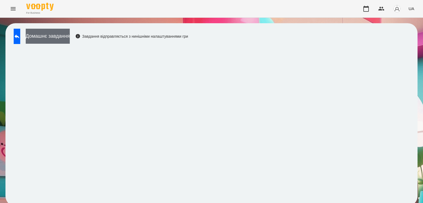
click at [70, 37] on button "Домашнє завдання" at bounding box center [48, 36] width 44 height 15
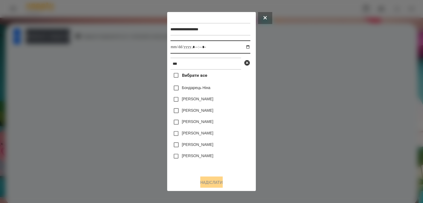
click at [240, 45] on input "datetime-local" at bounding box center [210, 46] width 80 height 13
type input "**********"
click at [246, 157] on div "[PERSON_NAME]" at bounding box center [210, 156] width 80 height 11
drag, startPoint x: 213, startPoint y: 83, endPoint x: 205, endPoint y: 87, distance: 8.2
click at [212, 83] on div "Вибрати все [PERSON_NAME] [PERSON_NAME] [PERSON_NAME] [PERSON_NAME] [PERSON_NAM…" at bounding box center [210, 121] width 80 height 102
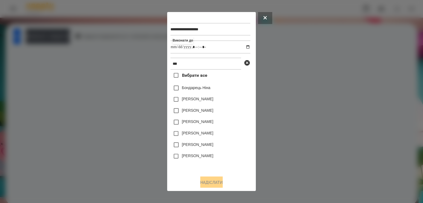
click at [203, 88] on label "Бондарець Ніна" at bounding box center [196, 87] width 28 height 5
click at [212, 183] on button "Надіслати" at bounding box center [211, 183] width 22 height 12
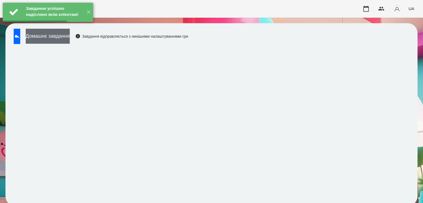
click at [55, 33] on button "Домашнє завдання" at bounding box center [48, 36] width 44 height 15
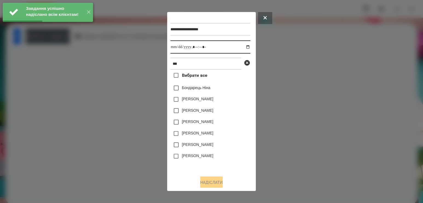
click at [243, 47] on input "datetime-local" at bounding box center [210, 46] width 80 height 13
type input "**********"
click at [235, 160] on div "[PERSON_NAME]" at bounding box center [210, 156] width 80 height 11
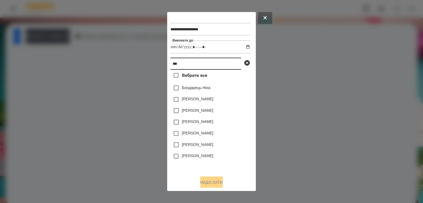
drag, startPoint x: 174, startPoint y: 64, endPoint x: 189, endPoint y: 69, distance: 16.0
click at [189, 69] on input "***" at bounding box center [205, 64] width 71 height 12
type input "*"
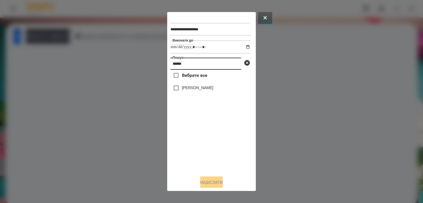
type input "******"
click at [192, 90] on label "[PERSON_NAME]" at bounding box center [197, 87] width 31 height 5
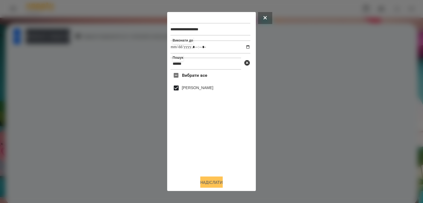
click at [212, 182] on button "Надіслати" at bounding box center [211, 183] width 22 height 12
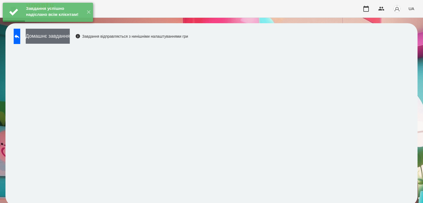
click at [69, 34] on button "Домашнє завдання" at bounding box center [48, 36] width 44 height 15
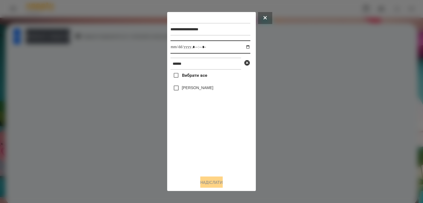
click at [243, 46] on input "datetime-local" at bounding box center [210, 46] width 80 height 13
type input "**********"
click at [193, 141] on div "Вибрати все [PERSON_NAME]" at bounding box center [210, 121] width 80 height 102
click at [190, 87] on label "[PERSON_NAME]" at bounding box center [197, 87] width 31 height 5
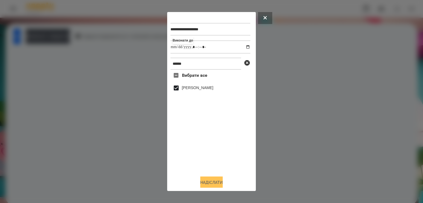
click at [201, 184] on button "Надіслати" at bounding box center [211, 183] width 22 height 12
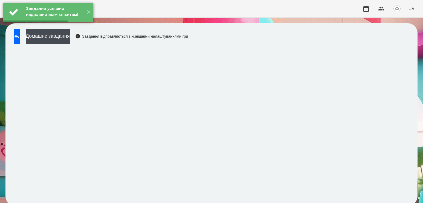
click
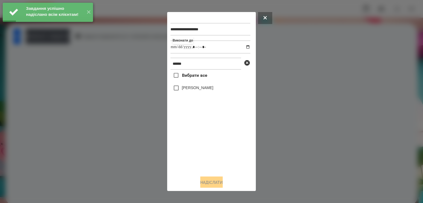
type input "**********"
drag, startPoint x: 244, startPoint y: 47, endPoint x: 238, endPoint y: 53, distance: 8.3
type input "**********"
drag, startPoint x: 202, startPoint y: 153, endPoint x: 194, endPoint y: 106, distance: 48.0
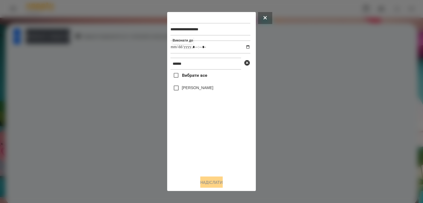
type input "**********"
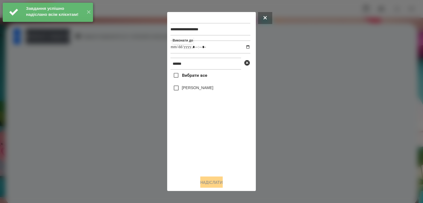
type input "**********"
drag, startPoint x: 198, startPoint y: 144, endPoint x: 195, endPoint y: 132, distance: 12.4
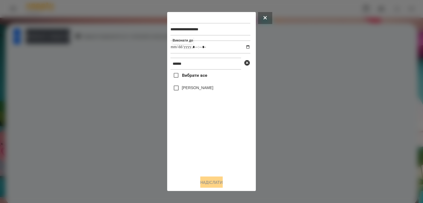
type input "**********"
drag, startPoint x: 182, startPoint y: 150, endPoint x: 182, endPoint y: 119, distance: 31.4
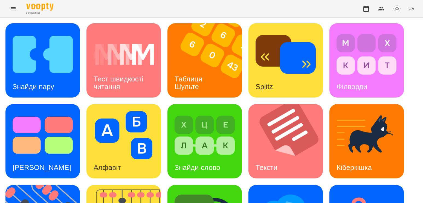
scroll to position [55, 0]
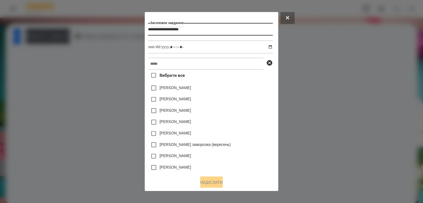
type input "**********"
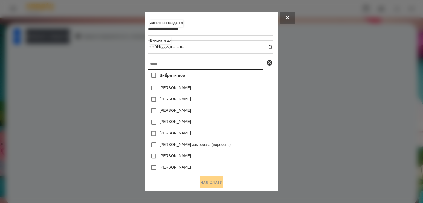
type input "**********"
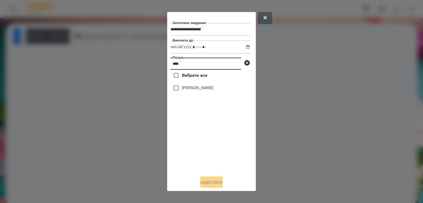
type input "****"
type input "**********"
drag, startPoint x: 209, startPoint y: 143, endPoint x: 195, endPoint y: 95, distance: 50.0
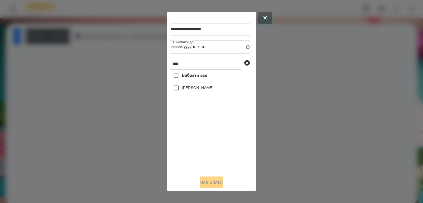
type input "**********"
drag, startPoint x: 209, startPoint y: 145, endPoint x: 204, endPoint y: 108, distance: 36.9
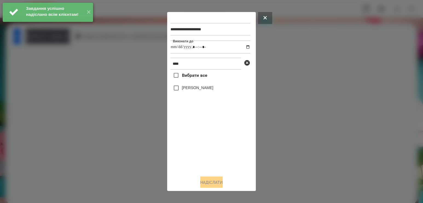
type input "**********"
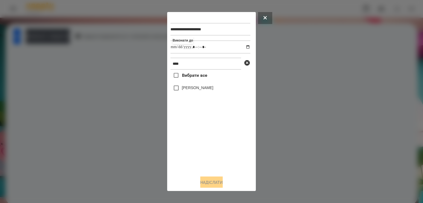
drag, startPoint x: 219, startPoint y: 140, endPoint x: 218, endPoint y: 105, distance: 34.5
type input "**********"
drag, startPoint x: 213, startPoint y: 150, endPoint x: 197, endPoint y: 101, distance: 51.7
type input "**********"
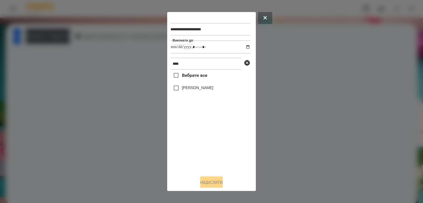
drag, startPoint x: 185, startPoint y: 151, endPoint x: 191, endPoint y: 119, distance: 33.0
drag, startPoint x: 175, startPoint y: 61, endPoint x: 109, endPoint y: 48, distance: 67.2
type input "*****"
drag, startPoint x: 216, startPoint y: 184, endPoint x: 211, endPoint y: 176, distance: 8.9
type input "**********"
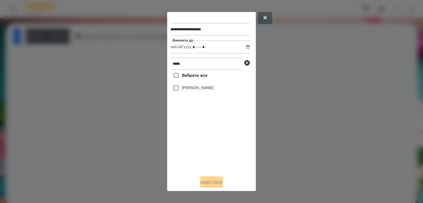
drag, startPoint x: 192, startPoint y: 150, endPoint x: 188, endPoint y: 120, distance: 29.7
drag, startPoint x: 207, startPoint y: 185, endPoint x: 188, endPoint y: 169, distance: 25.4
type input "**********"
drag, startPoint x: 216, startPoint y: 158, endPoint x: 215, endPoint y: 152, distance: 6.4
drag, startPoint x: 201, startPoint y: 89, endPoint x: 201, endPoint y: 98, distance: 9.3
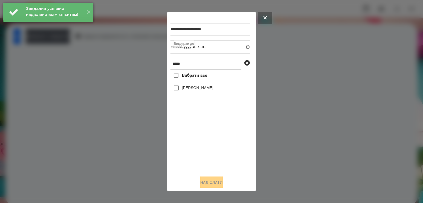
type input "**********"
drag, startPoint x: 219, startPoint y: 152, endPoint x: 217, endPoint y: 141, distance: 10.8
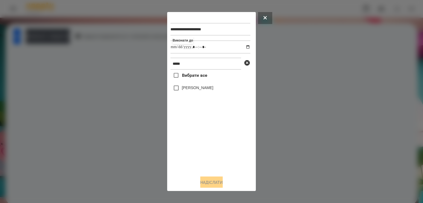
drag, startPoint x: 185, startPoint y: 91, endPoint x: 188, endPoint y: 106, distance: 14.7
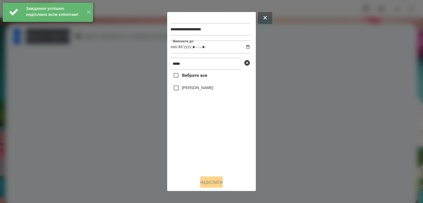
type input "**********"
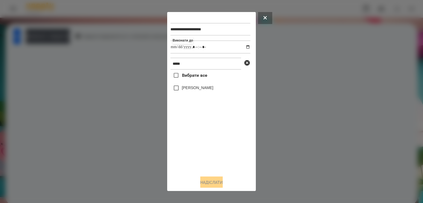
type input "**********"
drag, startPoint x: 191, startPoint y: 140, endPoint x: 195, endPoint y: 119, distance: 21.1
type input "**********"
drag, startPoint x: 191, startPoint y: 137, endPoint x: 201, endPoint y: 95, distance: 42.6
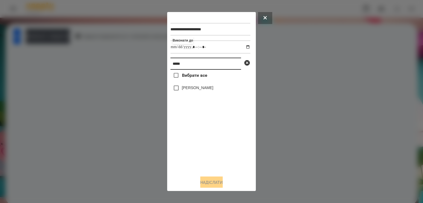
drag, startPoint x: 194, startPoint y: 66, endPoint x: 91, endPoint y: 59, distance: 102.8
type input "****"
type input "**********"
drag, startPoint x: 200, startPoint y: 143, endPoint x: 190, endPoint y: 109, distance: 35.6
type input "**********"
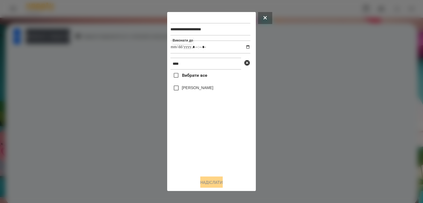
drag, startPoint x: 199, startPoint y: 148, endPoint x: 200, endPoint y: 146, distance: 2.9
type input "**********"
drag, startPoint x: 205, startPoint y: 144, endPoint x: 196, endPoint y: 124, distance: 22.0
type input "**********"
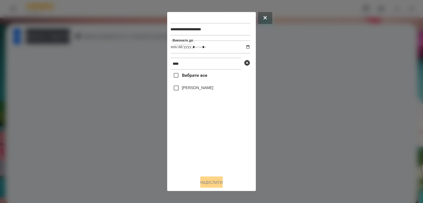
drag, startPoint x: 213, startPoint y: 141, endPoint x: 212, endPoint y: 126, distance: 14.5
drag, startPoint x: 197, startPoint y: 84, endPoint x: 195, endPoint y: 89, distance: 4.8
type input "**********"
drag, startPoint x: 177, startPoint y: 62, endPoint x: 142, endPoint y: 55, distance: 36.2
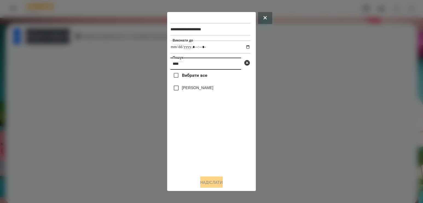
type input "****"
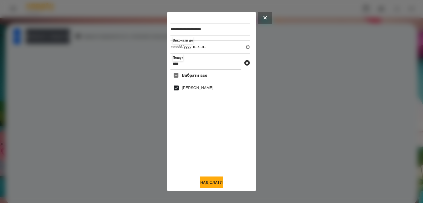
drag, startPoint x: 215, startPoint y: 184, endPoint x: 186, endPoint y: 166, distance: 33.8
type input "**********"
drag, startPoint x: 202, startPoint y: 150, endPoint x: 194, endPoint y: 100, distance: 50.4
drag, startPoint x: 189, startPoint y: 87, endPoint x: 189, endPoint y: 92, distance: 4.9
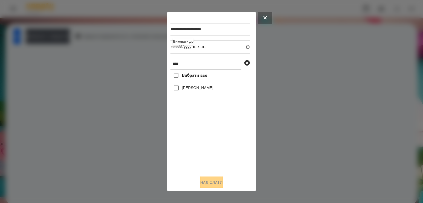
type input "**********"
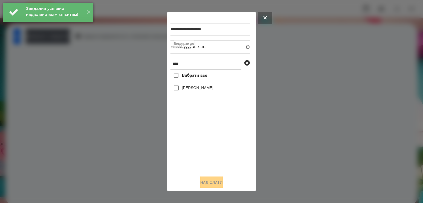
type input "**********"
drag, startPoint x: 216, startPoint y: 157, endPoint x: 208, endPoint y: 115, distance: 43.1
type input "**********"
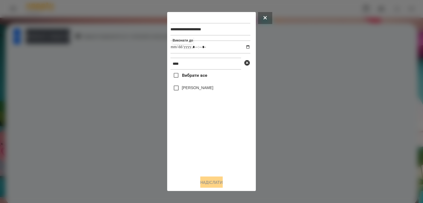
type input "**********"
drag, startPoint x: 153, startPoint y: 60, endPoint x: 119, endPoint y: 57, distance: 34.6
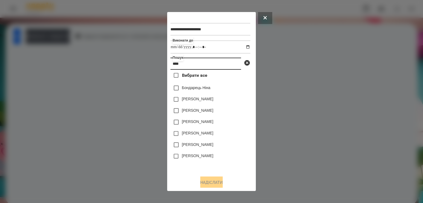
type input "****"
drag, startPoint x: 229, startPoint y: 149, endPoint x: 224, endPoint y: 137, distance: 13.0
drag, startPoint x: 238, startPoint y: 168, endPoint x: 230, endPoint y: 157, distance: 13.7
drag, startPoint x: 188, startPoint y: 62, endPoint x: 112, endPoint y: 54, distance: 76.4
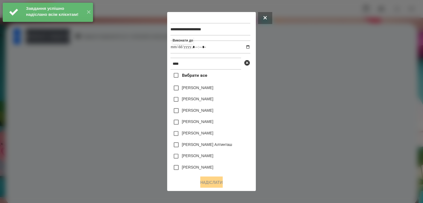
drag, startPoint x: 238, startPoint y: 150, endPoint x: 236, endPoint y: 146, distance: 5.0
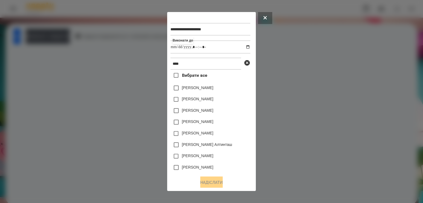
drag, startPoint x: 193, startPoint y: 97, endPoint x: 193, endPoint y: 103, distance: 5.7
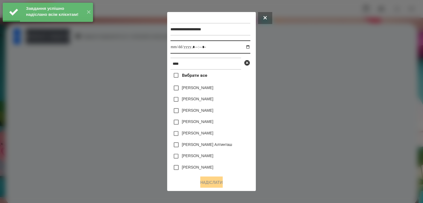
drag, startPoint x: 241, startPoint y: 46, endPoint x: 242, endPoint y: 51, distance: 5.3
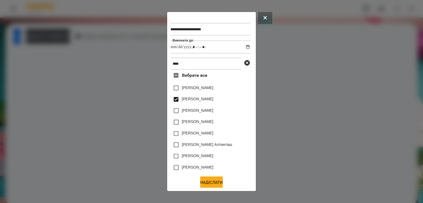
drag, startPoint x: 211, startPoint y: 180, endPoint x: 204, endPoint y: 165, distance: 16.5
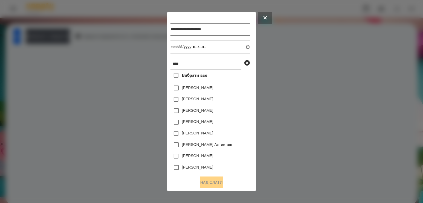
drag, startPoint x: 225, startPoint y: 30, endPoint x: 260, endPoint y: 30, distance: 35.5
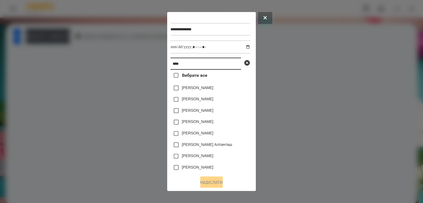
drag, startPoint x: 224, startPoint y: 62, endPoint x: 122, endPoint y: 62, distance: 102.0
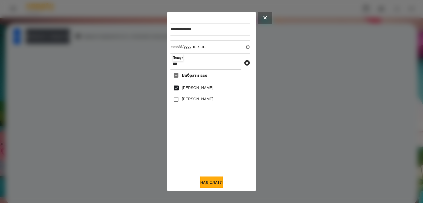
drag, startPoint x: 218, startPoint y: 182, endPoint x: 200, endPoint y: 168, distance: 22.5
drag, startPoint x: 189, startPoint y: 88, endPoint x: 200, endPoint y: 130, distance: 43.6
drag, startPoint x: 208, startPoint y: 151, endPoint x: 188, endPoint y: 98, distance: 56.8
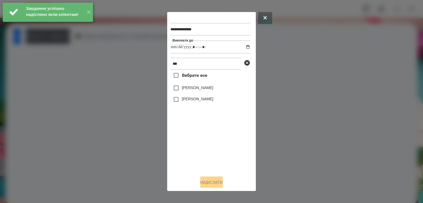
drag, startPoint x: 203, startPoint y: 153, endPoint x: 186, endPoint y: 97, distance: 58.9
drag, startPoint x: 212, startPoint y: 146, endPoint x: 203, endPoint y: 123, distance: 24.7
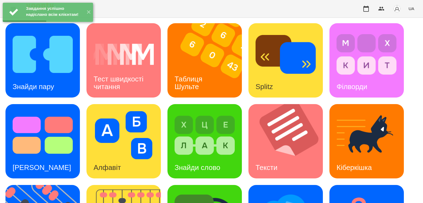
scroll to position [143, 0]
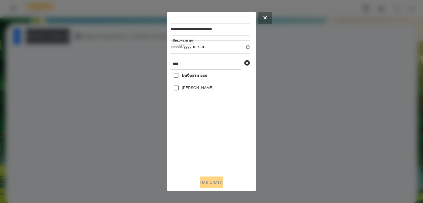
drag, startPoint x: 197, startPoint y: 83, endPoint x: 196, endPoint y: 87, distance: 4.2
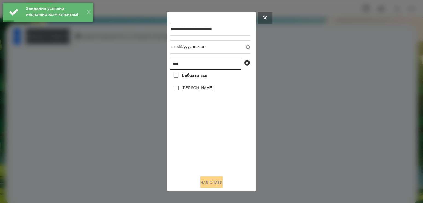
drag, startPoint x: 231, startPoint y: 64, endPoint x: 138, endPoint y: 62, distance: 93.5
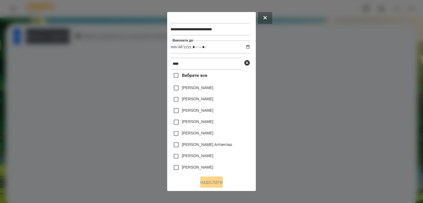
drag, startPoint x: 215, startPoint y: 100, endPoint x: 209, endPoint y: 128, distance: 28.4
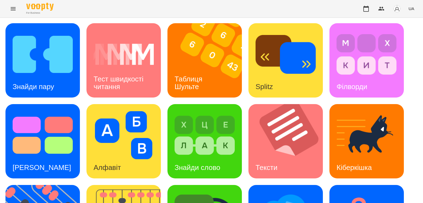
scroll to position [143, 0]
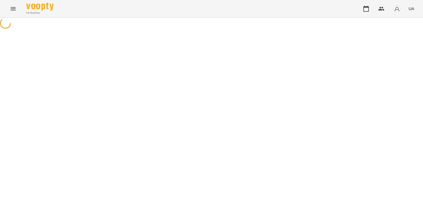
click at [12, 8] on icon "Menu" at bounding box center [13, 8] width 5 height 3
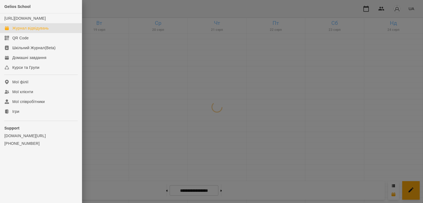
click at [137, 56] on div at bounding box center [211, 101] width 423 height 203
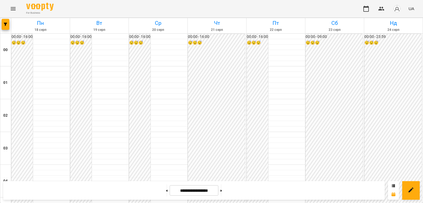
scroll to position [615, 0]
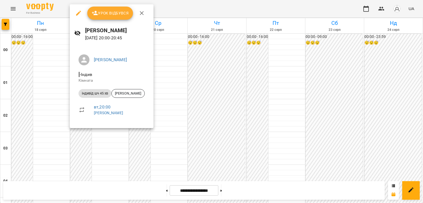
drag, startPoint x: 89, startPoint y: 134, endPoint x: 83, endPoint y: 95, distance: 39.1
click at [89, 133] on div at bounding box center [211, 101] width 423 height 203
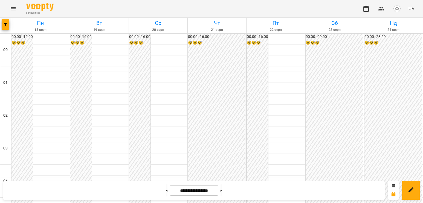
scroll to position [560, 0]
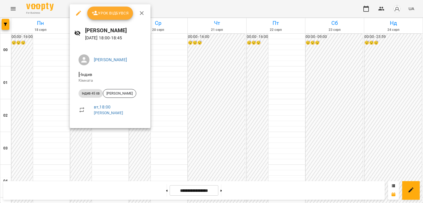
click at [56, 116] on div at bounding box center [211, 101] width 423 height 203
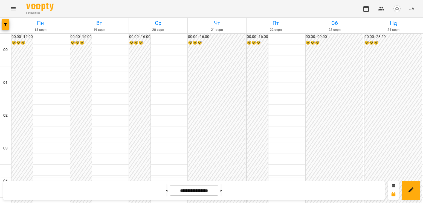
scroll to position [451, 0]
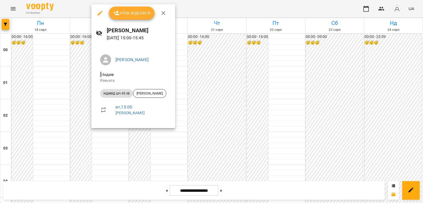
click at [67, 100] on div at bounding box center [211, 101] width 423 height 203
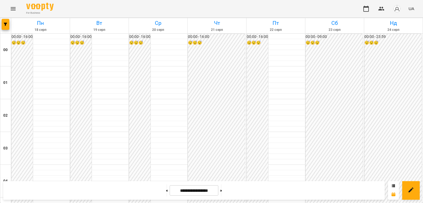
scroll to position [588, 0]
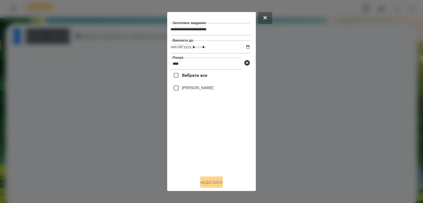
type input "****"
click at [207, 88] on label "[PERSON_NAME]" at bounding box center [197, 87] width 31 height 5
click at [209, 185] on button "Надіслати" at bounding box center [211, 183] width 22 height 12
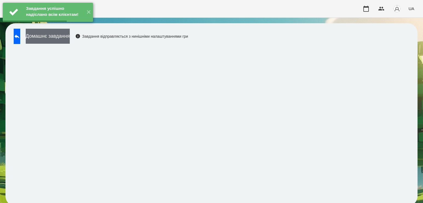
click at [55, 33] on div "Завдання успішно надіслано всім клієнтам! ✕ For Business UA Домашнє завдання За…" at bounding box center [211, 106] width 423 height 212
click at [67, 37] on button "Домашнє завдання" at bounding box center [48, 36] width 44 height 15
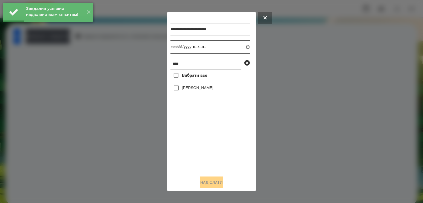
click at [245, 49] on input "datetime-local" at bounding box center [210, 46] width 80 height 13
click at [242, 49] on input "datetime-local" at bounding box center [210, 46] width 80 height 13
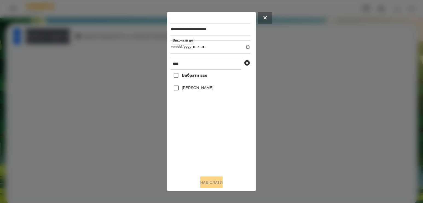
type input "**********"
click at [190, 134] on div "Вибрати все [PERSON_NAME]" at bounding box center [210, 121] width 80 height 102
click at [186, 90] on label "[PERSON_NAME]" at bounding box center [197, 87] width 31 height 5
click at [200, 183] on button "Надіслати" at bounding box center [211, 183] width 22 height 12
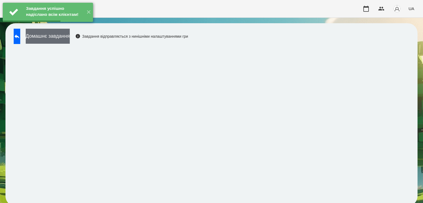
click at [70, 37] on button "Домашнє завдання" at bounding box center [48, 36] width 44 height 15
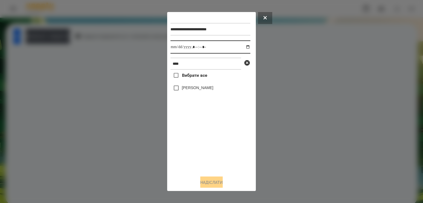
click at [242, 48] on input "datetime-local" at bounding box center [210, 46] width 80 height 13
type input "**********"
drag, startPoint x: 207, startPoint y: 157, endPoint x: 202, endPoint y: 109, distance: 47.8
click at [207, 155] on div "Вибрати все [PERSON_NAME]" at bounding box center [210, 121] width 80 height 102
click at [195, 89] on label "[PERSON_NAME]" at bounding box center [197, 87] width 31 height 5
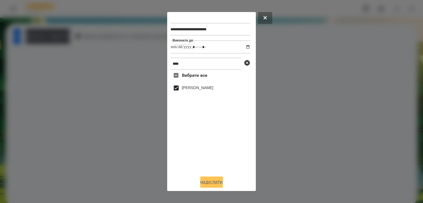
click at [207, 179] on button "Надіслати" at bounding box center [211, 183] width 22 height 12
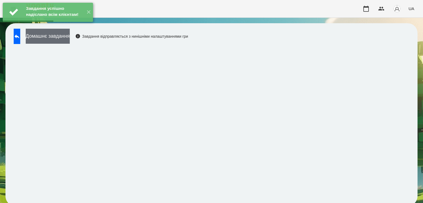
click at [70, 41] on button "Домашнє завдання" at bounding box center [48, 36] width 44 height 15
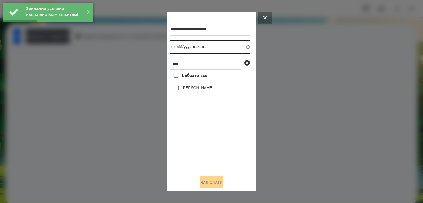
click at [243, 49] on input "datetime-local" at bounding box center [210, 46] width 80 height 13
type input "**********"
click at [214, 143] on div "Вибрати все [PERSON_NAME]" at bounding box center [210, 121] width 80 height 102
click at [206, 90] on label "[PERSON_NAME]" at bounding box center [197, 87] width 31 height 5
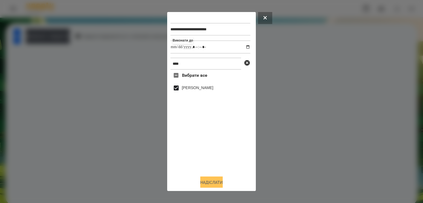
click at [214, 183] on button "Надіслати" at bounding box center [211, 183] width 22 height 12
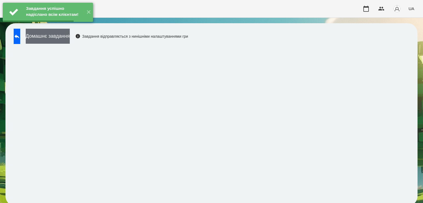
click at [70, 37] on button "Домашнє завдання" at bounding box center [48, 36] width 44 height 15
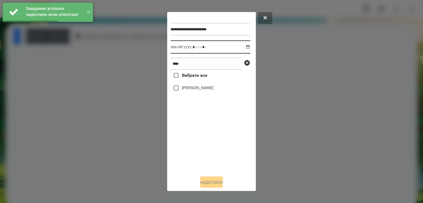
click at [244, 47] on input "datetime-local" at bounding box center [210, 46] width 80 height 13
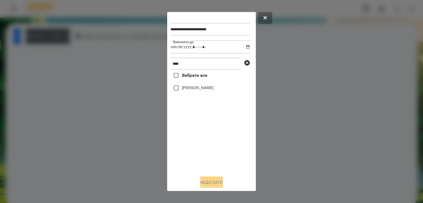
type input "**********"
drag, startPoint x: 217, startPoint y: 143, endPoint x: 215, endPoint y: 138, distance: 5.4
click at [217, 143] on div "Вибрати все [PERSON_NAME]" at bounding box center [210, 121] width 80 height 102
drag, startPoint x: 204, startPoint y: 83, endPoint x: 204, endPoint y: 89, distance: 6.3
click at [204, 83] on div "Вибрати все [PERSON_NAME]" at bounding box center [210, 121] width 80 height 102
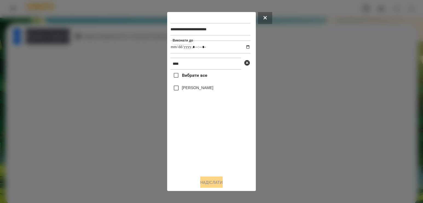
click at [204, 90] on label "[PERSON_NAME]" at bounding box center [197, 87] width 31 height 5
click at [206, 182] on button "Надіслати" at bounding box center [211, 183] width 22 height 12
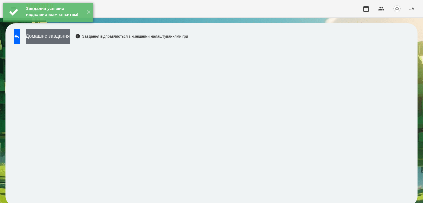
click at [70, 37] on button "Домашнє завдання" at bounding box center [48, 36] width 44 height 15
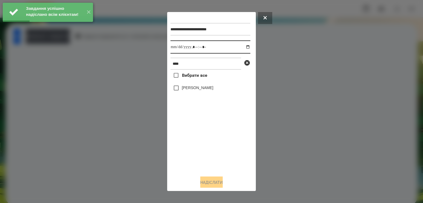
click at [245, 48] on input "datetime-local" at bounding box center [210, 46] width 80 height 13
type input "**********"
click at [223, 143] on div "Вибрати все [PERSON_NAME]" at bounding box center [210, 121] width 80 height 102
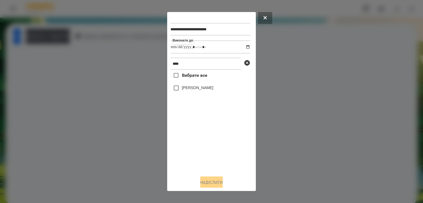
click at [202, 86] on div "[PERSON_NAME]" at bounding box center [210, 87] width 80 height 11
drag, startPoint x: 201, startPoint y: 89, endPoint x: 207, endPoint y: 134, distance: 46.0
click at [201, 89] on label "[PERSON_NAME]" at bounding box center [197, 87] width 31 height 5
click at [212, 187] on button "Надіслати" at bounding box center [211, 183] width 22 height 12
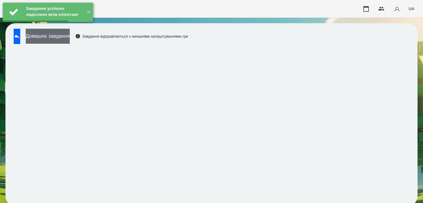
click at [65, 39] on button "Домашнє завдання" at bounding box center [48, 36] width 44 height 15
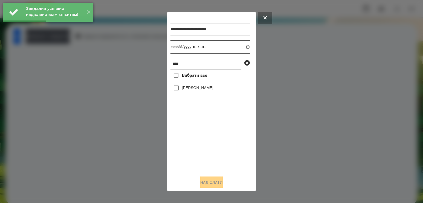
click at [241, 46] on input "datetime-local" at bounding box center [210, 46] width 80 height 13
type input "**********"
click at [192, 139] on div "Вибрати все [PERSON_NAME]" at bounding box center [210, 121] width 80 height 102
click at [196, 86] on div "[PERSON_NAME]" at bounding box center [210, 87] width 80 height 11
click at [196, 94] on div "[PERSON_NAME]" at bounding box center [210, 87] width 80 height 11
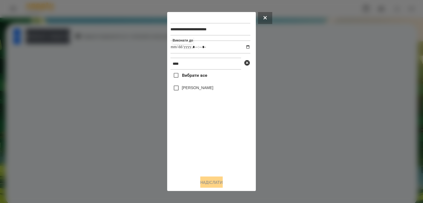
click at [192, 85] on div "[PERSON_NAME]" at bounding box center [210, 87] width 80 height 11
click at [192, 89] on label "[PERSON_NAME]" at bounding box center [197, 87] width 31 height 5
drag, startPoint x: 204, startPoint y: 183, endPoint x: 206, endPoint y: 178, distance: 5.6
click at [205, 180] on button "Надіслати" at bounding box center [211, 183] width 22 height 12
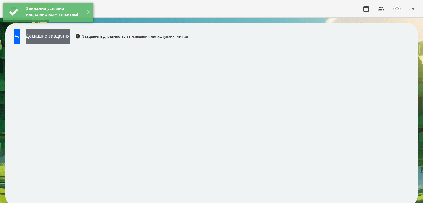
click at [70, 40] on button "Домашнє завдання" at bounding box center [48, 36] width 44 height 15
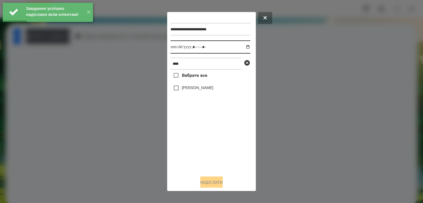
drag, startPoint x: 244, startPoint y: 47, endPoint x: 232, endPoint y: 54, distance: 13.8
click at [244, 47] on input "datetime-local" at bounding box center [210, 46] width 80 height 13
type input "**********"
click at [198, 156] on div "Вибрати все [PERSON_NAME]" at bounding box center [210, 121] width 80 height 102
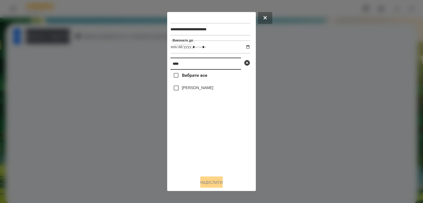
drag, startPoint x: 168, startPoint y: 53, endPoint x: 67, endPoint y: 33, distance: 103.1
click at [67, 33] on div "**********" at bounding box center [211, 101] width 423 height 203
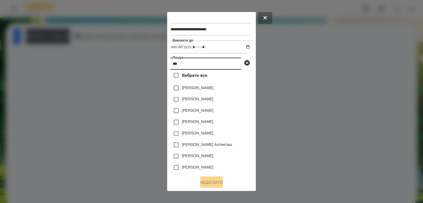
type input "***"
click at [200, 99] on label "[PERSON_NAME]" at bounding box center [197, 98] width 31 height 5
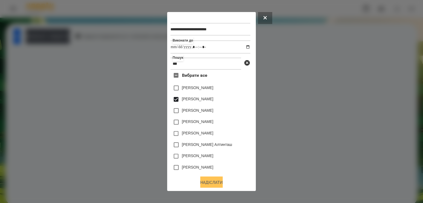
click at [215, 183] on button "Надіслати" at bounding box center [211, 183] width 22 height 12
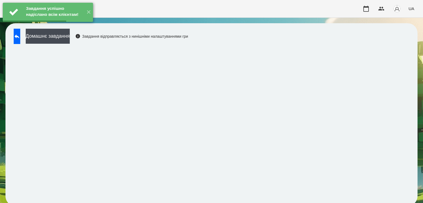
click at [80, 25] on div "Завдання успішно надіслано всім клієнтам! ✕" at bounding box center [48, 12] width 96 height 25
click at [70, 36] on button "Домашнє завдання" at bounding box center [48, 36] width 44 height 15
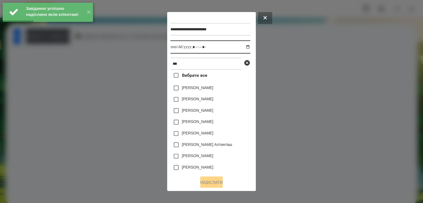
click at [243, 49] on input "datetime-local" at bounding box center [210, 46] width 80 height 13
type input "**********"
drag, startPoint x: 220, startPoint y: 150, endPoint x: 217, endPoint y: 140, distance: 9.9
click at [220, 147] on label "[PERSON_NAME] Алтинташ" at bounding box center [207, 144] width 50 height 5
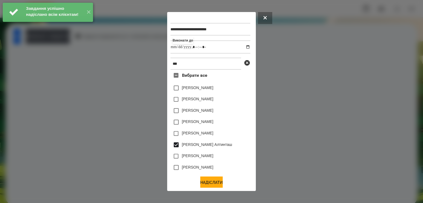
click at [205, 94] on div "[PERSON_NAME]" at bounding box center [210, 87] width 80 height 11
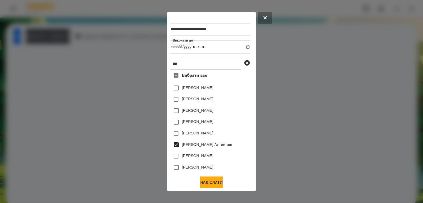
click at [205, 101] on label "[PERSON_NAME]" at bounding box center [197, 98] width 31 height 5
drag, startPoint x: 197, startPoint y: 144, endPoint x: 210, endPoint y: 172, distance: 31.1
click at [197, 145] on label "[PERSON_NAME] Алтинташ" at bounding box center [207, 144] width 50 height 5
drag, startPoint x: 215, startPoint y: 186, endPoint x: 210, endPoint y: 175, distance: 12.1
click at [215, 185] on button "Надіслати" at bounding box center [211, 183] width 22 height 12
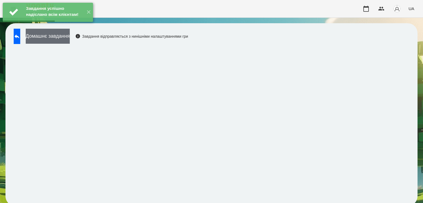
click at [70, 36] on button "Домашнє завдання" at bounding box center [48, 36] width 44 height 15
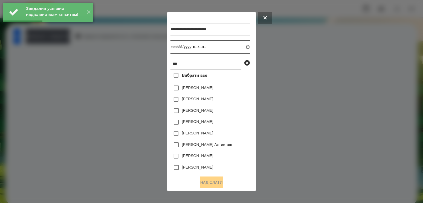
click at [244, 48] on input "datetime-local" at bounding box center [210, 46] width 80 height 13
type input "**********"
drag, startPoint x: 238, startPoint y: 147, endPoint x: 236, endPoint y: 138, distance: 9.6
click at [238, 147] on div "[PERSON_NAME] Алтинташ" at bounding box center [210, 144] width 80 height 11
click at [213, 102] on label "[PERSON_NAME]" at bounding box center [197, 98] width 31 height 5
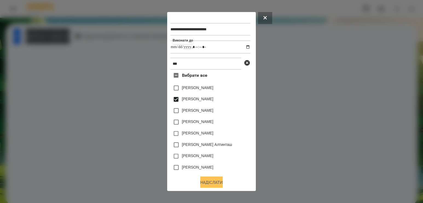
click at [220, 184] on button "Надіслати" at bounding box center [211, 183] width 22 height 12
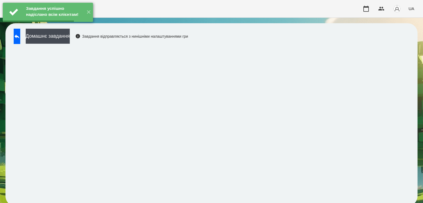
click at [81, 25] on div "Завдання успішно надіслано всім клієнтам! ✕" at bounding box center [48, 12] width 96 height 25
click at [70, 36] on button "Домашнє завдання" at bounding box center [48, 36] width 44 height 15
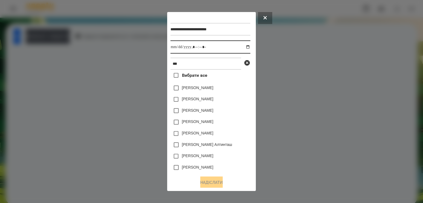
click at [241, 47] on input "datetime-local" at bounding box center [210, 46] width 80 height 13
type input "**********"
click at [237, 146] on div "[PERSON_NAME] Алтинташ" at bounding box center [210, 144] width 80 height 11
click at [213, 102] on label "[PERSON_NAME]" at bounding box center [197, 98] width 31 height 5
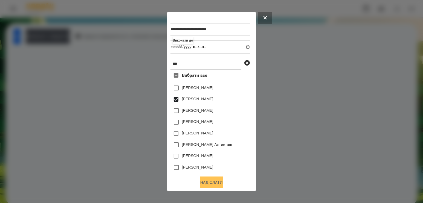
click at [214, 179] on button "Надіслати" at bounding box center [211, 183] width 22 height 12
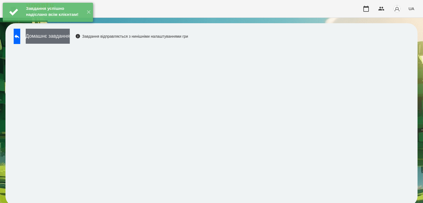
click at [65, 37] on button "Домашнє завдання" at bounding box center [48, 36] width 44 height 15
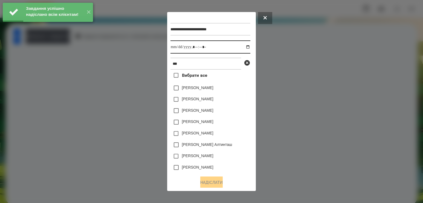
click at [242, 49] on input "datetime-local" at bounding box center [210, 46] width 80 height 13
type input "**********"
click at [232, 150] on div "[PERSON_NAME] Алтинташ" at bounding box center [210, 144] width 80 height 11
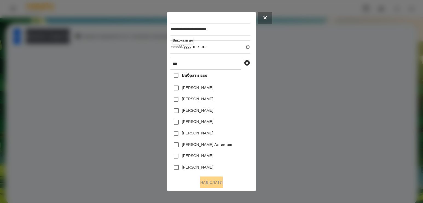
click at [213, 102] on label "[PERSON_NAME]" at bounding box center [197, 98] width 31 height 5
click at [200, 185] on button "Надіслати" at bounding box center [211, 183] width 22 height 12
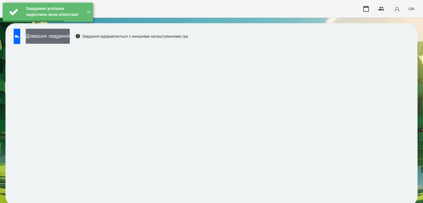
click at [70, 39] on button "Домашнє завдання" at bounding box center [48, 36] width 44 height 15
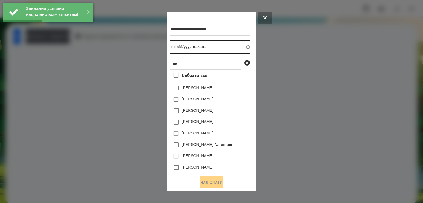
click at [243, 48] on input "datetime-local" at bounding box center [210, 46] width 80 height 13
type input "**********"
click at [236, 151] on div "[PERSON_NAME] Алтинташ" at bounding box center [210, 144] width 80 height 11
drag, startPoint x: 215, startPoint y: 104, endPoint x: 216, endPoint y: 108, distance: 4.7
click at [213, 102] on label "[PERSON_NAME]" at bounding box center [197, 98] width 31 height 5
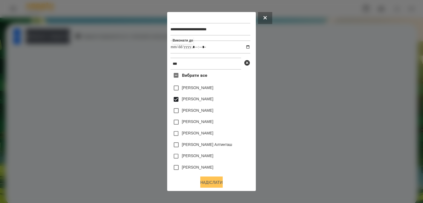
click at [210, 187] on button "Надіслати" at bounding box center [211, 183] width 22 height 12
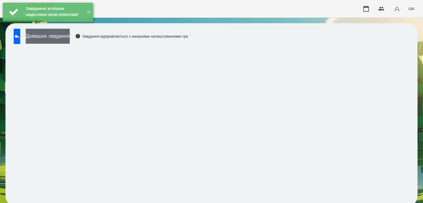
click at [70, 37] on button "Домашнє завдання" at bounding box center [48, 36] width 44 height 15
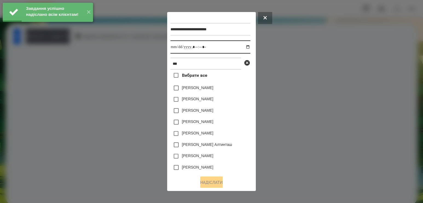
click at [243, 46] on input "datetime-local" at bounding box center [210, 46] width 80 height 13
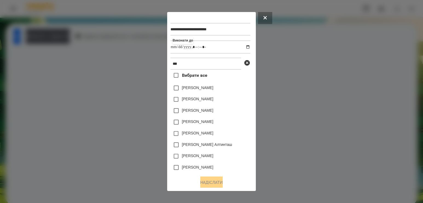
type input "**********"
click at [245, 156] on div "[PERSON_NAME]" at bounding box center [210, 156] width 80 height 11
click at [212, 102] on label "[PERSON_NAME]" at bounding box center [197, 98] width 31 height 5
click at [207, 187] on button "Надіслати" at bounding box center [211, 183] width 22 height 12
